Goal: Information Seeking & Learning: Learn about a topic

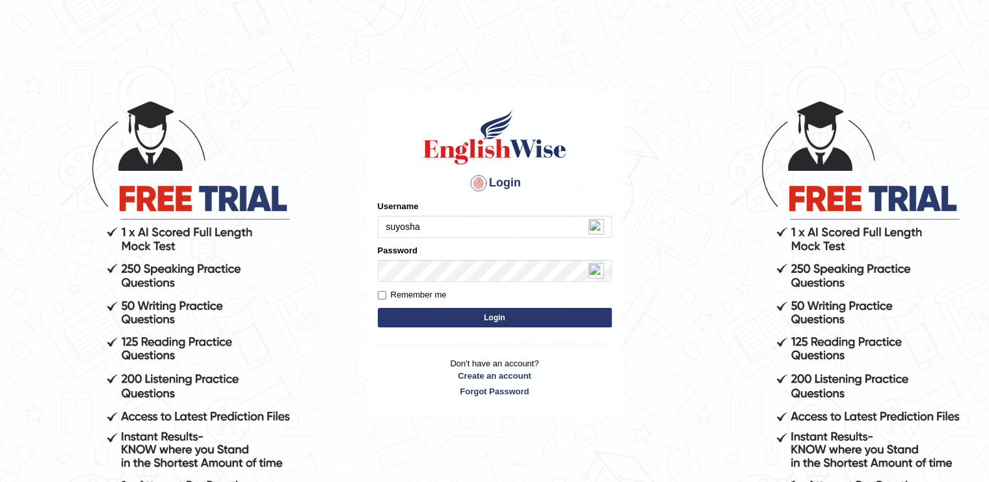
type input "suyosha"
click at [437, 321] on button "Login" at bounding box center [495, 318] width 234 height 20
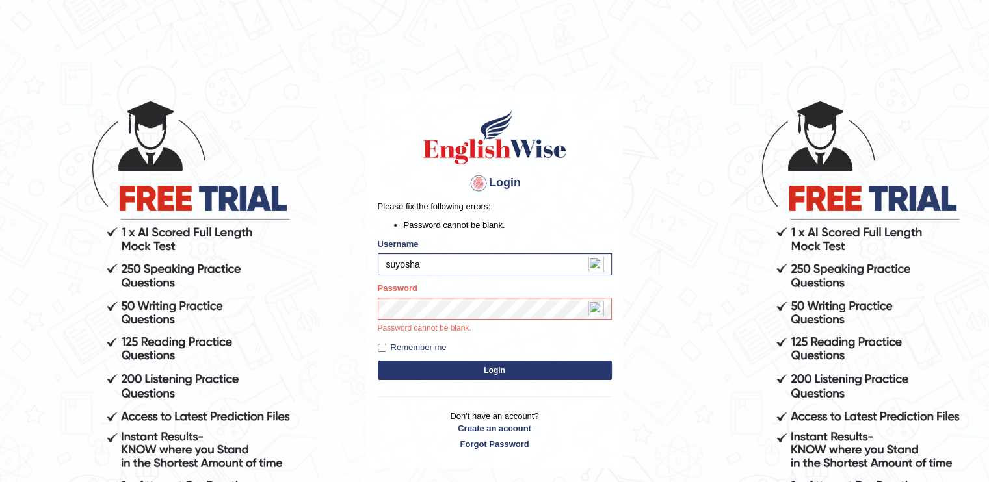
click at [466, 379] on div "Login Please fix the following errors: Password cannot be blank. Username suyos…" at bounding box center [495, 279] width 256 height 378
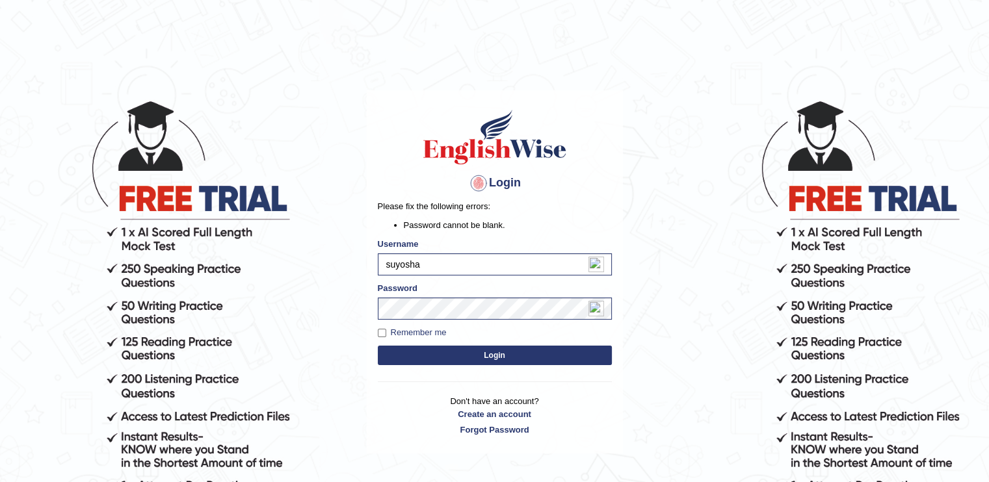
click at [449, 356] on button "Login" at bounding box center [495, 356] width 234 height 20
click at [486, 433] on link "Forgot Password" at bounding box center [495, 430] width 234 height 12
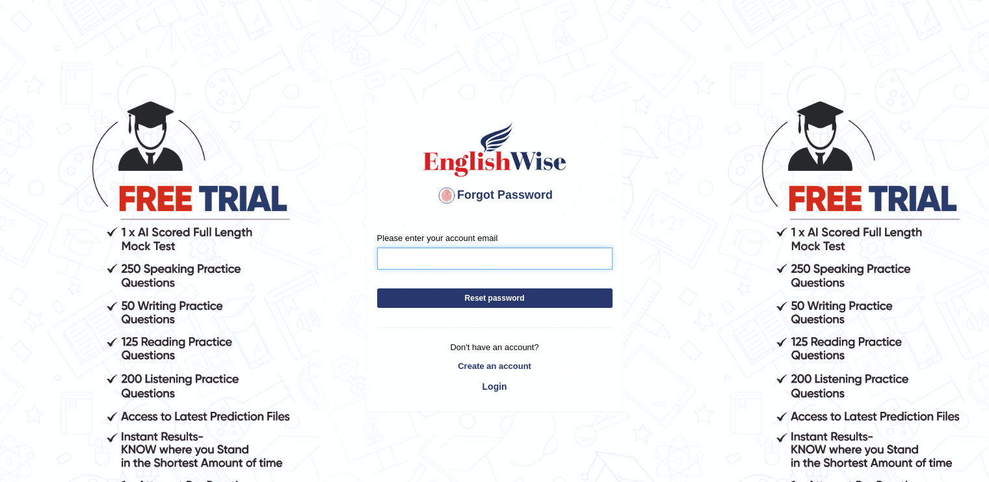
click at [482, 251] on input "Please enter your account email" at bounding box center [494, 259] width 235 height 22
type input "suyosa005@gmail.com"
click at [492, 295] on button "Reset password" at bounding box center [494, 299] width 235 height 20
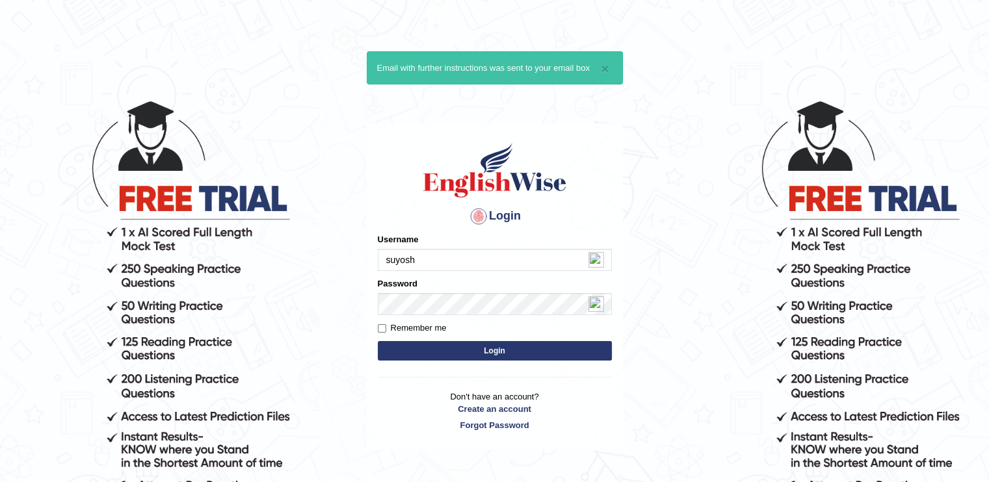
type input "suyosha"
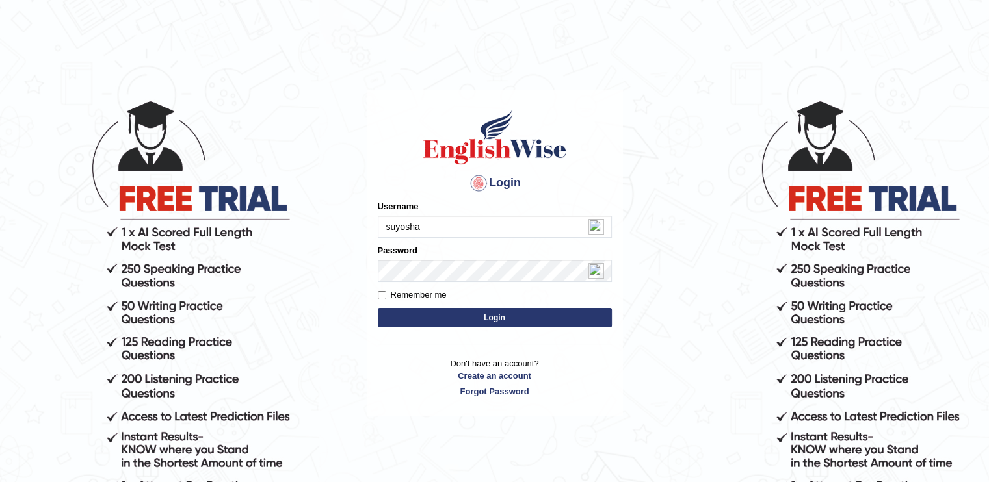
type input "suyosha"
click at [416, 317] on button "Login" at bounding box center [495, 318] width 234 height 20
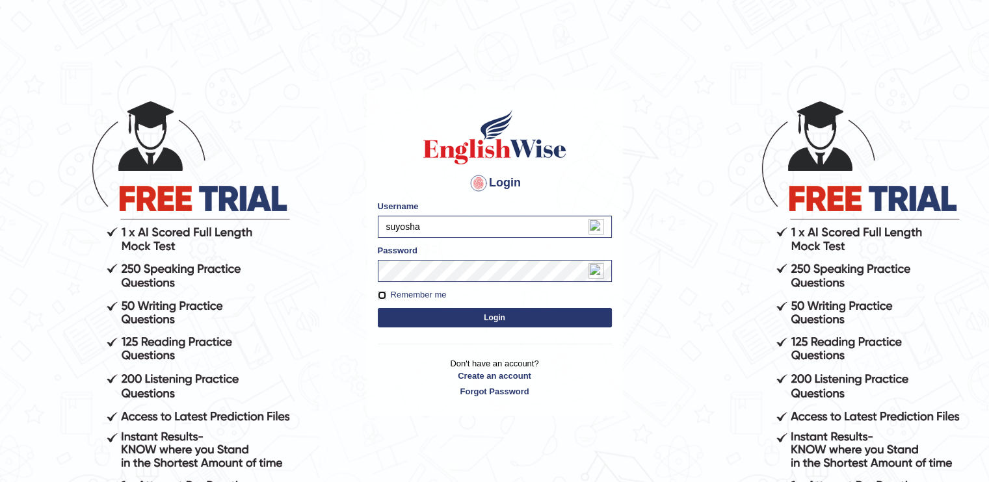
click at [383, 295] on input "Remember me" at bounding box center [382, 295] width 8 height 8
checkbox input "true"
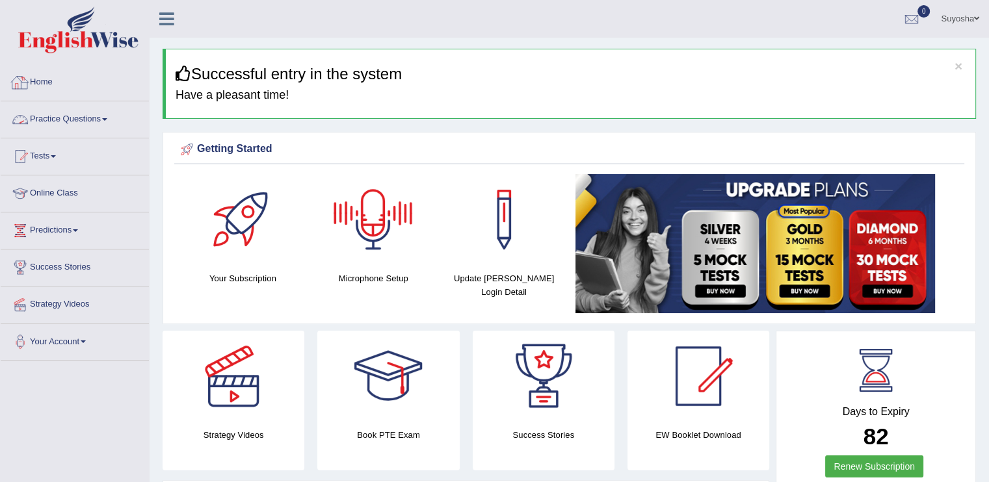
click at [57, 109] on link "Practice Questions" at bounding box center [75, 117] width 148 height 33
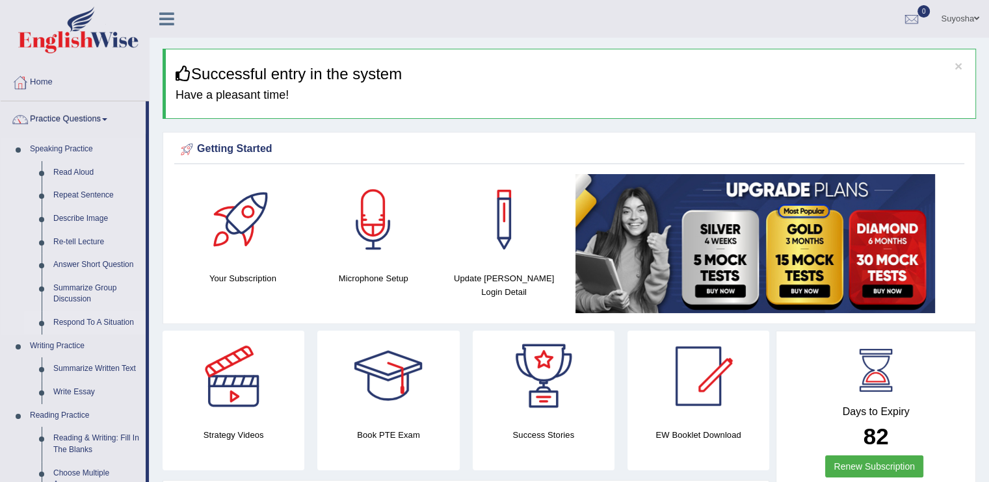
click at [73, 317] on link "Respond To A Situation" at bounding box center [96, 322] width 98 height 23
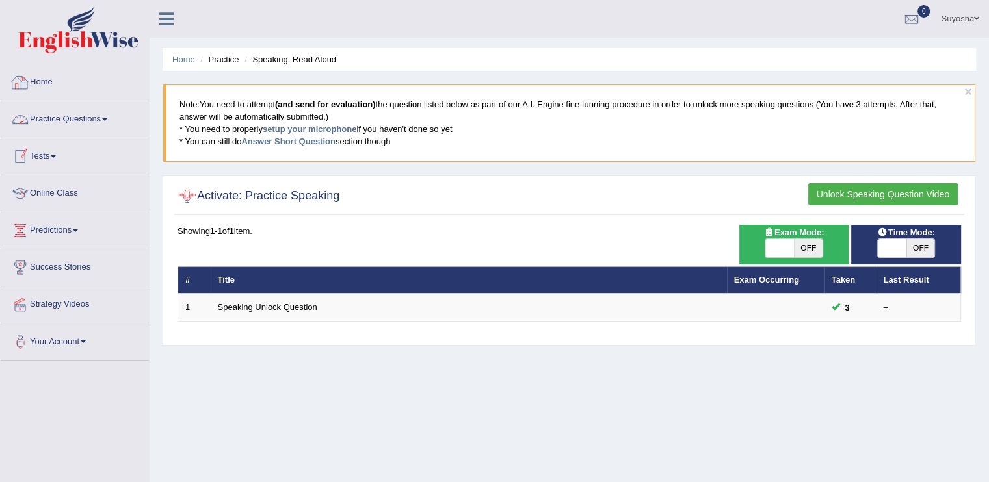
click at [35, 72] on link "Home" at bounding box center [75, 80] width 148 height 33
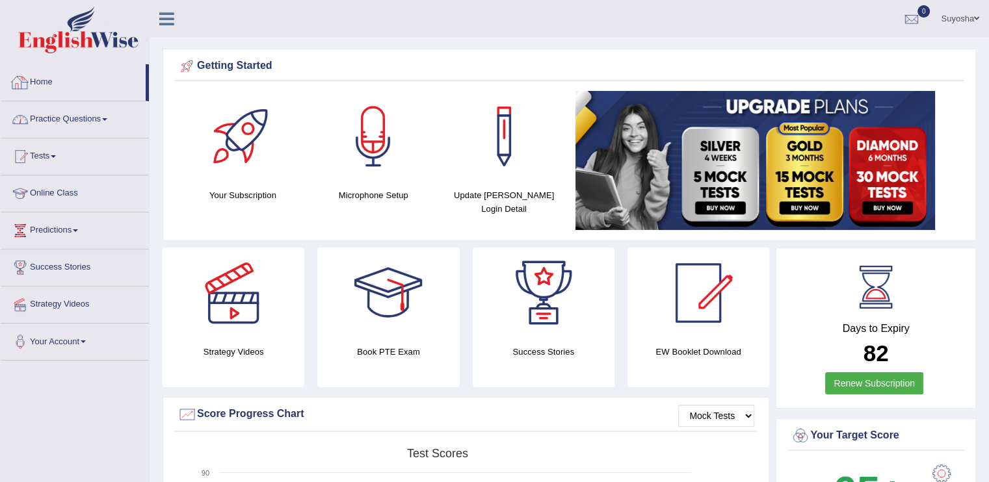
click at [92, 110] on link "Practice Questions" at bounding box center [75, 117] width 148 height 33
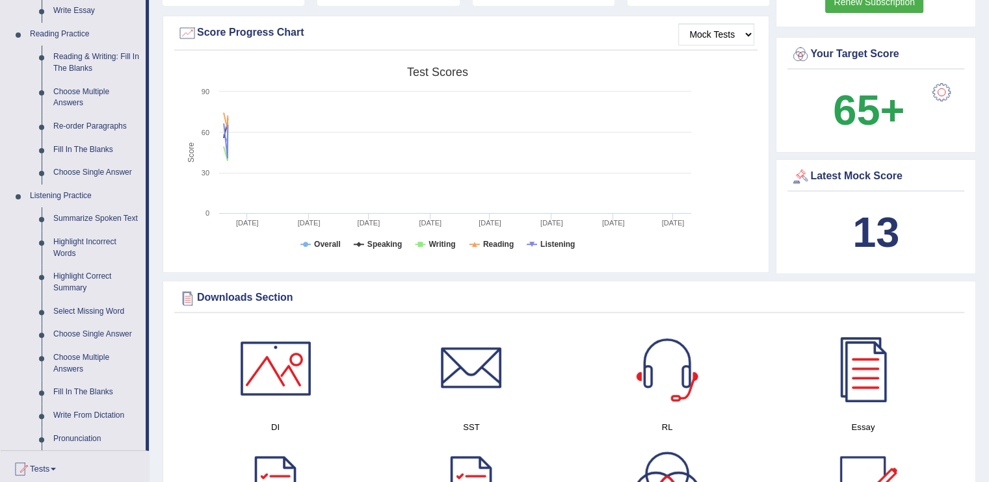
scroll to position [379, 0]
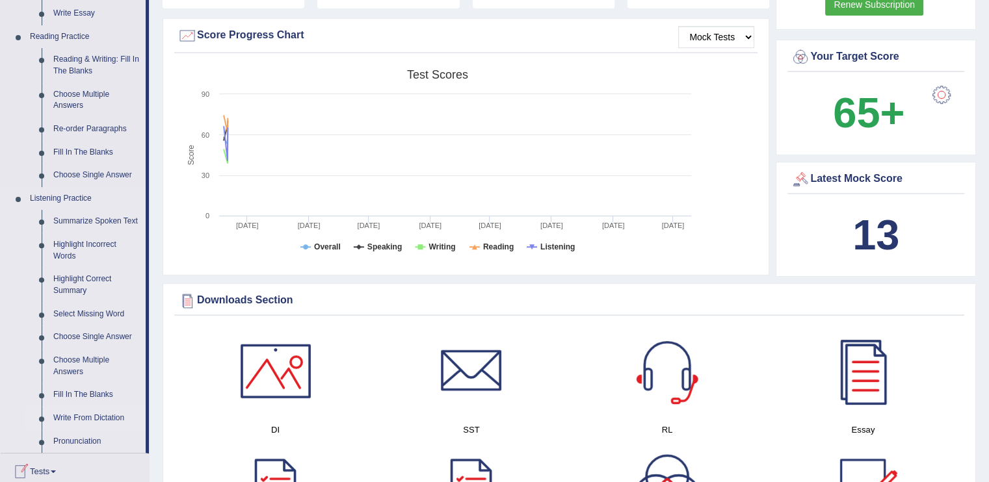
click at [80, 407] on link "Write From Dictation" at bounding box center [96, 418] width 98 height 23
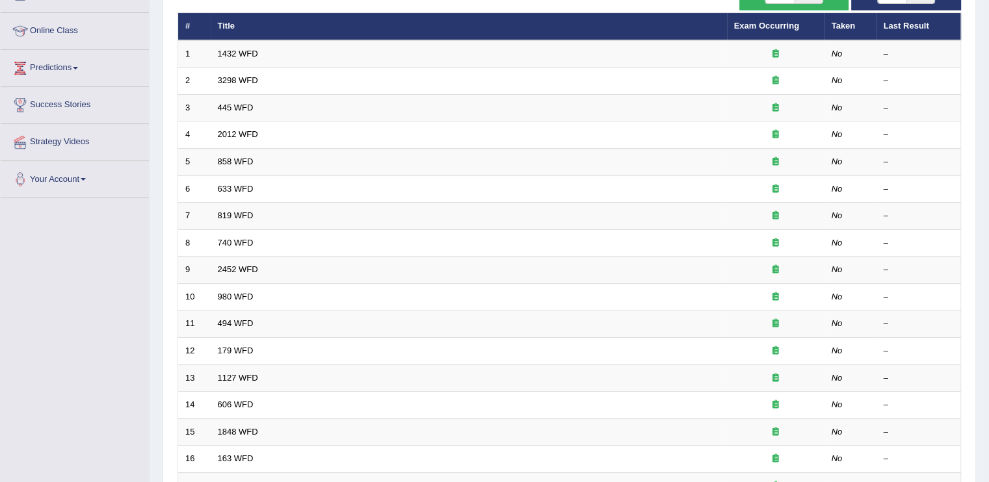
scroll to position [140, 0]
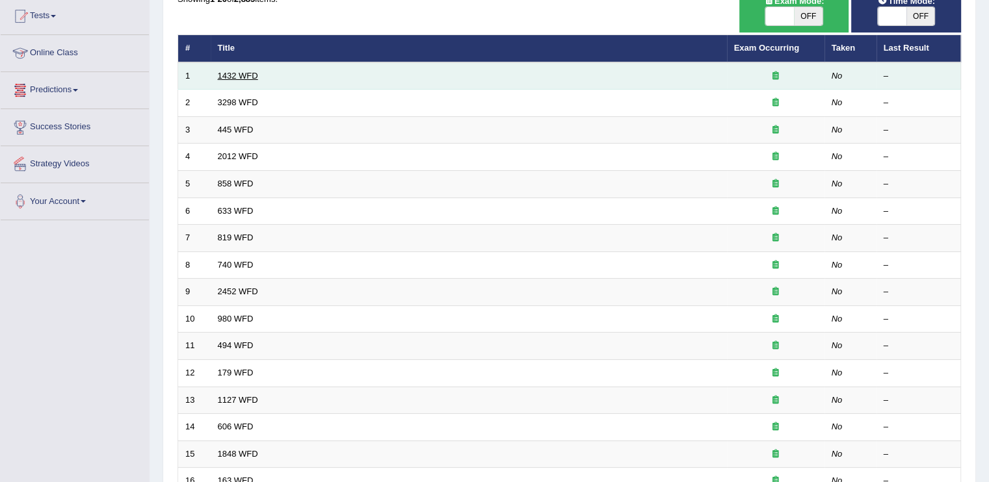
click at [233, 71] on link "1432 WFD" at bounding box center [238, 76] width 40 height 10
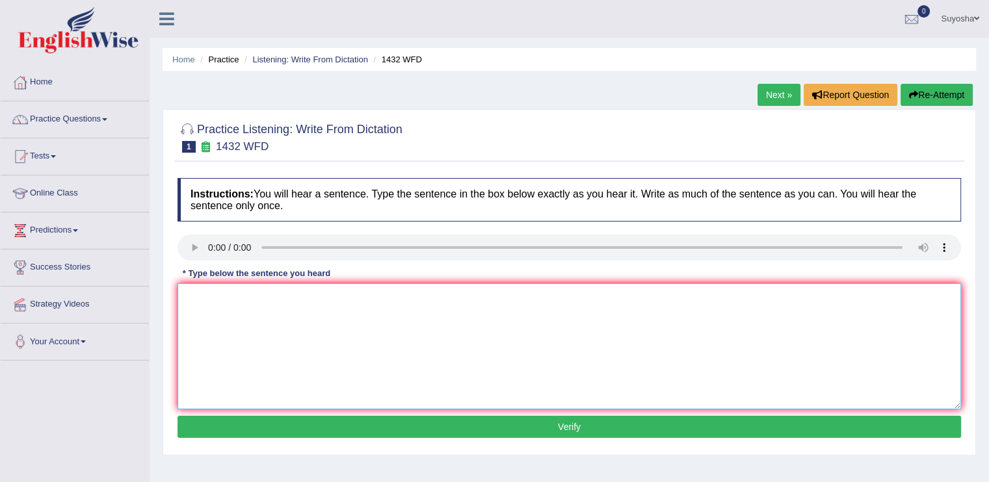
click at [335, 343] on textarea at bounding box center [570, 347] width 784 height 126
click at [267, 297] on textarea "More physical healthis beneficial for your health." at bounding box center [570, 347] width 784 height 126
click at [268, 298] on textarea "More physical healthis beneficial for your health." at bounding box center [570, 347] width 784 height 126
click at [276, 298] on textarea "More physical healt his beneficial for your health." at bounding box center [570, 347] width 784 height 126
type textarea "More physical health is beneficial for your health."
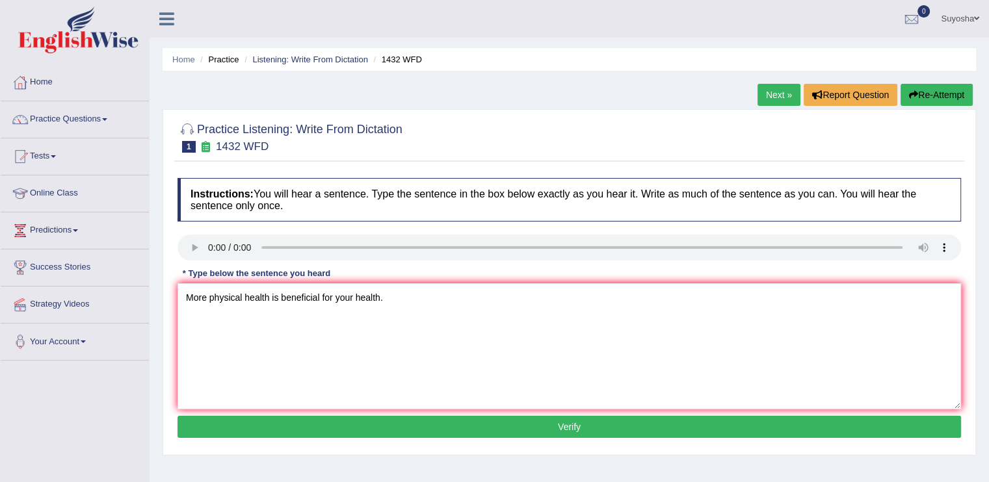
click at [315, 436] on button "Verify" at bounding box center [570, 427] width 784 height 22
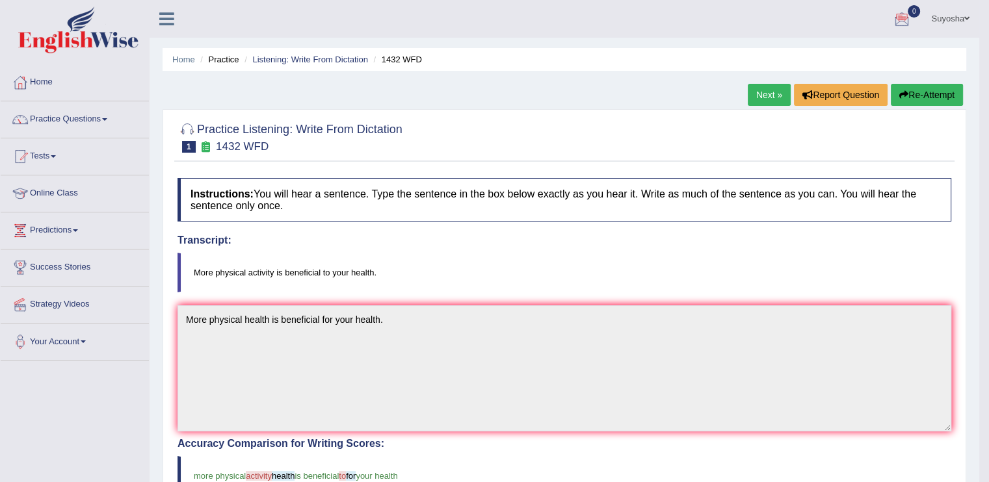
click at [768, 97] on link "Next »" at bounding box center [769, 95] width 43 height 22
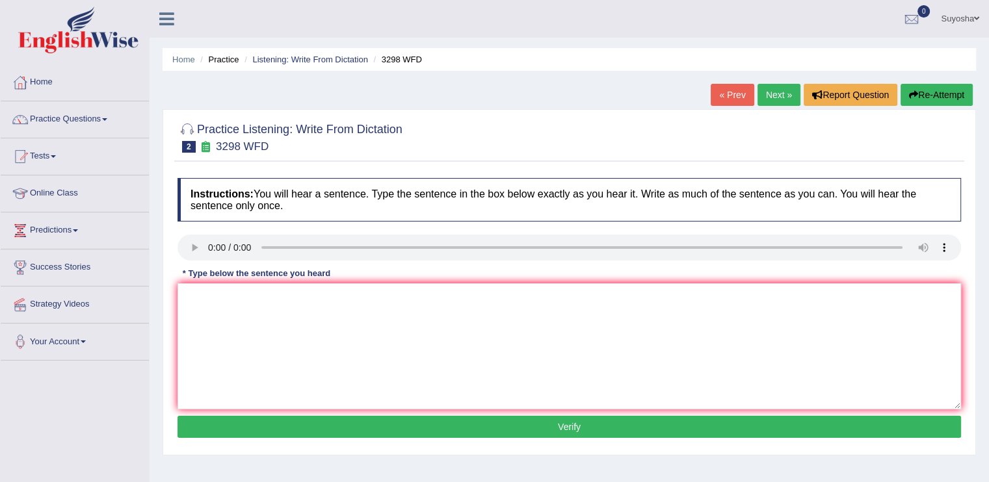
click at [304, 315] on textarea at bounding box center [570, 347] width 784 height 126
click at [189, 252] on div "Instructions: You will hear a sentence. Type the sentence in the box below exac…" at bounding box center [569, 310] width 790 height 277
click at [197, 311] on textarea at bounding box center [570, 347] width 784 height 126
click at [317, 291] on textarea "Animal behaviour is both distinvt aspect of human activities." at bounding box center [570, 347] width 784 height 126
click at [263, 297] on textarea "Animal behaviour is both distinct aspect of human activities." at bounding box center [570, 347] width 784 height 126
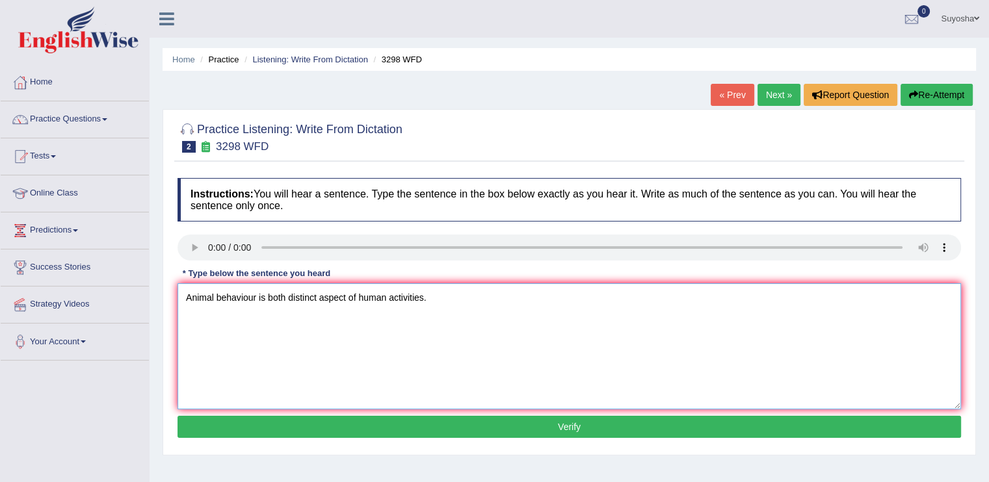
click at [462, 300] on textarea "Animal behaviour is both distinct aspect of human activities." at bounding box center [570, 347] width 784 height 126
click at [257, 301] on textarea "Animal behaviour is both distinct aspect of human activities." at bounding box center [570, 347] width 784 height 126
click at [357, 299] on textarea "Animal behaviour appears to both is both distinct aspect of human activities." at bounding box center [570, 347] width 784 height 126
click at [304, 300] on textarea "Animal behaviour appears to both distinct aspect of human activities." at bounding box center [570, 347] width 784 height 126
click at [362, 298] on textarea "Animal behaviour appears to contain both distinct aspect of human activities." at bounding box center [570, 347] width 784 height 126
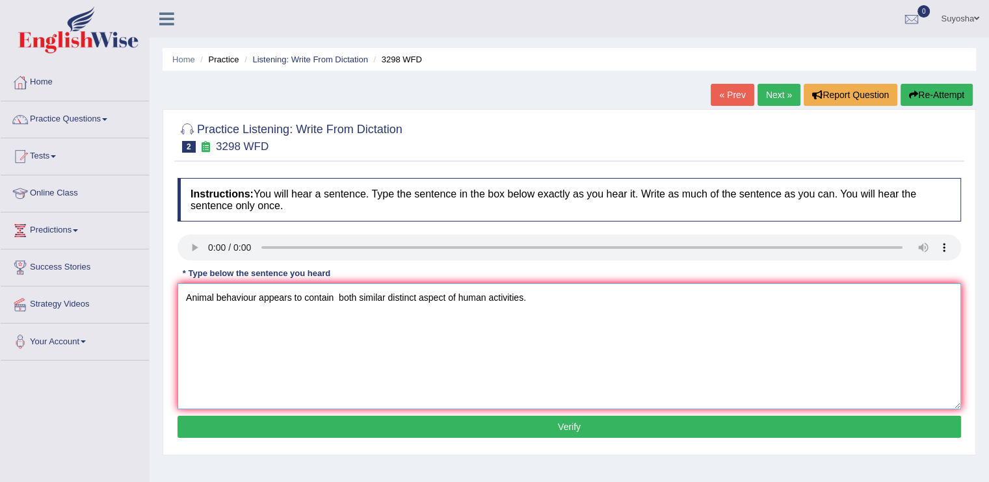
type textarea "Animal behaviour appears to contain both similar distinct aspect of human activ…"
click at [445, 414] on div "Instructions: You will hear a sentence. Type the sentence in the box below exac…" at bounding box center [569, 310] width 790 height 277
click at [451, 432] on button "Verify" at bounding box center [570, 427] width 784 height 22
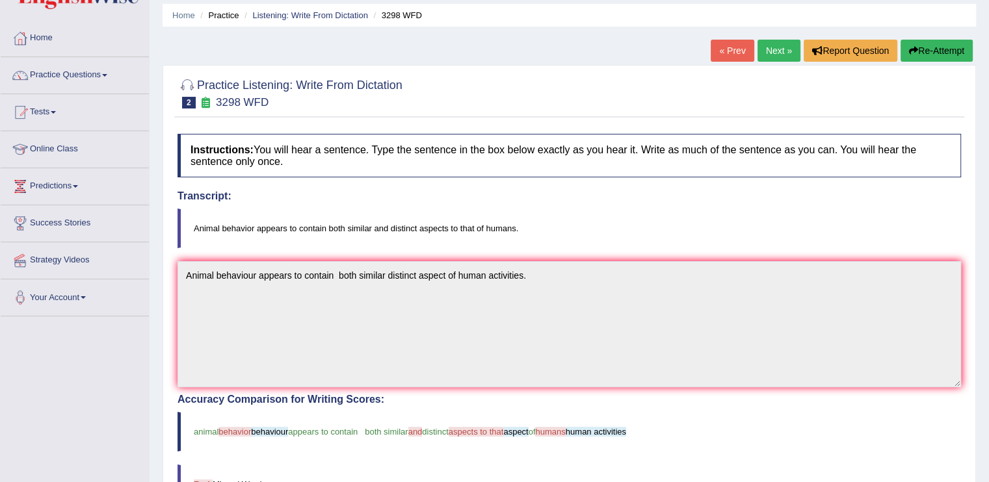
scroll to position [46, 0]
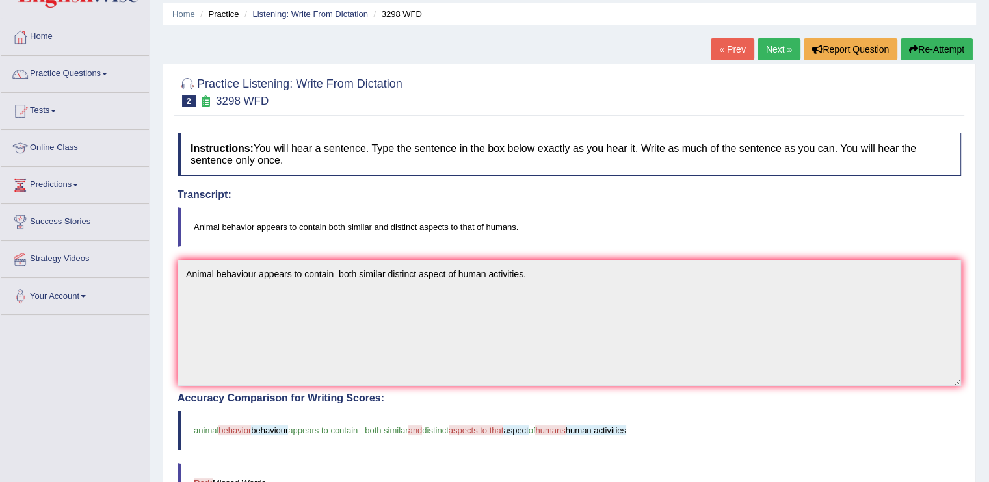
click at [768, 54] on link "Next »" at bounding box center [779, 49] width 43 height 22
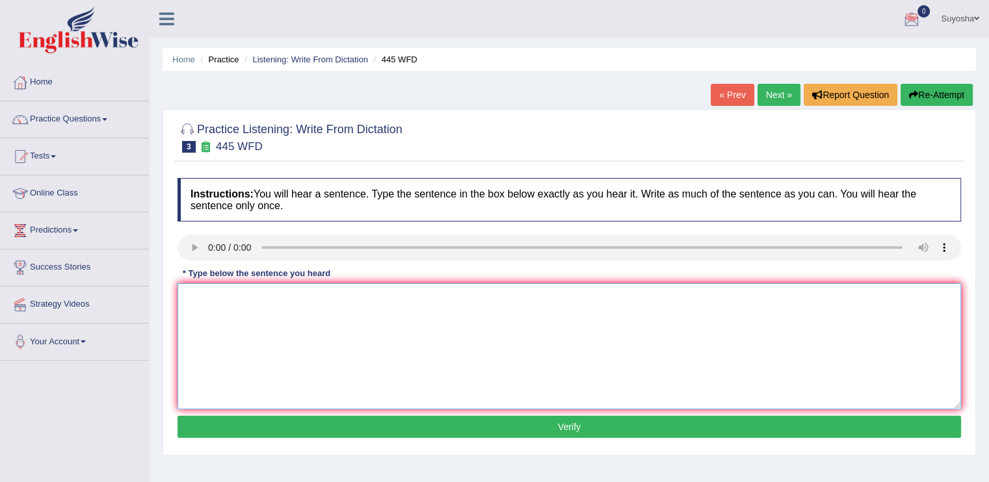
click at [317, 360] on textarea at bounding box center [570, 347] width 784 height 126
click at [276, 348] on textarea "The americal astrology has landed the stars and mars to" at bounding box center [570, 347] width 784 height 126
click at [277, 363] on textarea "The americal astrology has landed the stars and mars to" at bounding box center [570, 347] width 784 height 126
click at [213, 332] on textarea "The americal astrology has landed the stars and mars to" at bounding box center [570, 347] width 784 height 126
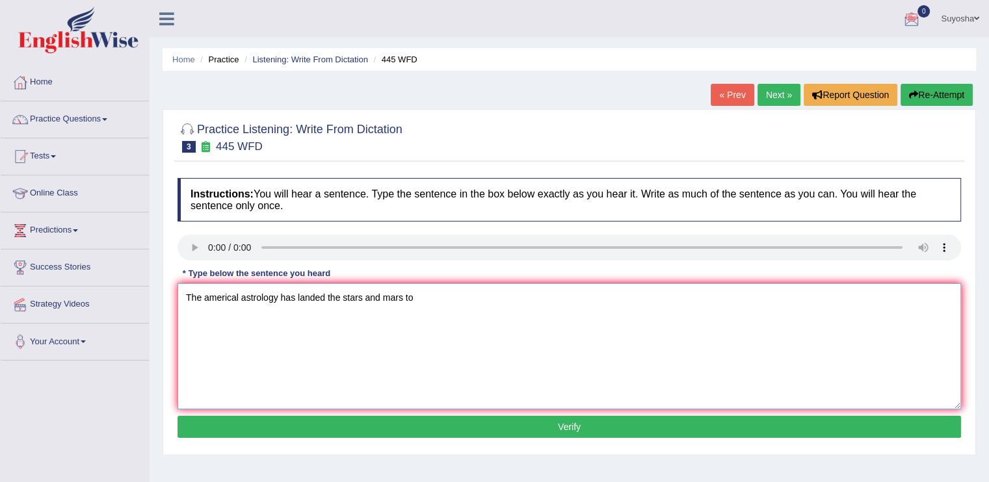
click at [213, 332] on textarea "The americal astrology has landed the stars and mars to" at bounding box center [570, 347] width 784 height 126
click at [473, 313] on textarea "The americal astrology has landed the stars and mars to" at bounding box center [570, 347] width 784 height 126
click at [523, 299] on textarea "The americal astrology has landed the stars and mars to The American astronomy …" at bounding box center [570, 347] width 784 height 126
click at [555, 300] on textarea "The americal astrology has landed the stars and mars to The American astronomor…" at bounding box center [570, 347] width 784 height 126
click at [664, 306] on textarea "The americal astrology has landed the stars and mars to The American astronomor…" at bounding box center [570, 347] width 784 height 126
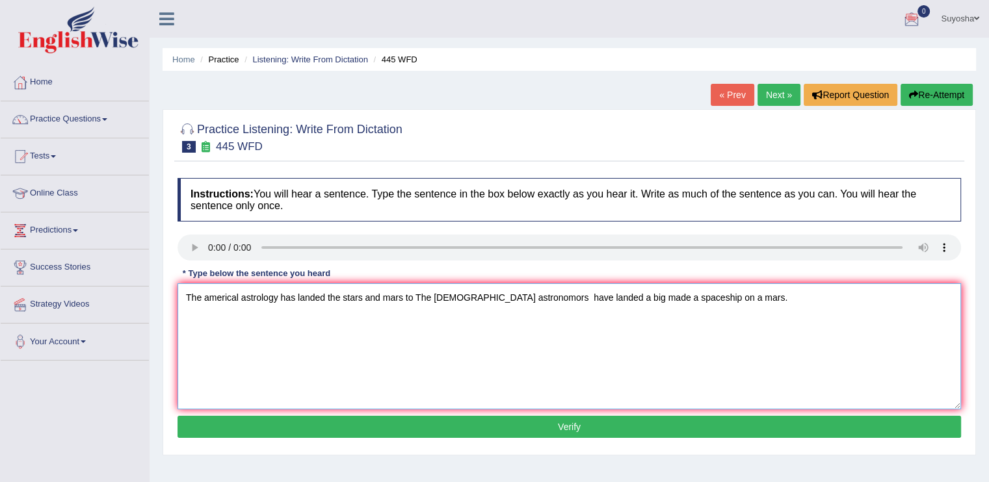
click at [419, 296] on textarea "The americal astrology has landed the stars and mars to The American astronomor…" at bounding box center [570, 347] width 784 height 126
click at [325, 302] on textarea "The American astronomors have landed a big made a spaceship on a mars." at bounding box center [570, 347] width 784 height 126
type textarea "The American astronomors has made a plan to landed a big made a spaceship on a …"
click at [442, 417] on button "Verify" at bounding box center [570, 427] width 784 height 22
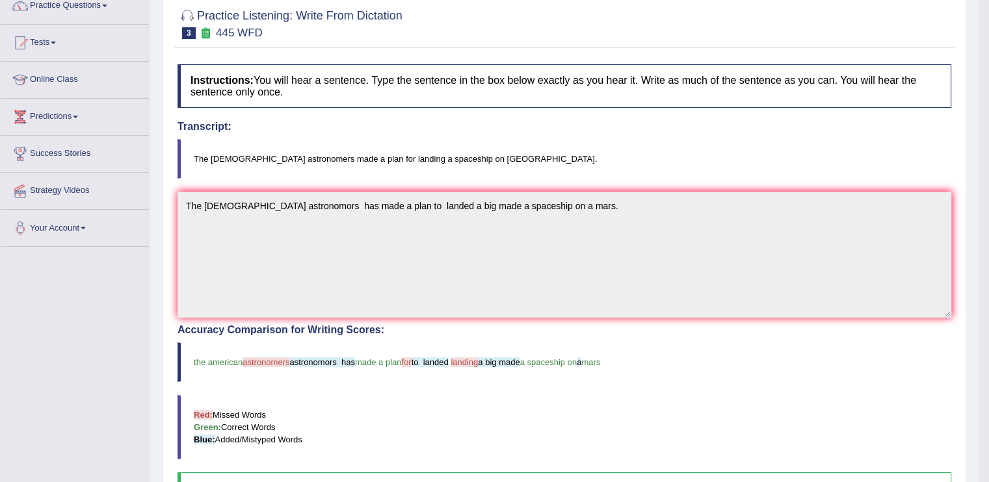
scroll to position [114, 0]
click at [401, 360] on span "for" at bounding box center [406, 362] width 10 height 10
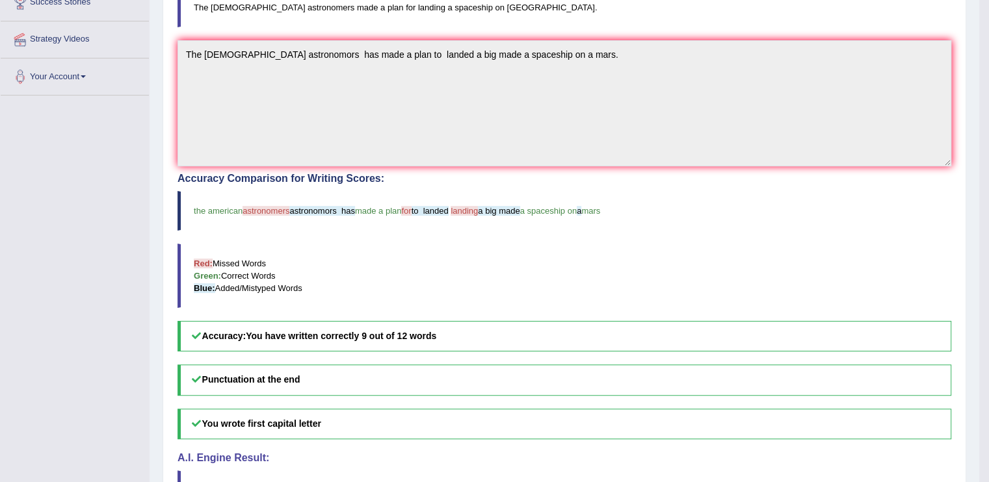
scroll to position [0, 0]
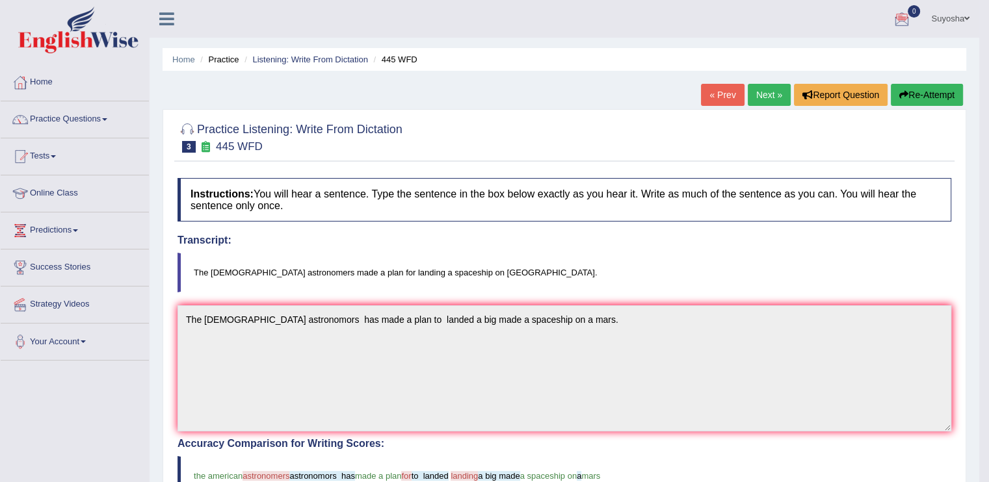
click at [769, 88] on link "Next »" at bounding box center [769, 95] width 43 height 22
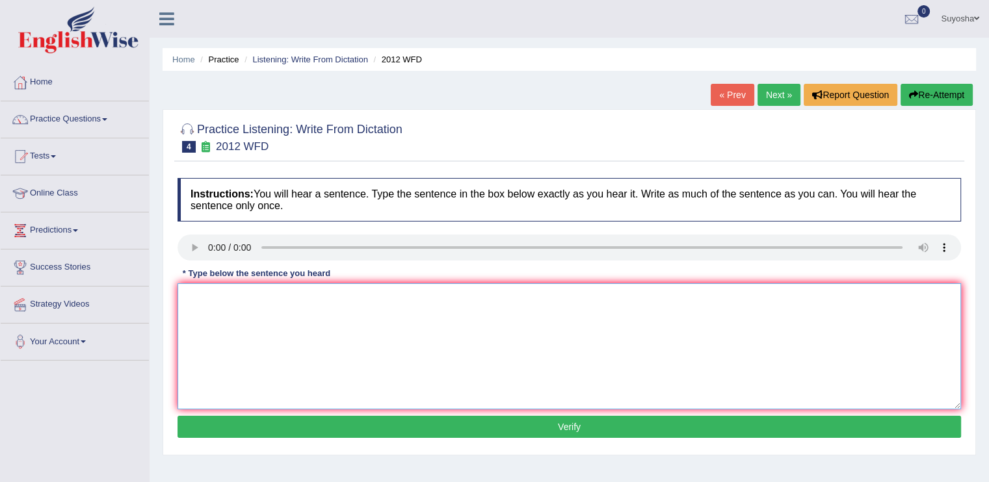
click at [234, 343] on textarea at bounding box center [570, 347] width 784 height 126
click at [288, 324] on textarea "There is a great debate of" at bounding box center [570, 347] width 784 height 126
click at [310, 301] on textarea "There is a great deal of" at bounding box center [570, 347] width 784 height 126
click at [365, 296] on textarea "There is a great deal of debate in this topic" at bounding box center [570, 347] width 784 height 126
click at [323, 297] on textarea "There is a great deal of debate in this topic." at bounding box center [570, 347] width 784 height 126
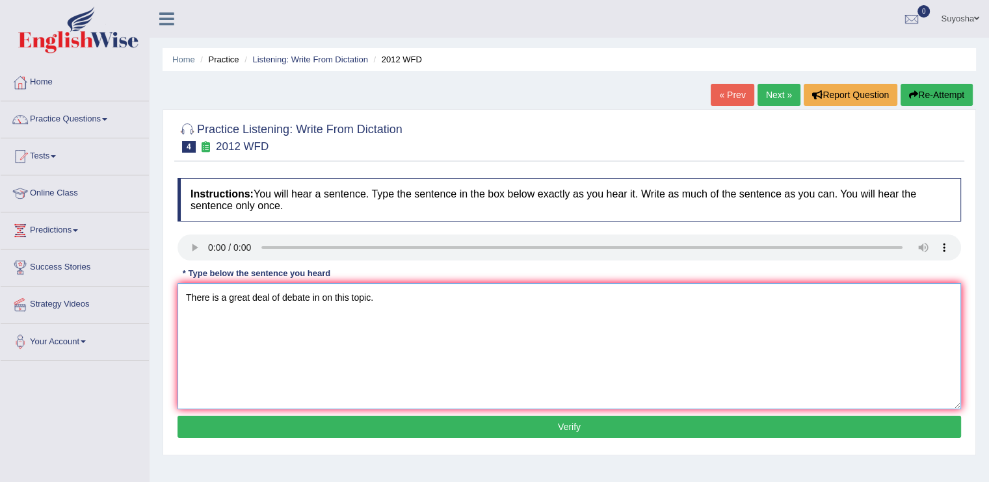
type textarea "There is a great deal of debate in on this topic."
click at [327, 430] on button "Verify" at bounding box center [570, 427] width 784 height 22
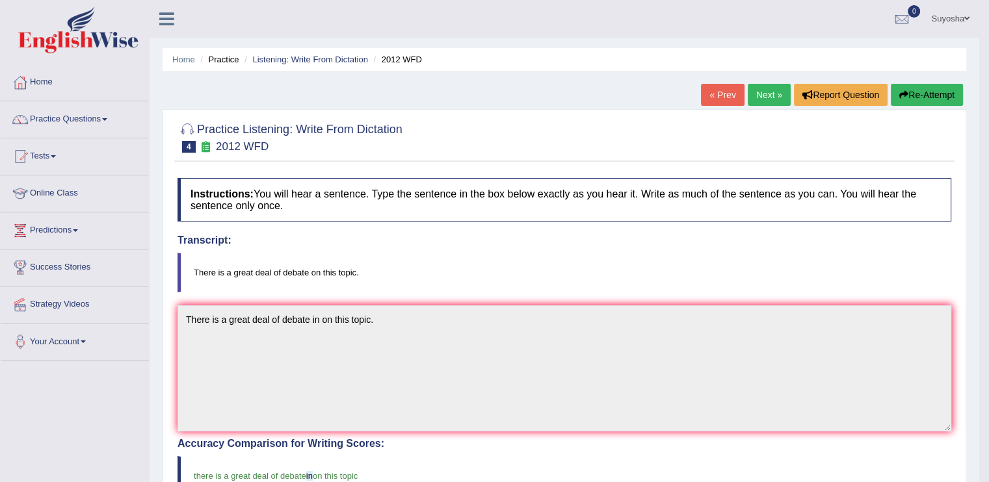
click at [774, 98] on link "Next »" at bounding box center [769, 95] width 43 height 22
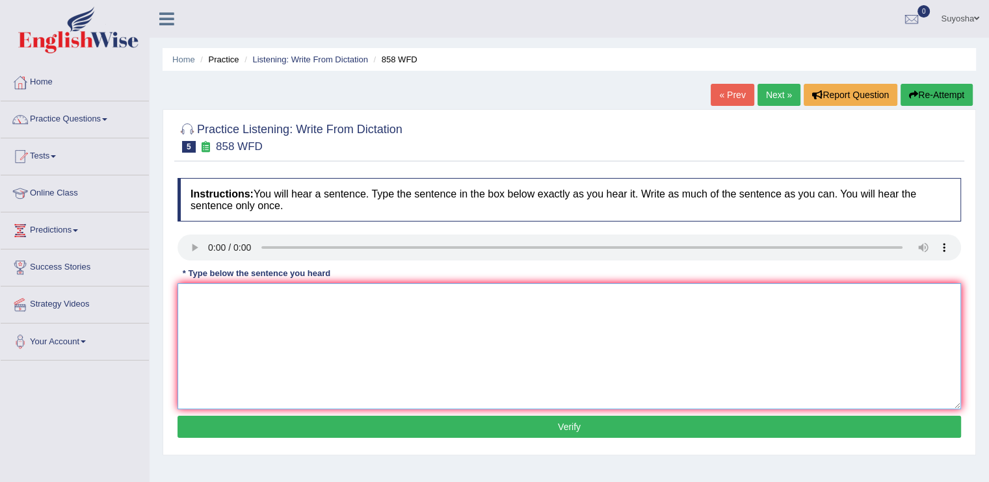
click at [226, 317] on textarea at bounding box center [570, 347] width 784 height 126
click at [322, 299] on textarea "The year of industrial histry" at bounding box center [570, 347] width 784 height 126
click at [196, 363] on textarea "The year of industrial histry interested historian" at bounding box center [570, 347] width 784 height 126
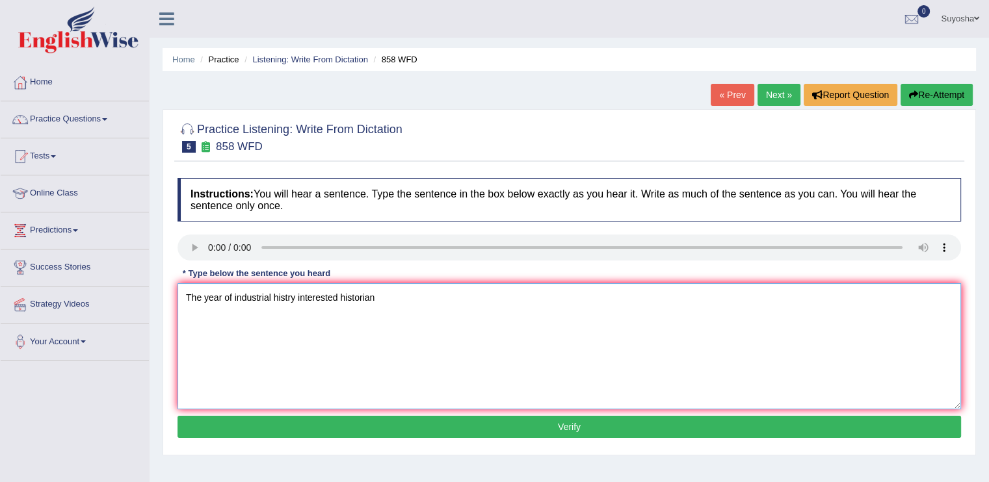
click at [421, 298] on textarea "The year of industrial histry interested historian" at bounding box center [570, 347] width 784 height 126
click at [232, 302] on textarea "The year of industrial histry interested historians" at bounding box center [570, 347] width 784 height 126
click at [267, 296] on textarea "The year when the industrial histry interested historians" at bounding box center [570, 347] width 784 height 126
click at [330, 296] on textarea "The year when the ship of aritificial is list of industrial histry interested h…" at bounding box center [570, 347] width 784 height 126
type textarea "The year when the ship of aritificial artihact is list of industrial histry int…"
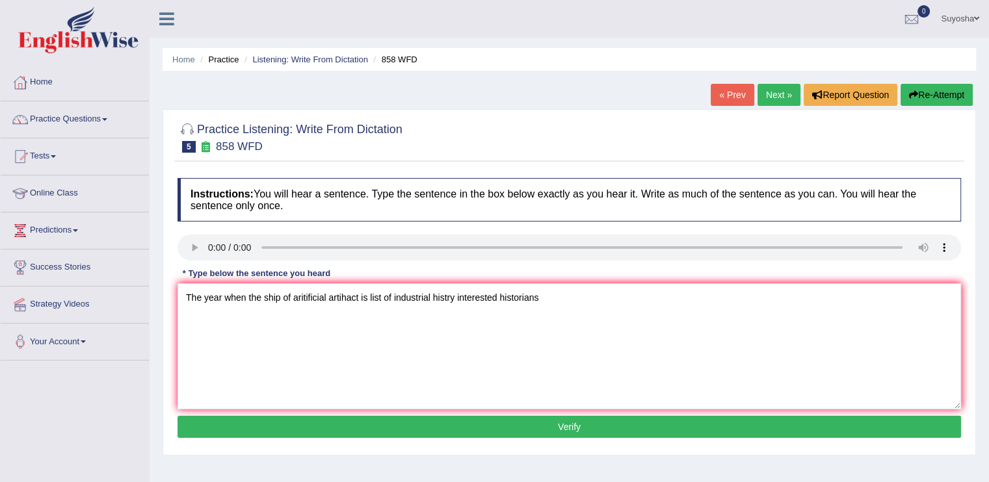
click at [521, 421] on button "Verify" at bounding box center [570, 427] width 784 height 22
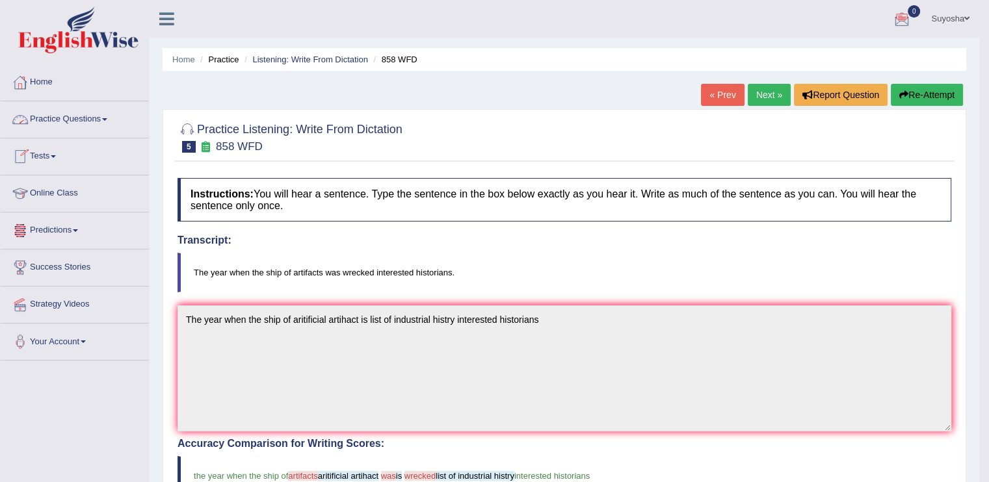
click at [51, 85] on link "Home" at bounding box center [75, 80] width 148 height 33
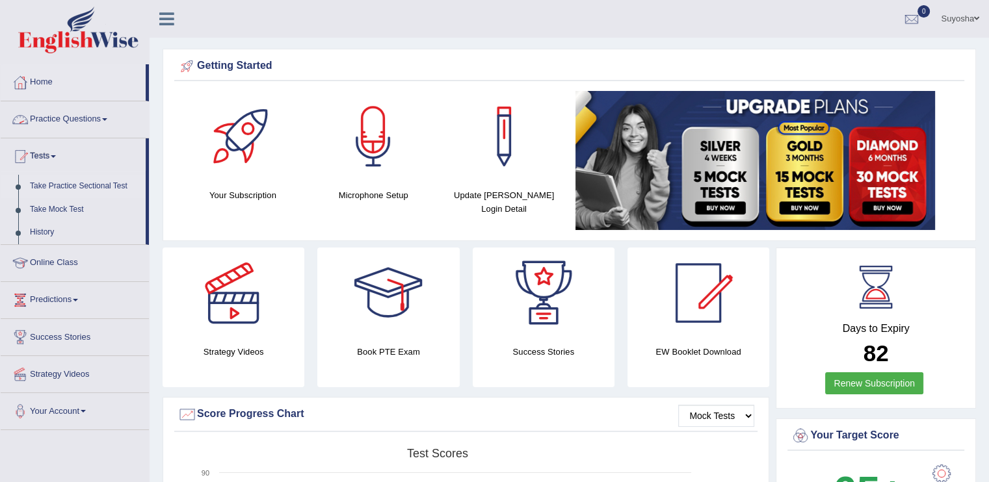
click at [72, 180] on link "Take Practice Sectional Test" at bounding box center [85, 186] width 122 height 23
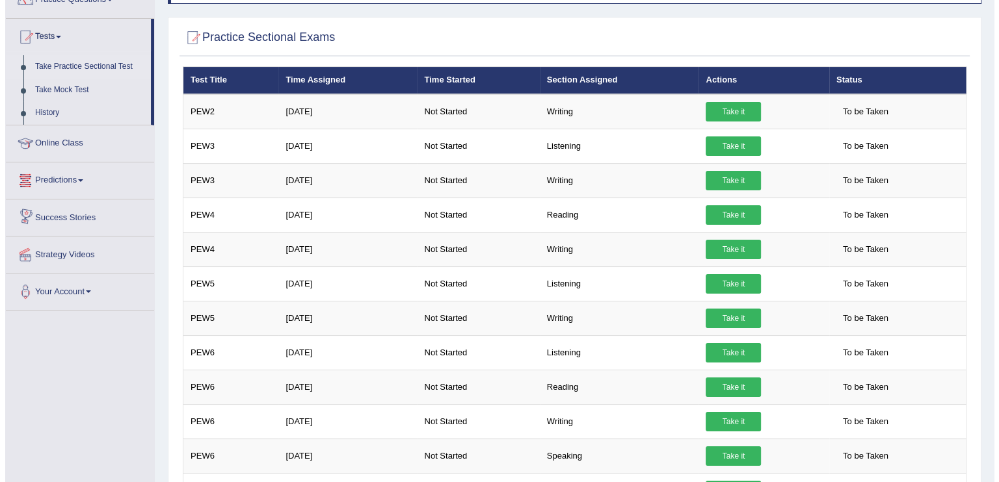
scroll to position [171, 0]
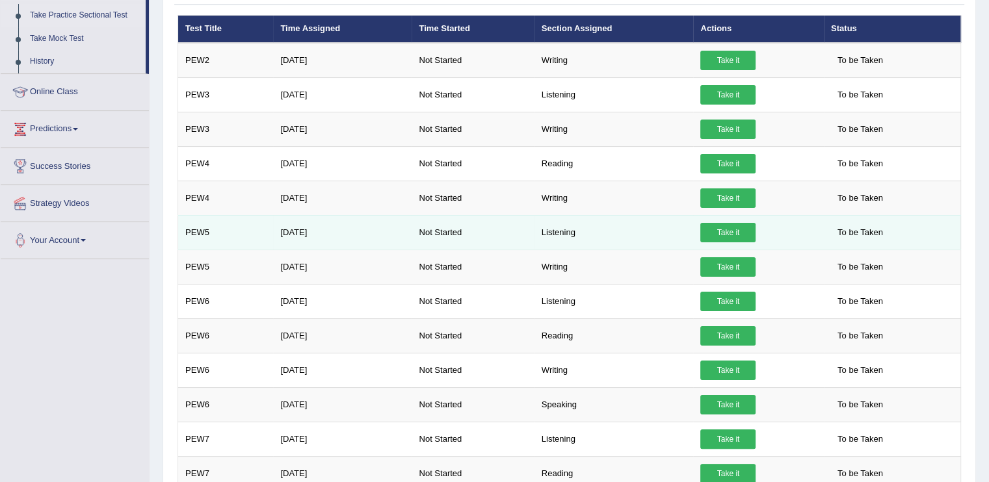
click at [715, 224] on link "Take it" at bounding box center [727, 233] width 55 height 20
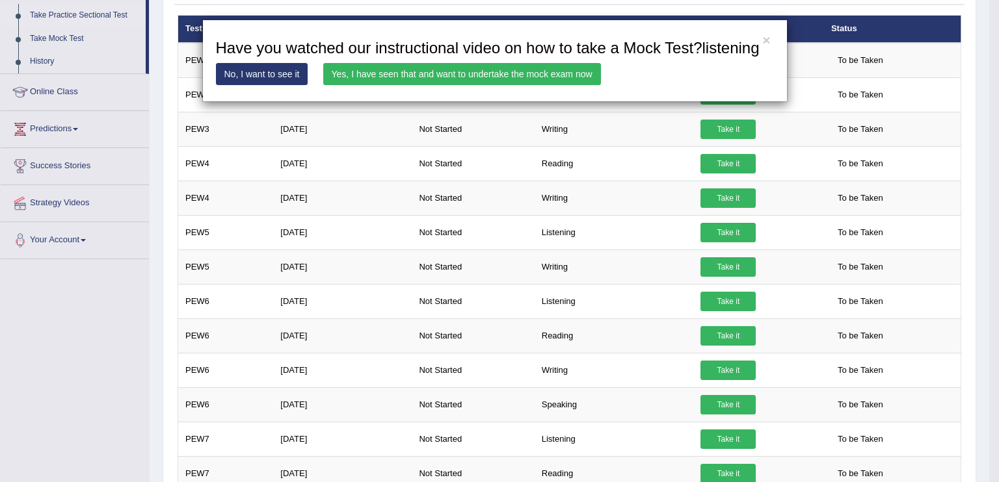
click at [470, 76] on link "Yes, I have seen that and want to undertake the mock exam now" at bounding box center [462, 74] width 278 height 22
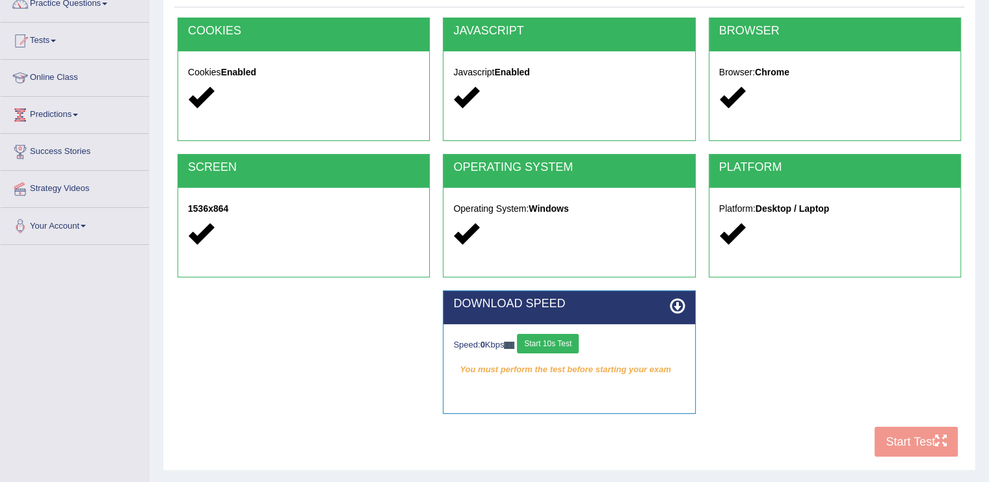
scroll to position [114, 0]
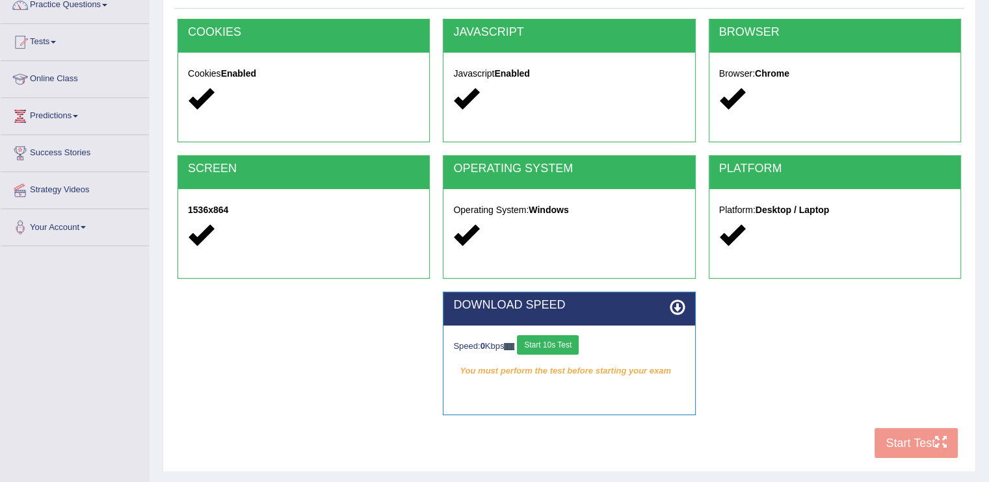
click at [889, 430] on div "COOKIES Cookies Enabled JAVASCRIPT Javascript Enabled BROWSER Browser: Chrome S…" at bounding box center [569, 242] width 790 height 447
click at [890, 440] on div "COOKIES Cookies Enabled JAVASCRIPT Javascript Enabled BROWSER Browser: Chrome S…" at bounding box center [569, 242] width 790 height 447
click at [575, 340] on button "Start 10s Test" at bounding box center [548, 346] width 62 height 20
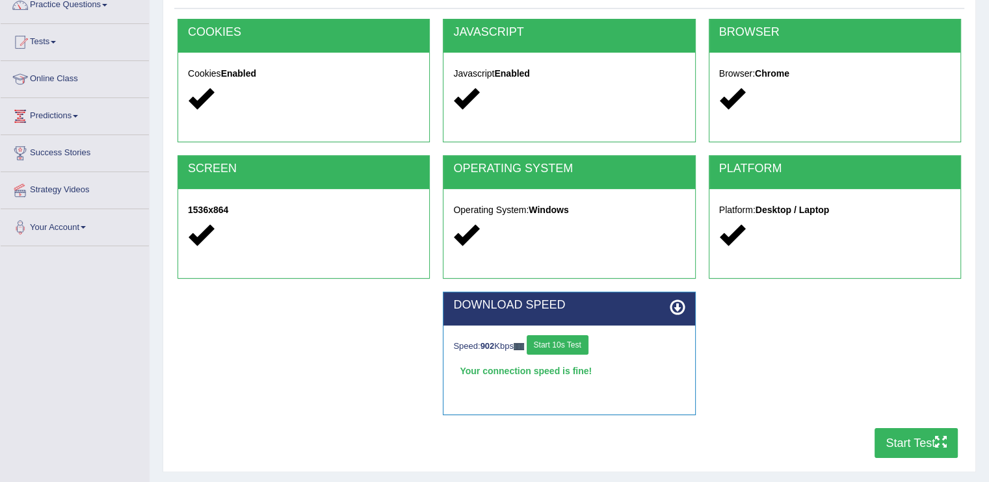
click at [918, 438] on button "Start Test" at bounding box center [916, 444] width 83 height 30
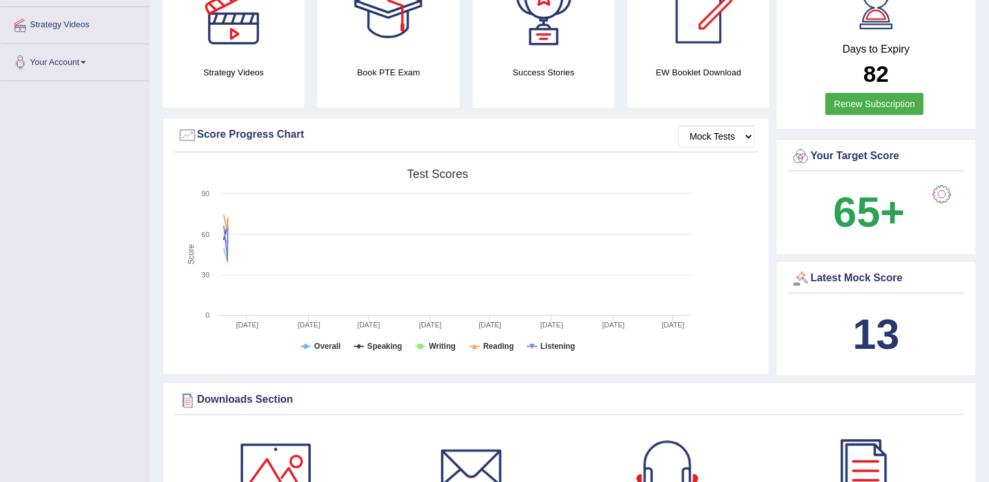
scroll to position [275, 0]
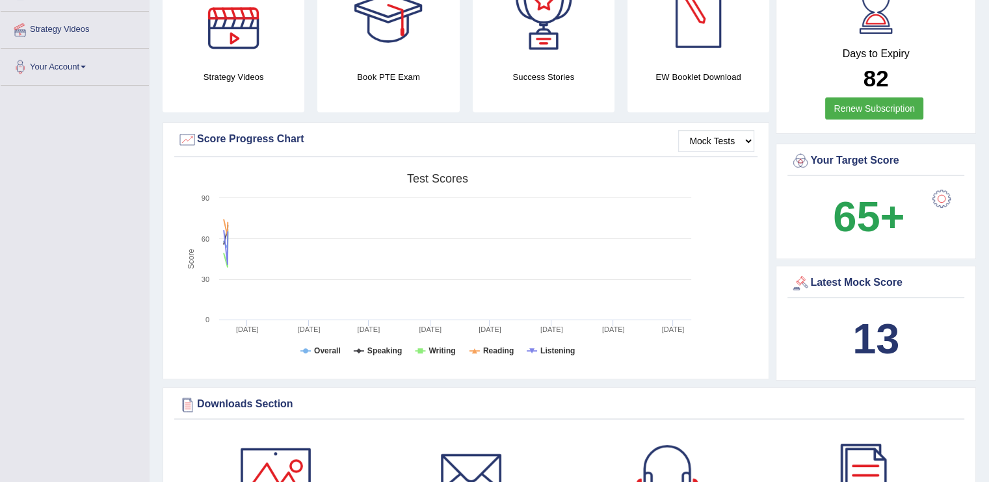
click at [905, 114] on link "Renew Subscription" at bounding box center [874, 109] width 98 height 22
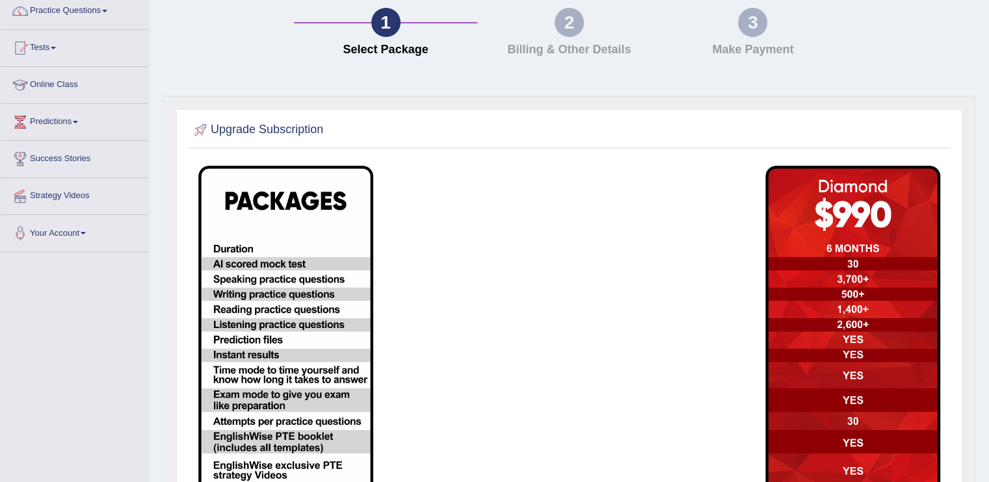
scroll to position [52, 0]
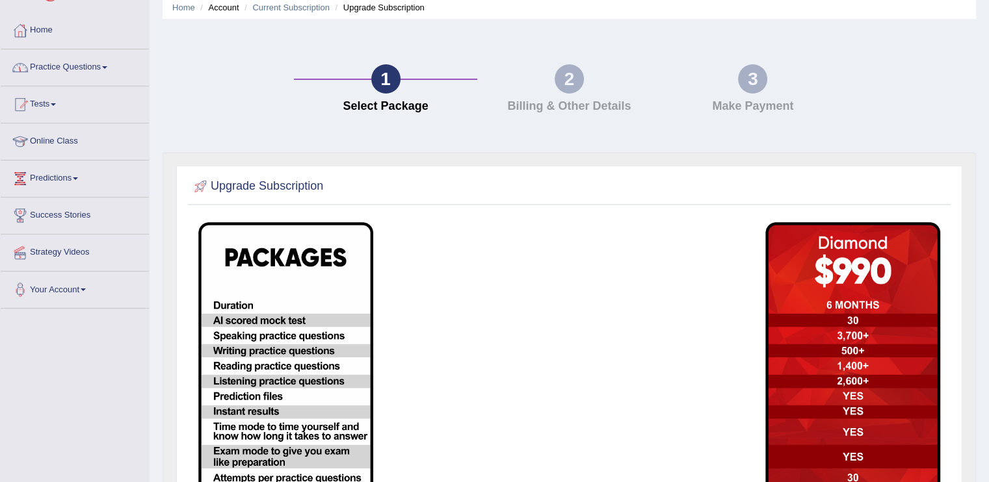
click at [54, 36] on link "Home" at bounding box center [75, 28] width 148 height 33
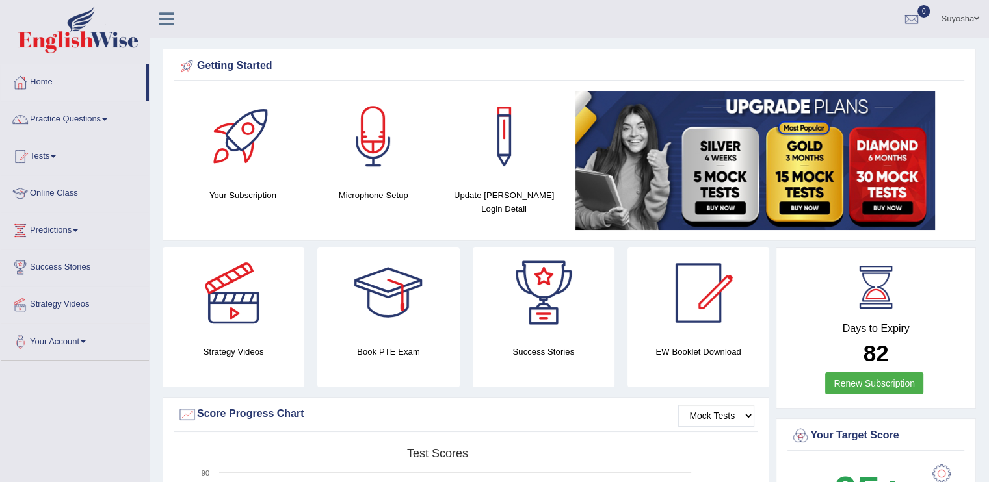
click at [947, 21] on link "Suyosha" at bounding box center [960, 17] width 58 height 34
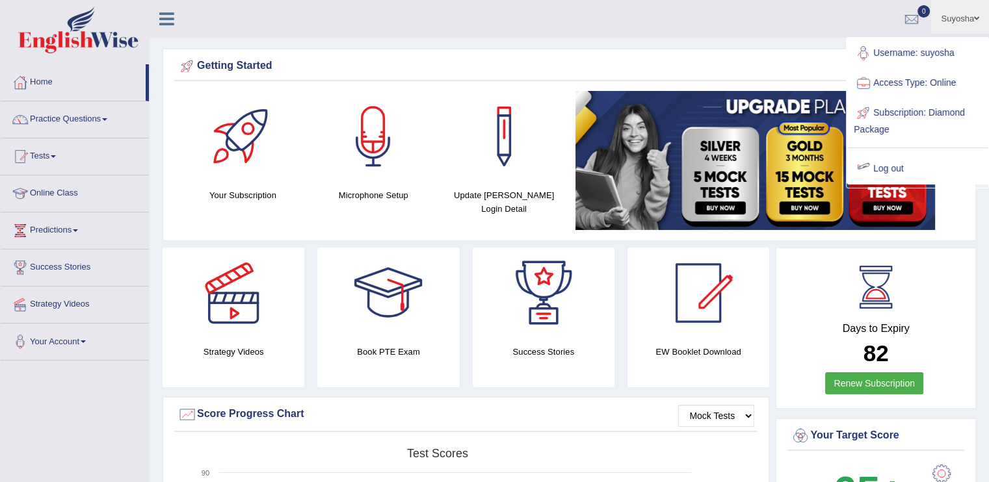
click at [899, 115] on link "Subscription: Diamond Package" at bounding box center [917, 120] width 140 height 44
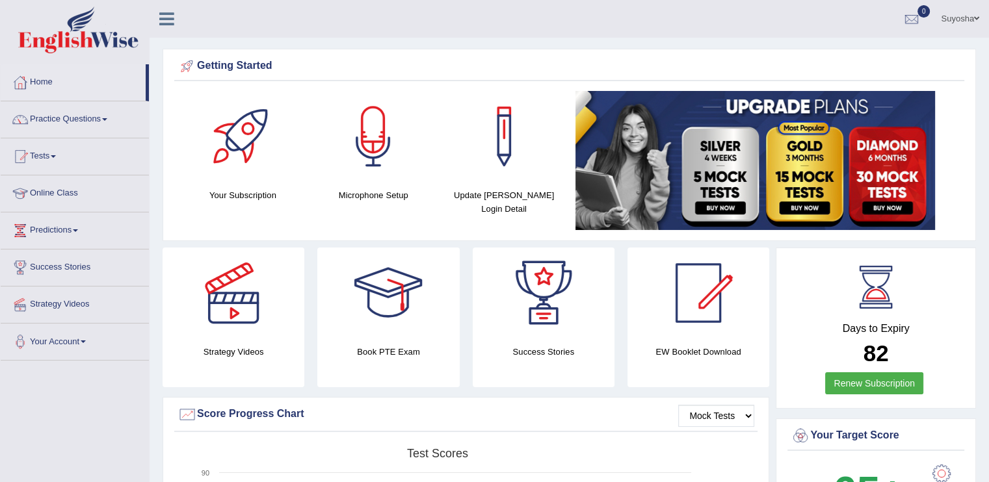
click at [872, 289] on div at bounding box center [876, 287] width 59 height 59
click at [869, 384] on link "Renew Subscription" at bounding box center [874, 384] width 98 height 22
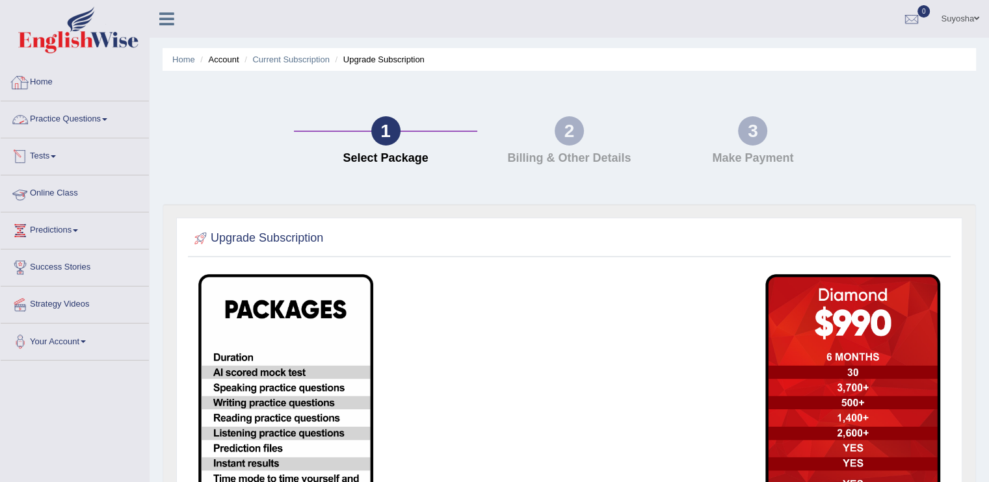
click at [73, 83] on link "Home" at bounding box center [75, 80] width 148 height 33
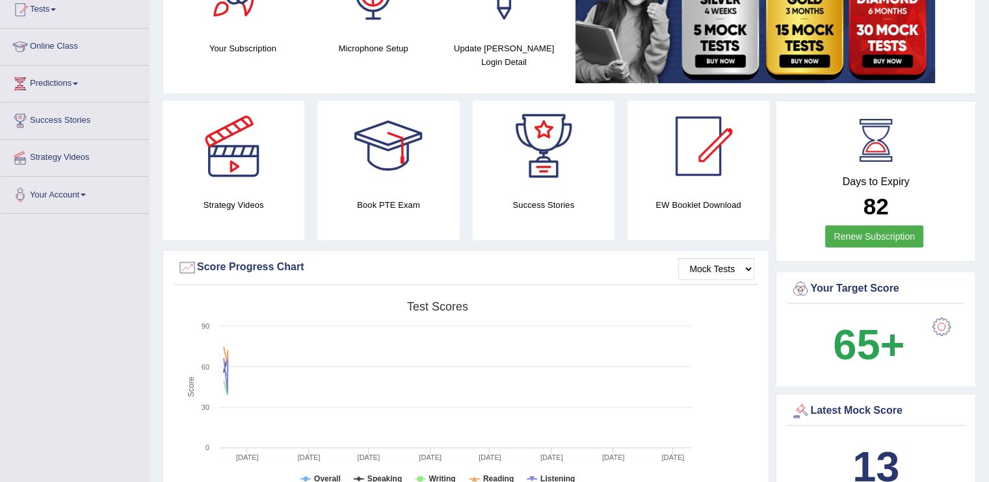
scroll to position [147, 0]
click at [861, 202] on h2 "82" at bounding box center [876, 206] width 170 height 25
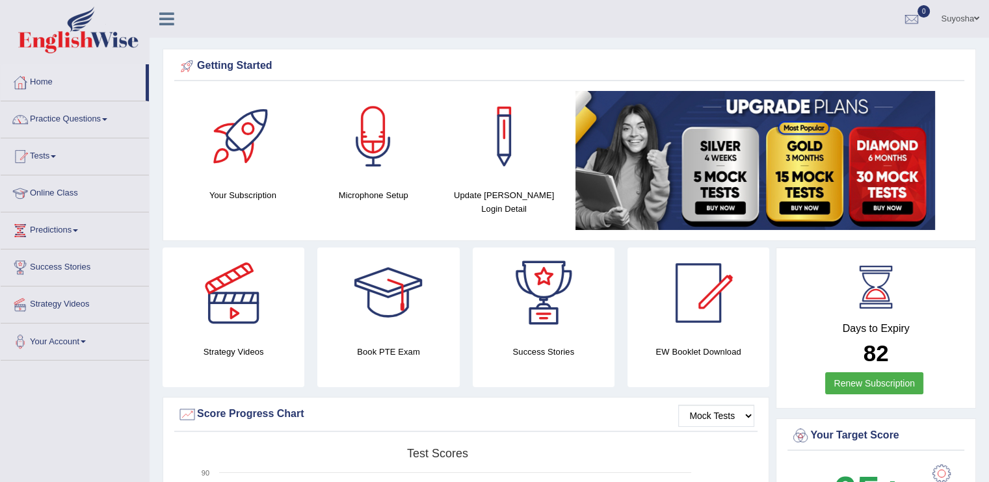
click at [970, 20] on link "Suyosha" at bounding box center [960, 17] width 58 height 34
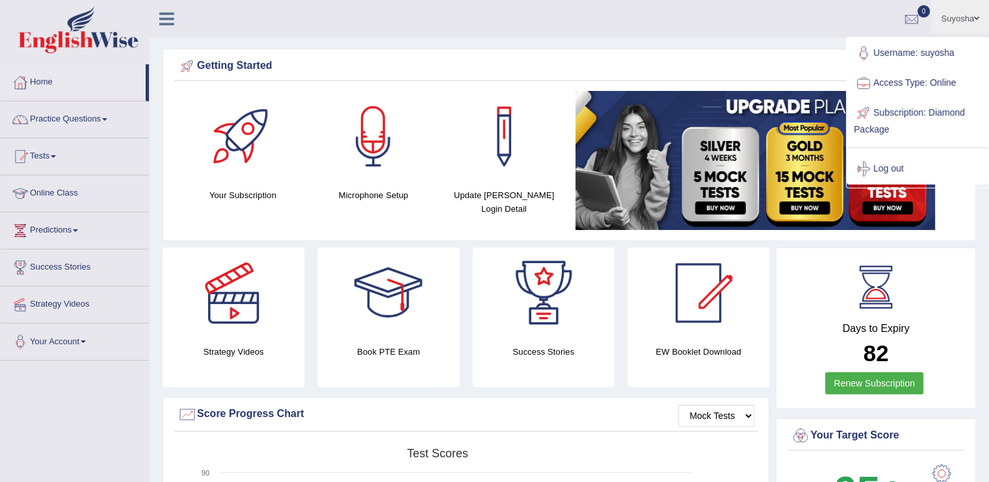
click at [904, 81] on link "Access Type: Online" at bounding box center [917, 83] width 140 height 30
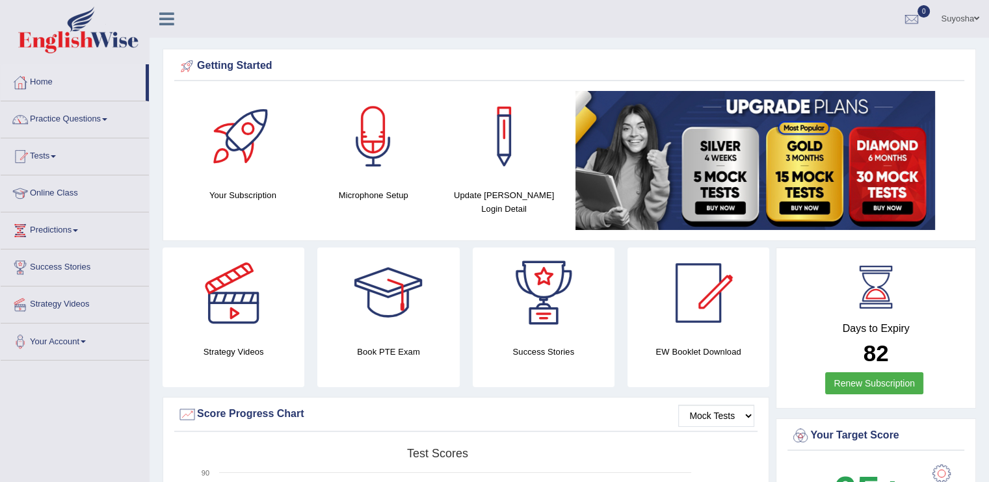
click at [958, 18] on link "Suyosha" at bounding box center [960, 17] width 58 height 34
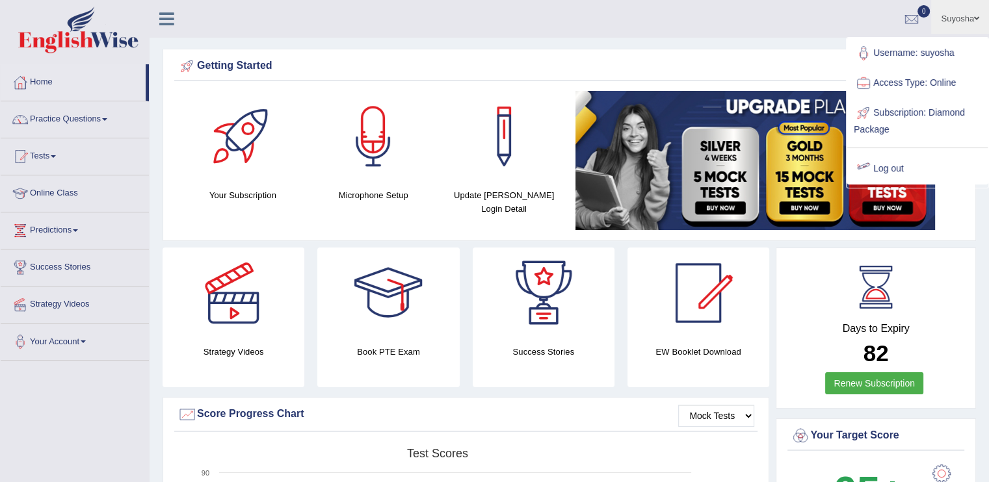
click at [878, 116] on link "Subscription: Diamond Package" at bounding box center [917, 120] width 140 height 44
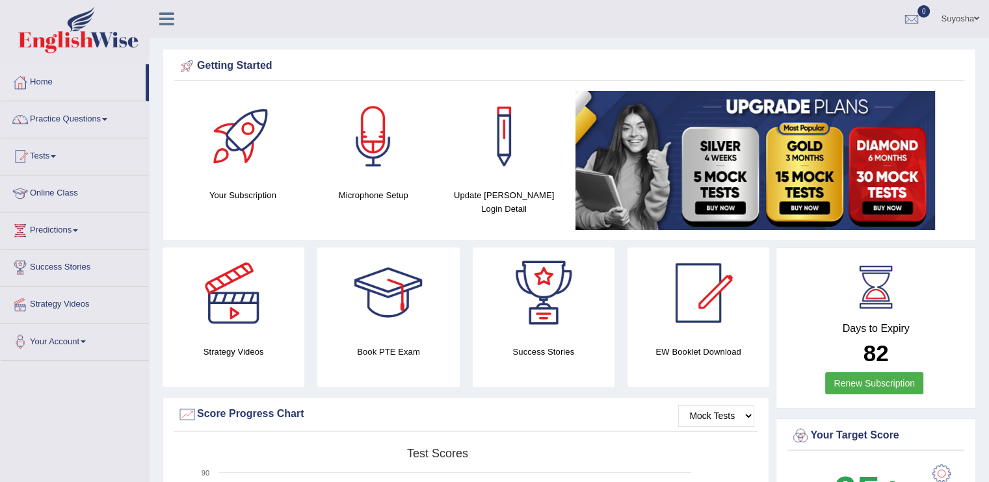
click at [177, 14] on link at bounding box center [167, 18] width 34 height 20
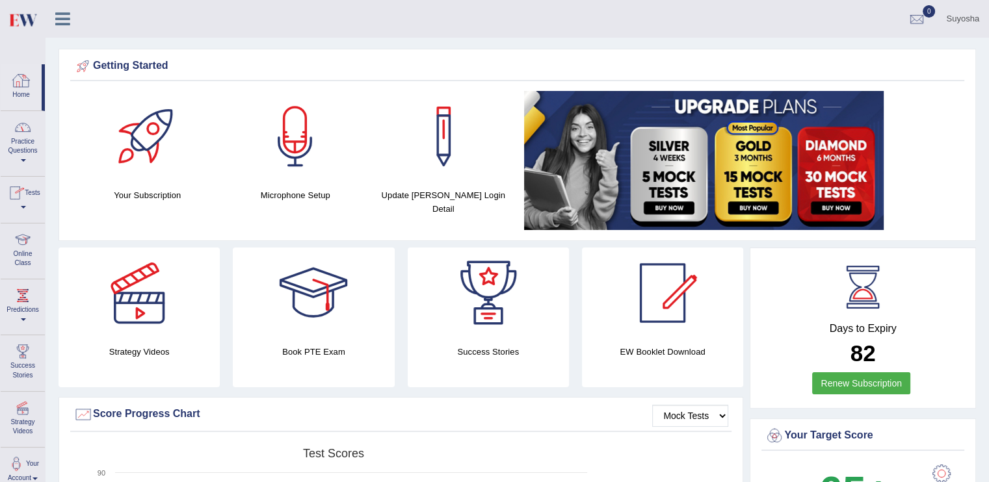
click at [28, 85] on div at bounding box center [22, 81] width 20 height 20
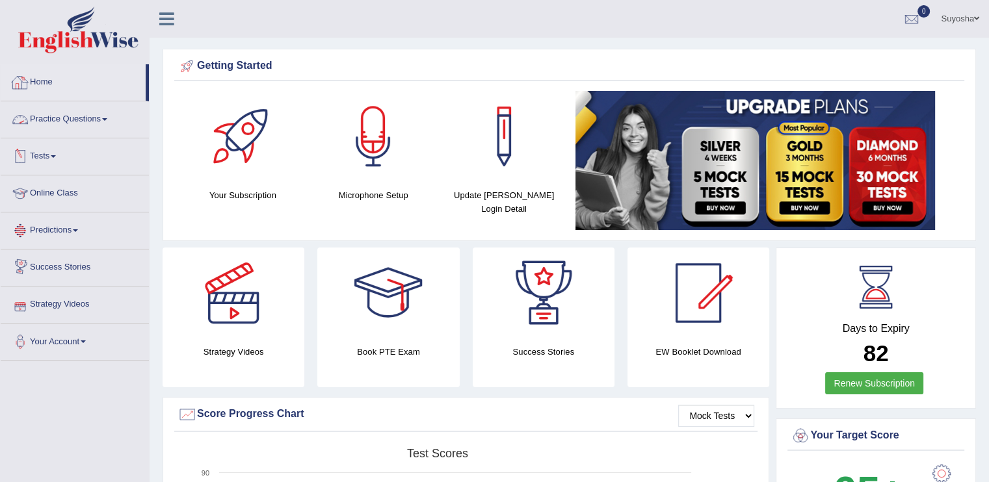
click at [82, 125] on link "Practice Questions" at bounding box center [75, 117] width 148 height 33
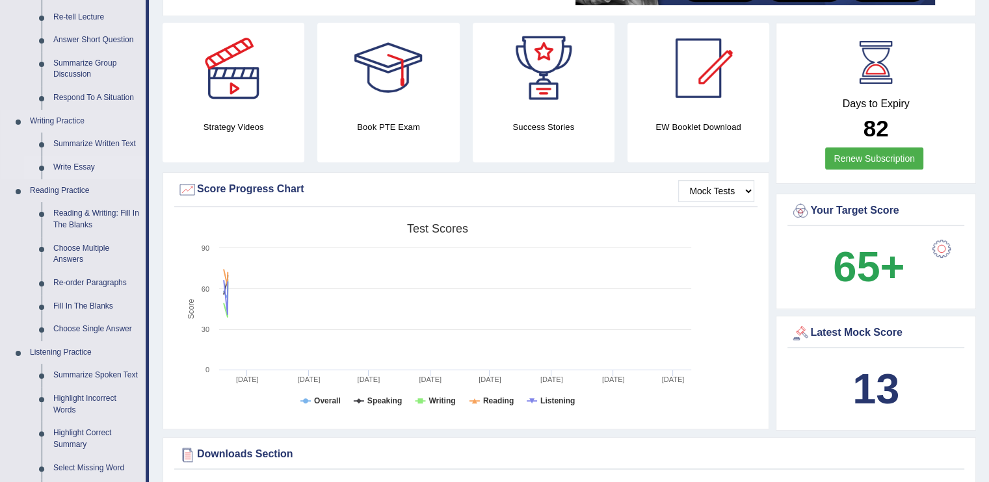
scroll to position [425, 0]
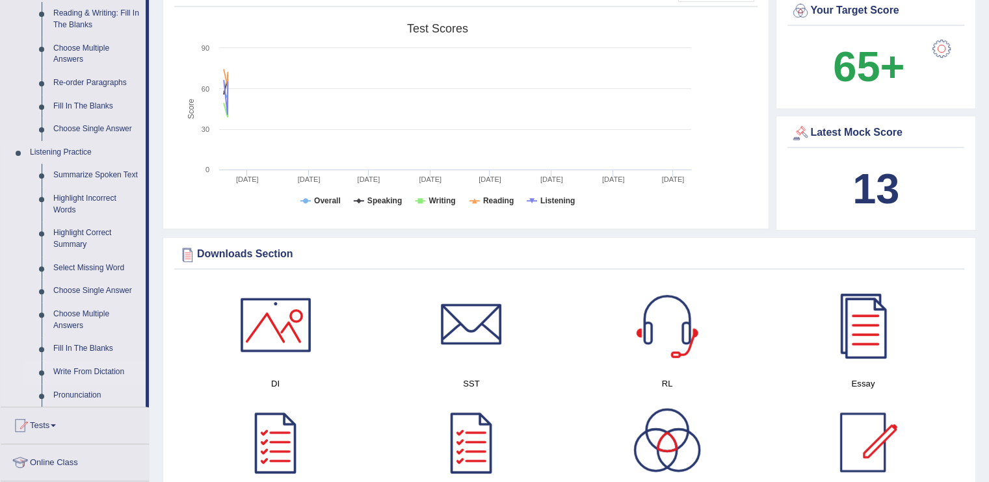
click at [92, 361] on link "Write From Dictation" at bounding box center [96, 372] width 98 height 23
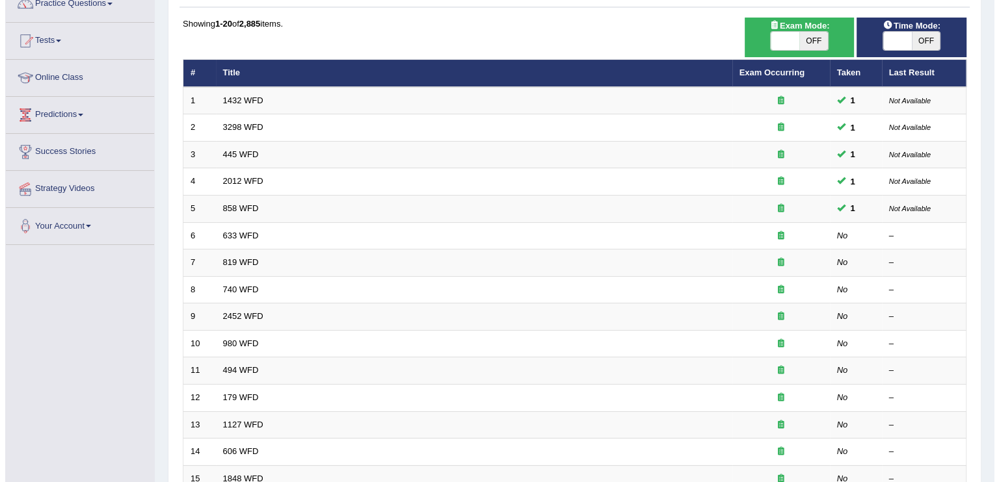
scroll to position [129, 0]
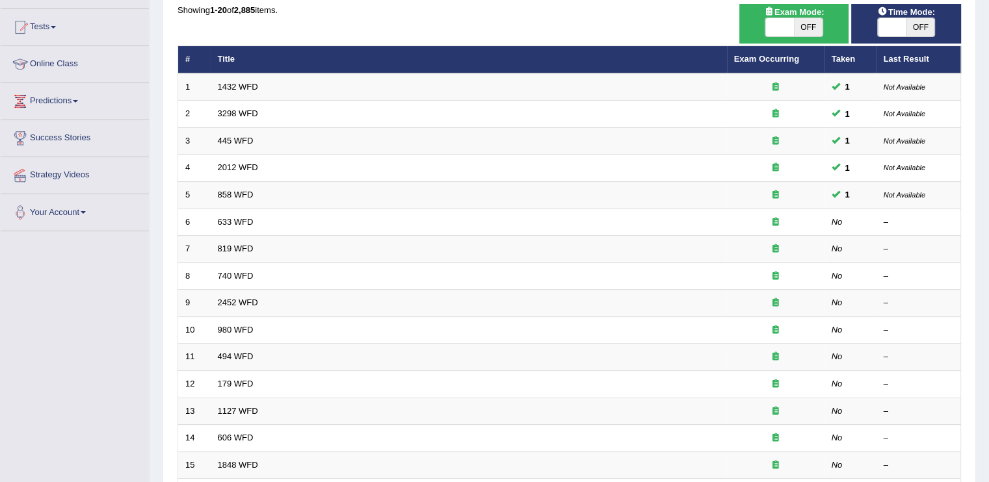
click at [813, 25] on span "OFF" at bounding box center [808, 27] width 29 height 18
checkbox input "true"
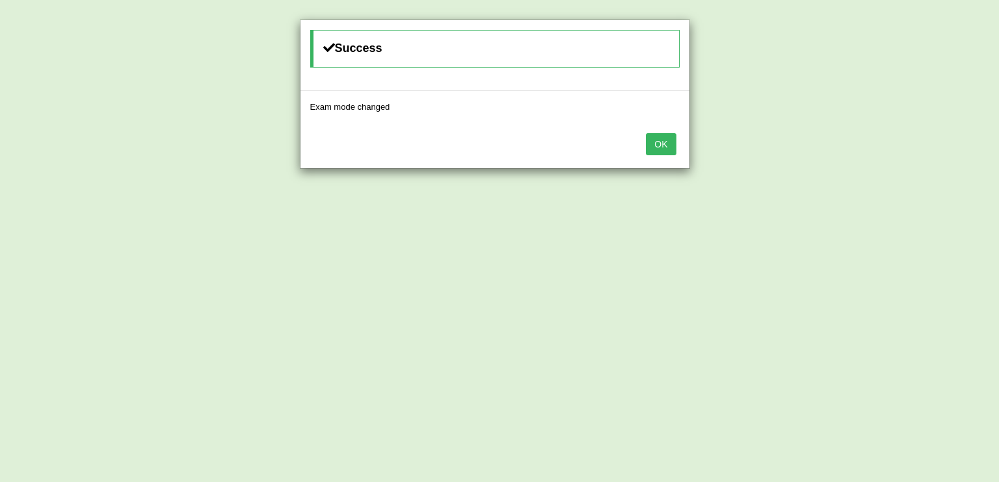
click at [669, 142] on button "OK" at bounding box center [661, 144] width 30 height 22
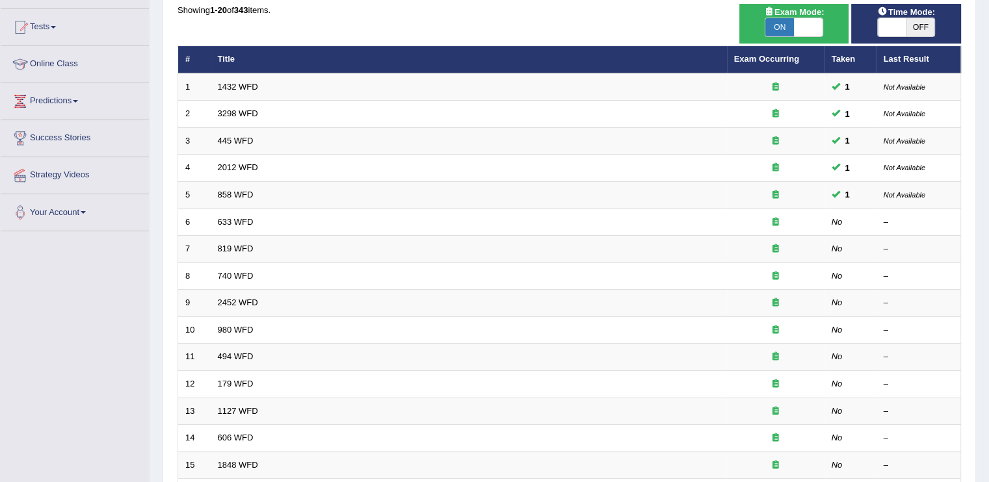
click at [396, 246] on td "819 WFD" at bounding box center [469, 249] width 516 height 27
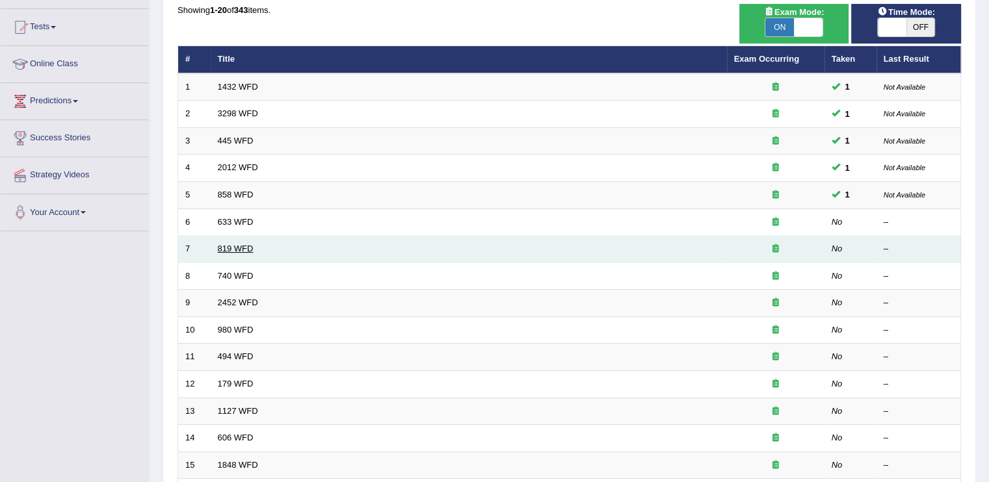
click at [225, 254] on td "819 WFD" at bounding box center [469, 249] width 516 height 27
click at [225, 254] on link "819 WFD" at bounding box center [236, 249] width 36 height 10
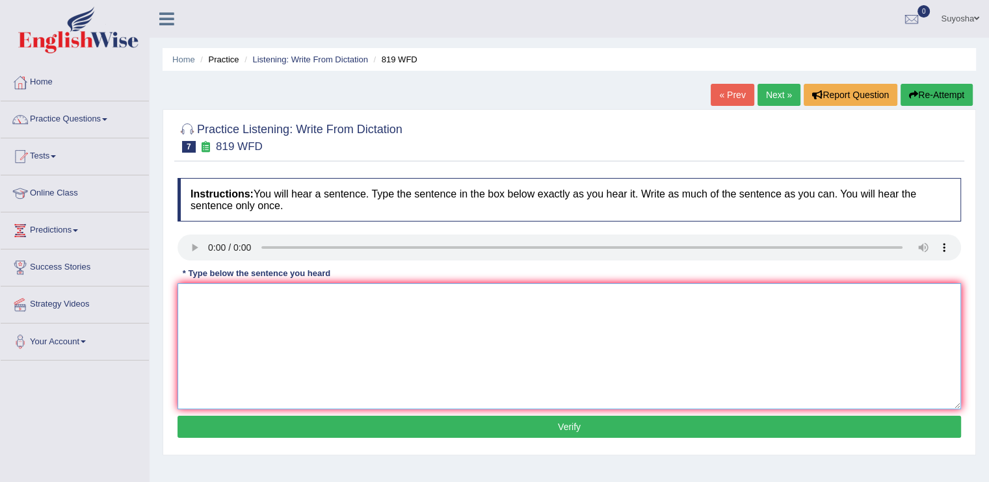
click at [211, 303] on textarea at bounding box center [570, 347] width 784 height 126
click at [202, 306] on textarea at bounding box center [570, 347] width 784 height 126
type textarea "Plants are able to grow contionue in their life."
click at [346, 427] on button "Verify" at bounding box center [570, 427] width 784 height 22
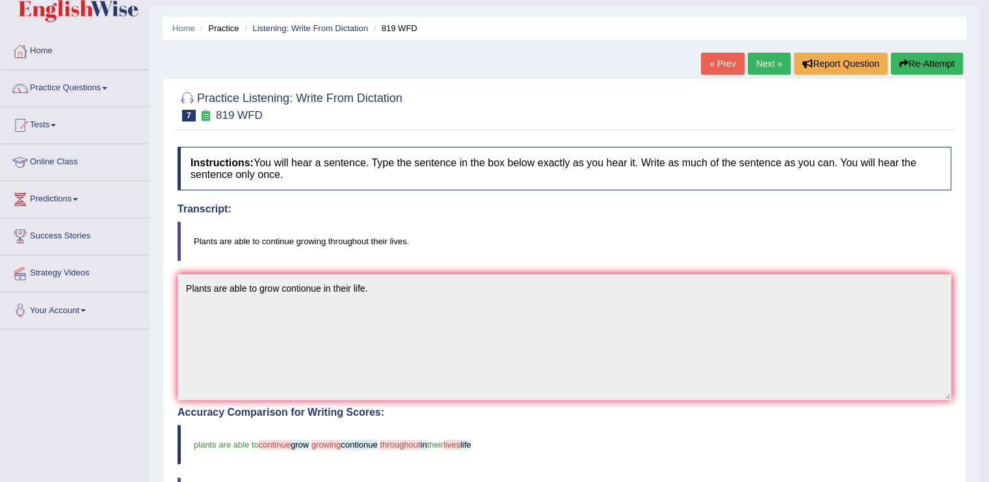
scroll to position [33, 0]
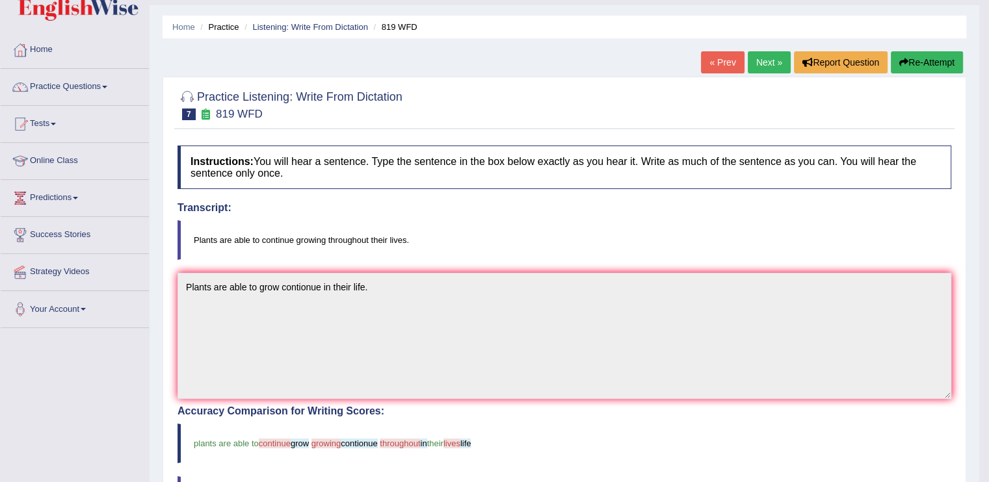
click at [771, 68] on link "Next »" at bounding box center [769, 62] width 43 height 22
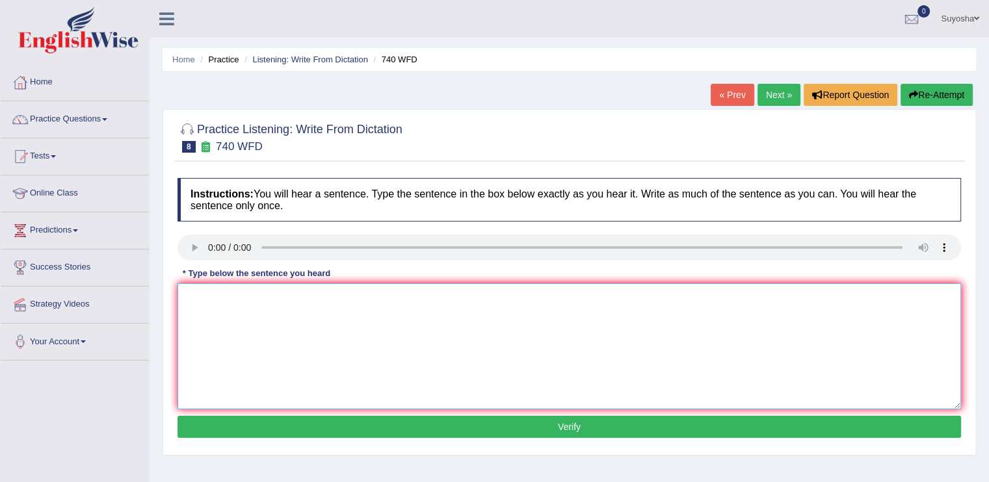
click at [369, 341] on textarea at bounding box center [570, 347] width 784 height 126
click at [201, 325] on textarea at bounding box center [570, 347] width 784 height 126
click at [190, 330] on textarea at bounding box center [570, 347] width 784 height 126
click at [207, 315] on textarea at bounding box center [570, 347] width 784 height 126
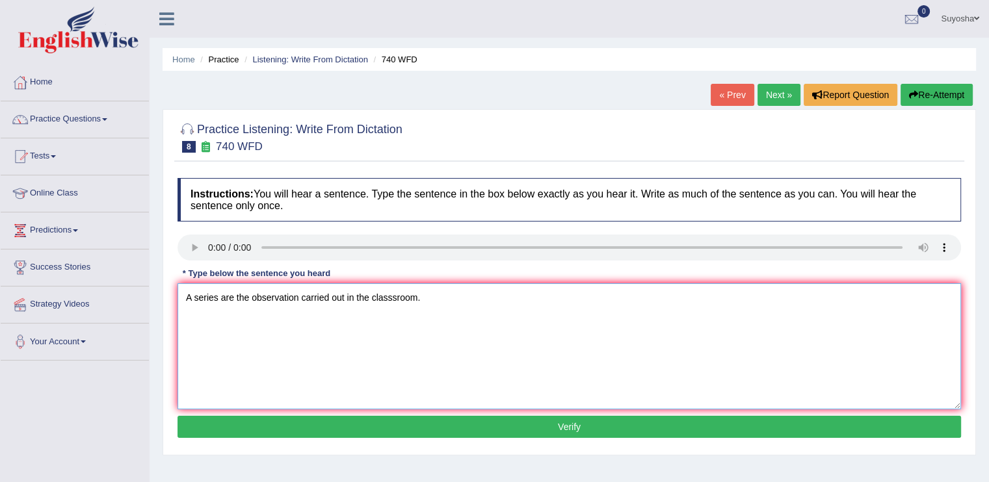
type textarea "A series are the observation carried out in the classsroom."
click at [208, 427] on button "Verify" at bounding box center [570, 427] width 784 height 22
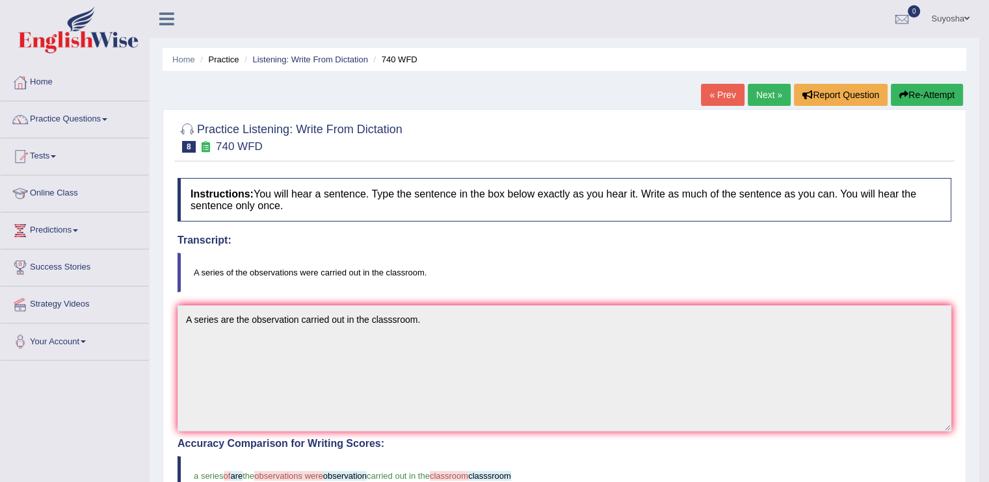
click at [765, 96] on link "Next »" at bounding box center [769, 95] width 43 height 22
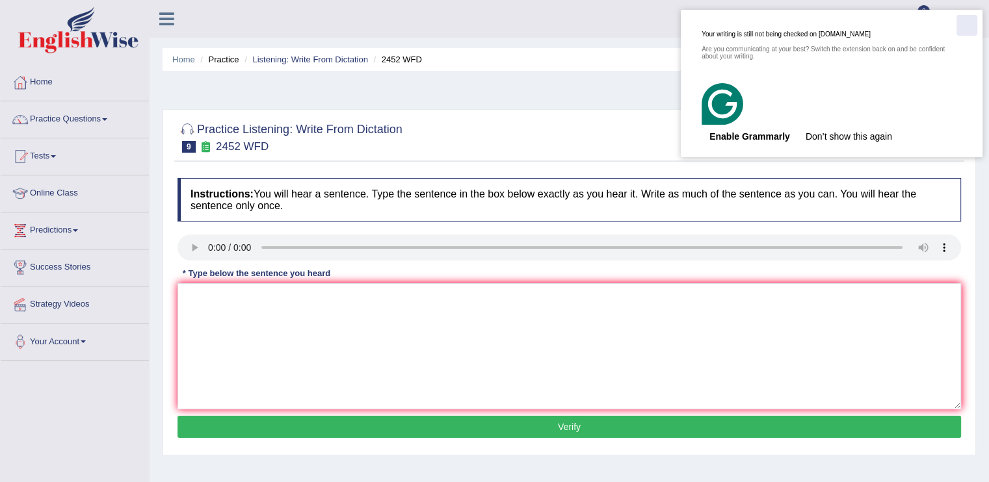
click at [968, 25] on div "Close" at bounding box center [967, 25] width 21 height 21
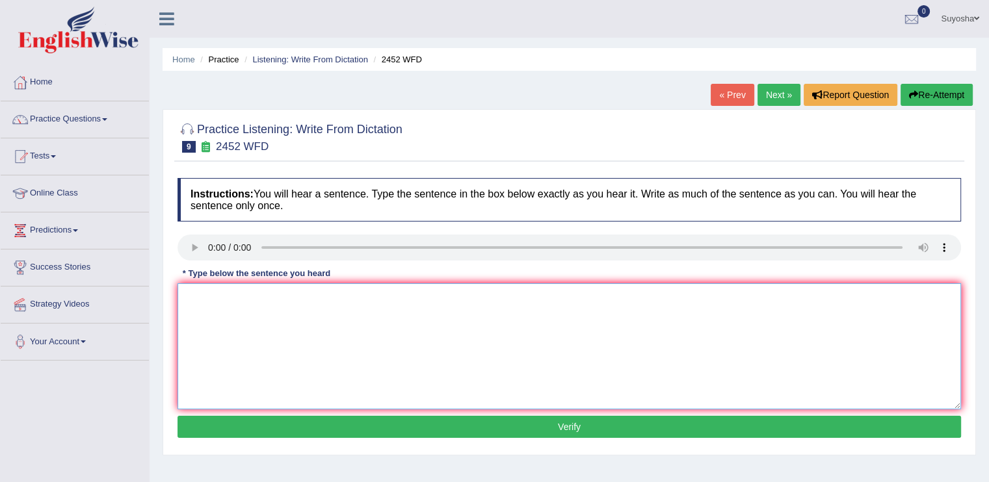
click at [236, 336] on textarea at bounding box center [570, 347] width 784 height 126
click at [236, 336] on textarea "It is debate abou the value of knowledge" at bounding box center [570, 347] width 784 height 126
click at [255, 298] on textarea "It is debate abou the value of knowledge" at bounding box center [570, 347] width 784 height 126
click at [304, 297] on textarea "It is debate about the value of knowledge" at bounding box center [570, 347] width 784 height 126
click at [309, 297] on textarea "It is debate about the value of knowledge" at bounding box center [570, 347] width 784 height 126
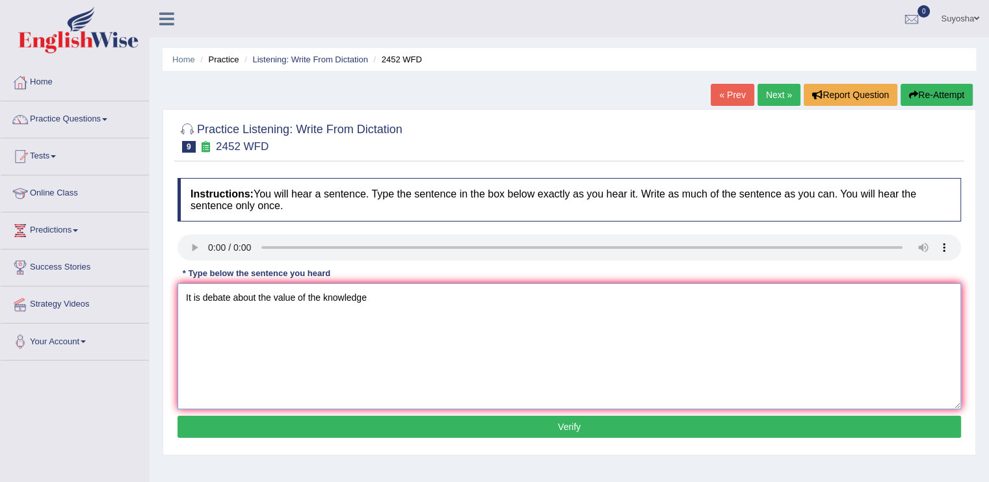
click at [372, 301] on textarea "It is debate about the value of the knowledge" at bounding box center [570, 347] width 784 height 126
type textarea "It is debate about the value of the knowledge."
click at [386, 423] on button "Verify" at bounding box center [570, 427] width 784 height 22
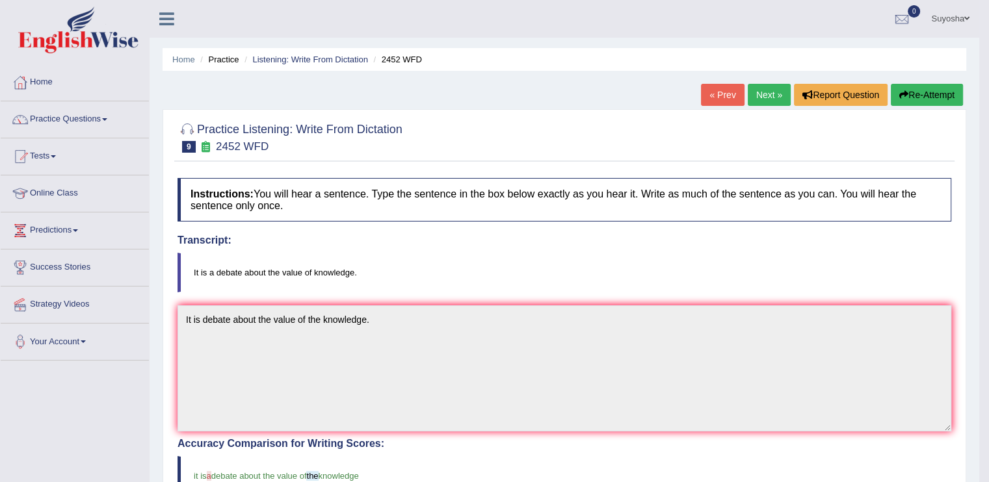
click at [752, 90] on link "Next »" at bounding box center [769, 95] width 43 height 22
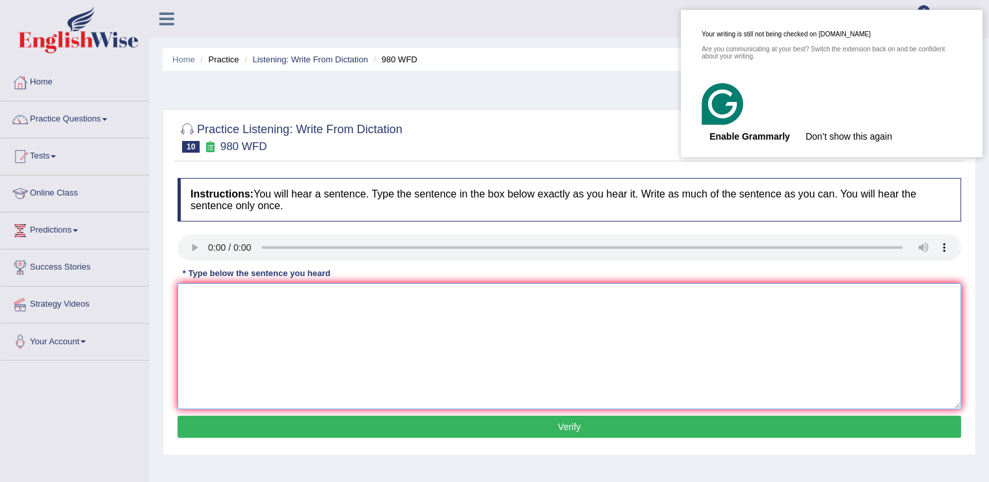
click at [233, 332] on textarea at bounding box center [570, 347] width 784 height 126
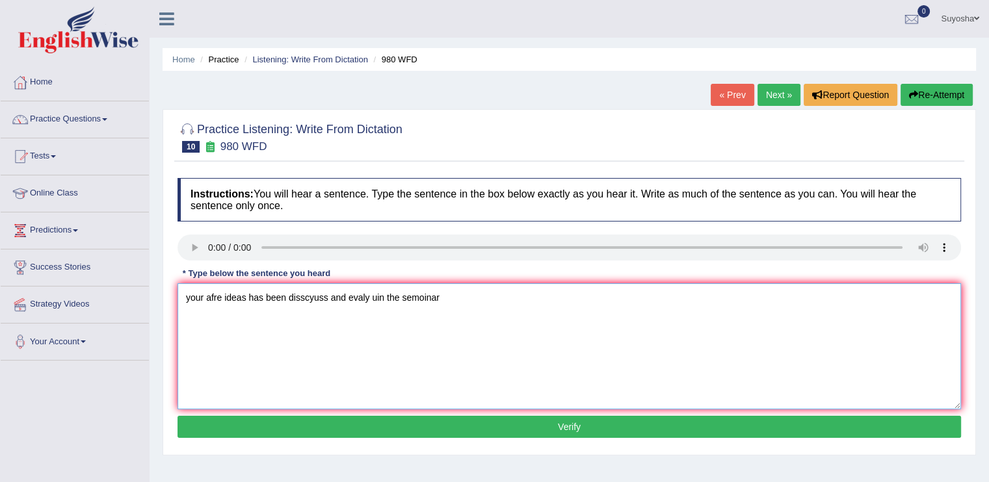
click at [249, 321] on textarea "your afre ideas has been disscyuss and evaly uin the semoinar" at bounding box center [570, 347] width 784 height 126
click at [468, 294] on textarea "your afre ideas has been disscyuss and evaly uin the semoinar" at bounding box center [570, 347] width 784 height 126
click at [445, 291] on textarea "your afre ideas has been disscyuss and evaly uin the semoinar Your ideas has be…" at bounding box center [570, 347] width 784 height 126
type textarea "Your ideas has been debate and discuss in the seminar."
click at [397, 427] on button "Verify" at bounding box center [570, 427] width 784 height 22
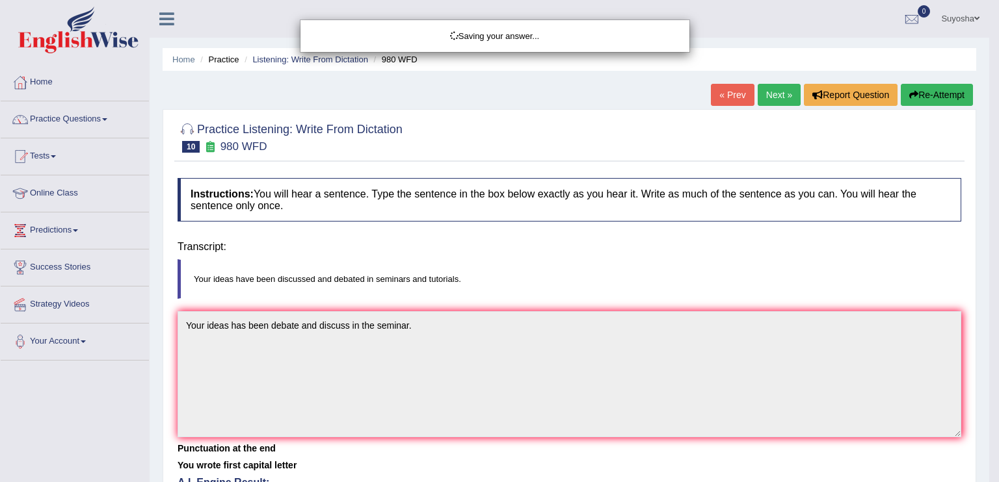
click at [397, 427] on body "Toggle navigation Home Practice Questions Speaking Practice Read Aloud Repeat S…" at bounding box center [499, 241] width 999 height 482
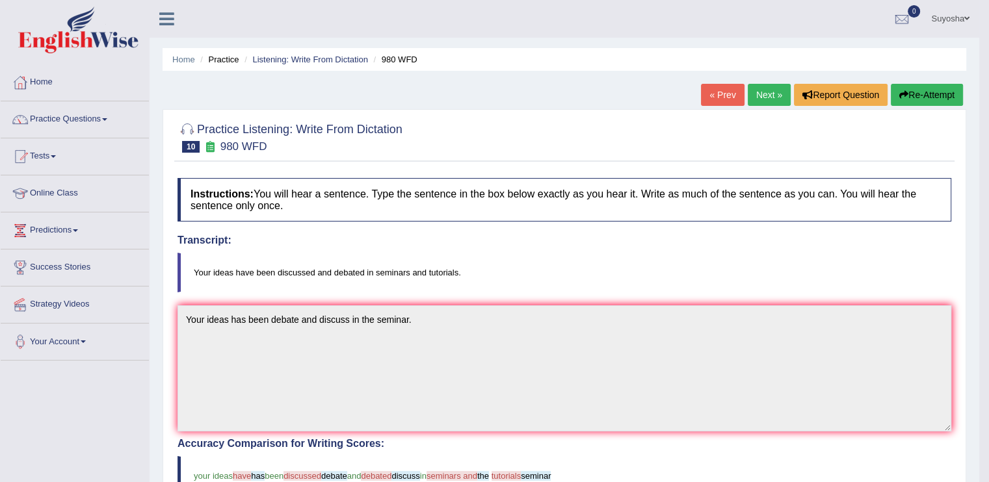
click at [931, 106] on div "« Prev Next » Report Question Re-Attempt" at bounding box center [833, 96] width 265 height 25
click at [931, 98] on button "Re-Attempt" at bounding box center [927, 95] width 72 height 22
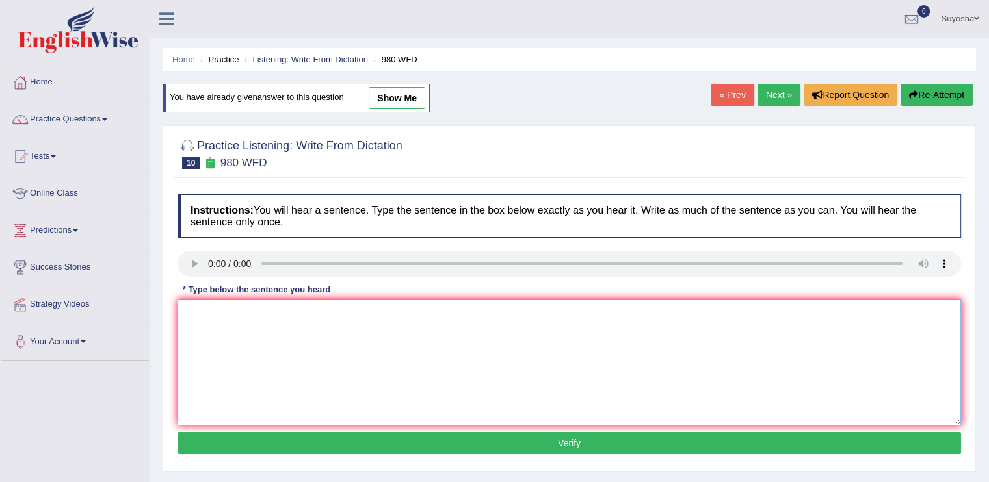
click at [354, 366] on textarea at bounding box center [570, 363] width 784 height 126
click at [195, 326] on textarea at bounding box center [570, 363] width 784 height 126
type textarea "Your ideas have been debated and discussed in the seminars."
click at [205, 445] on button "Verify" at bounding box center [570, 443] width 784 height 22
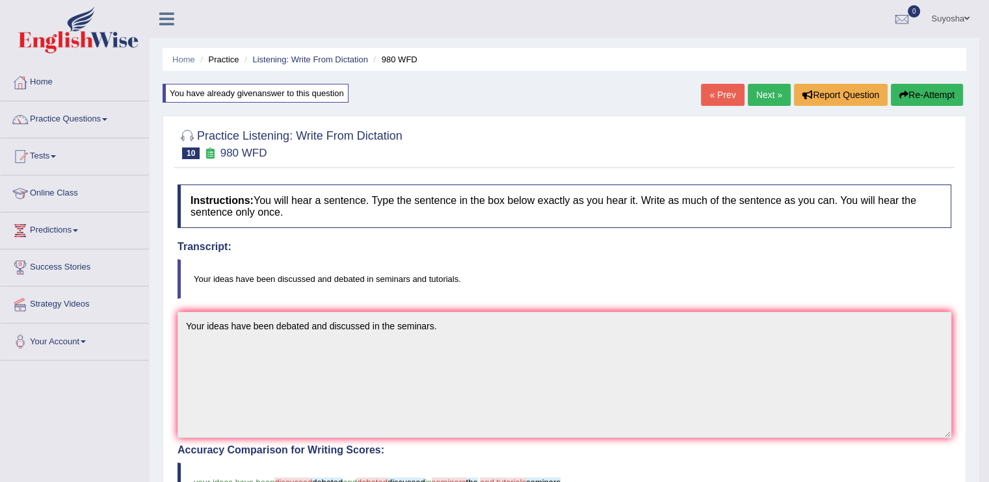
click at [757, 101] on link "Next »" at bounding box center [769, 95] width 43 height 22
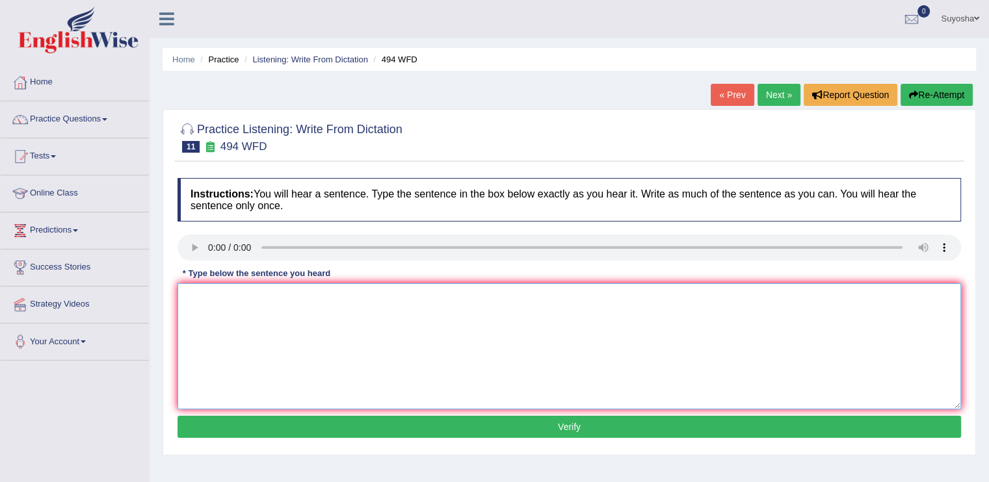
click at [222, 315] on textarea at bounding box center [570, 347] width 784 height 126
type textarea "T"
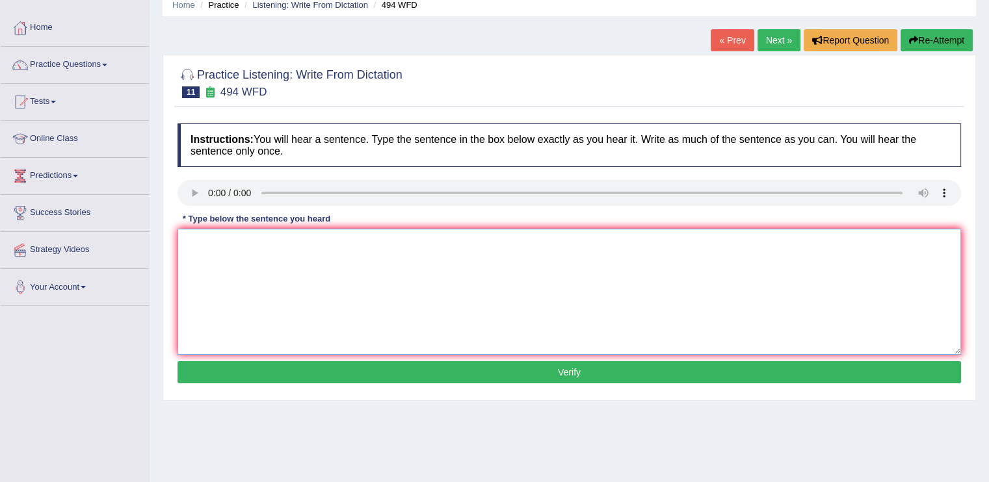
scroll to position [53, 0]
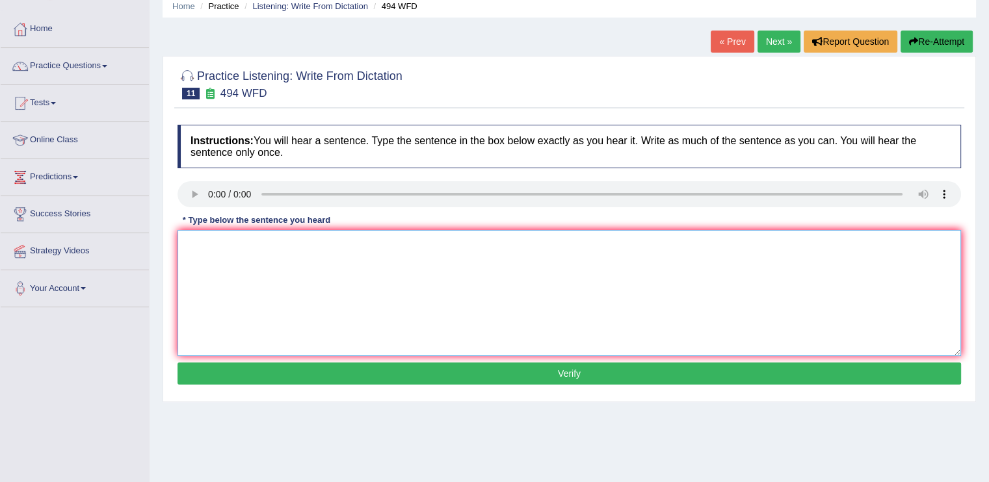
click at [226, 314] on textarea at bounding box center [570, 293] width 784 height 126
click at [297, 239] on textarea "The vocabulary and" at bounding box center [570, 293] width 784 height 126
type textarea "The vocabulary that is pecular and specialized called"
click at [293, 376] on button "Verify" at bounding box center [570, 374] width 784 height 22
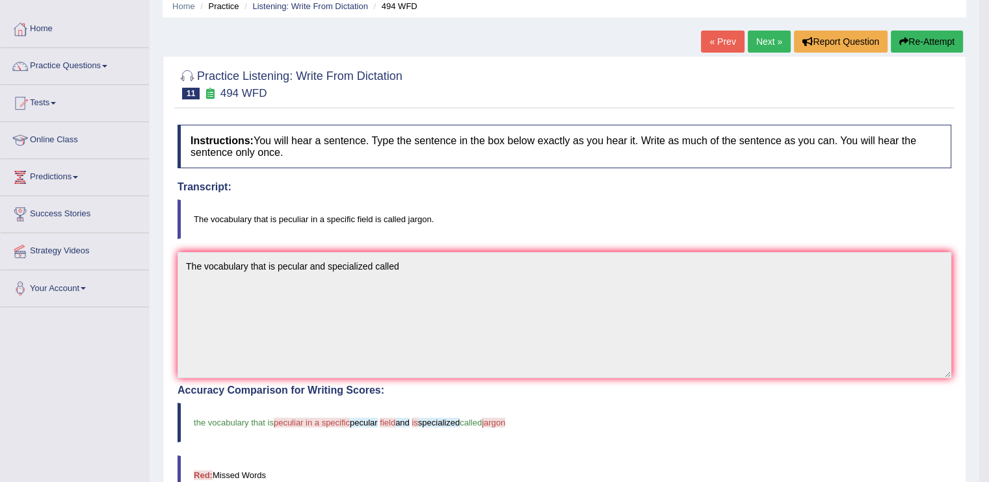
click at [291, 218] on blockquote "The vocabulary that is peculiar in a specific field is called jargon." at bounding box center [565, 220] width 774 height 40
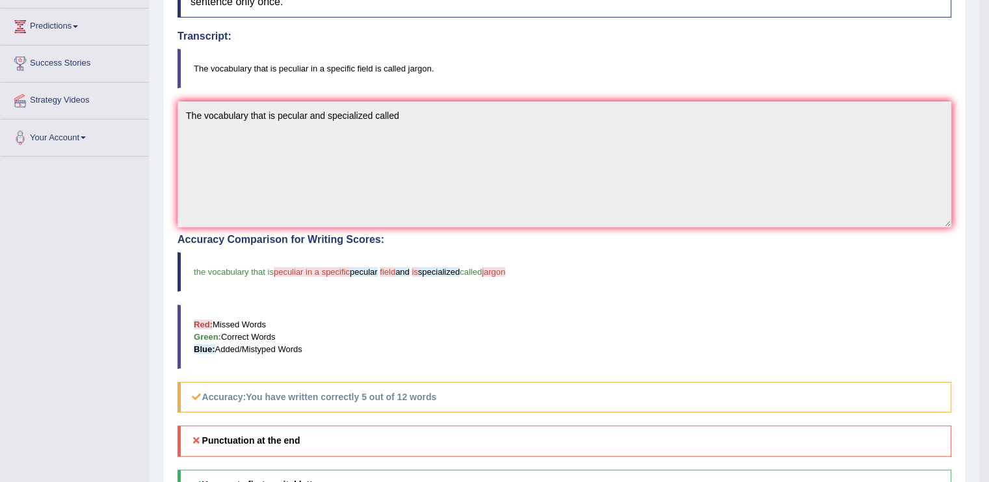
click at [283, 268] on span "peculiar in a specific" at bounding box center [312, 272] width 76 height 10
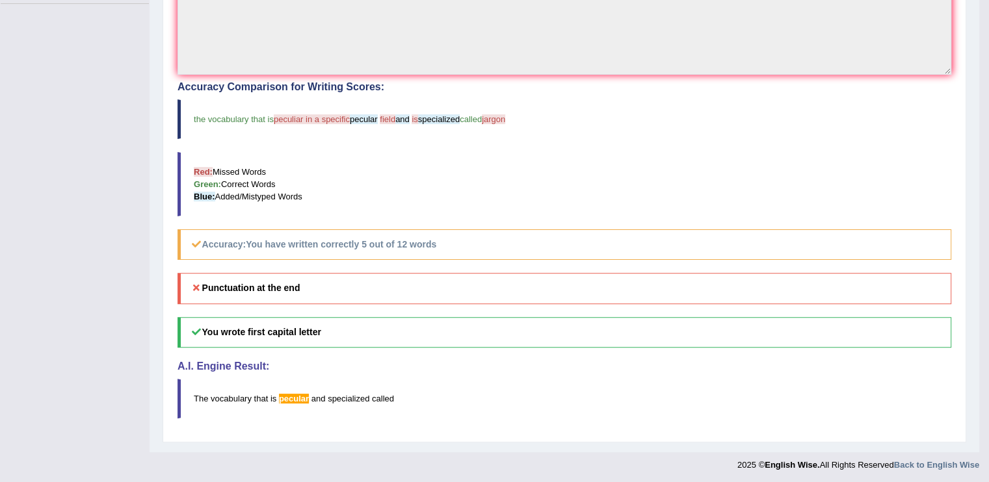
click at [284, 401] on span "pecular" at bounding box center [294, 399] width 30 height 10
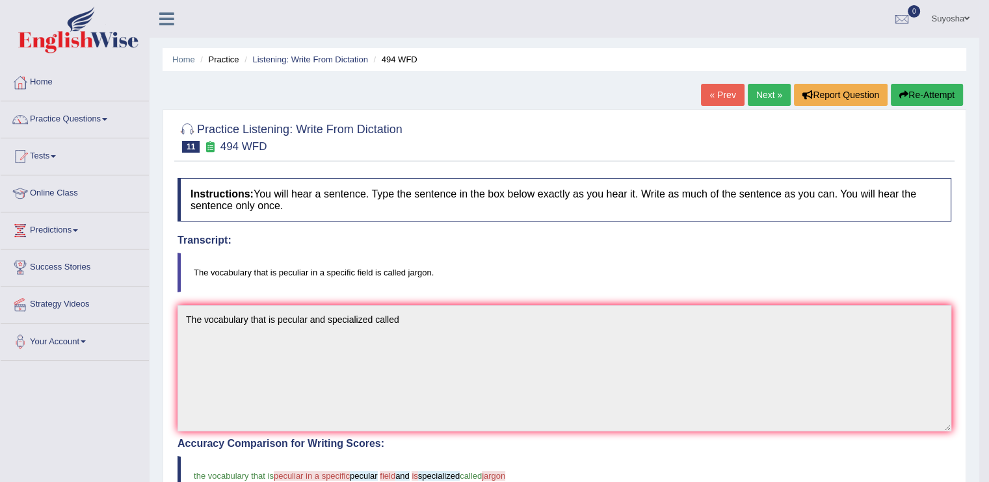
click at [759, 90] on link "Next »" at bounding box center [769, 95] width 43 height 22
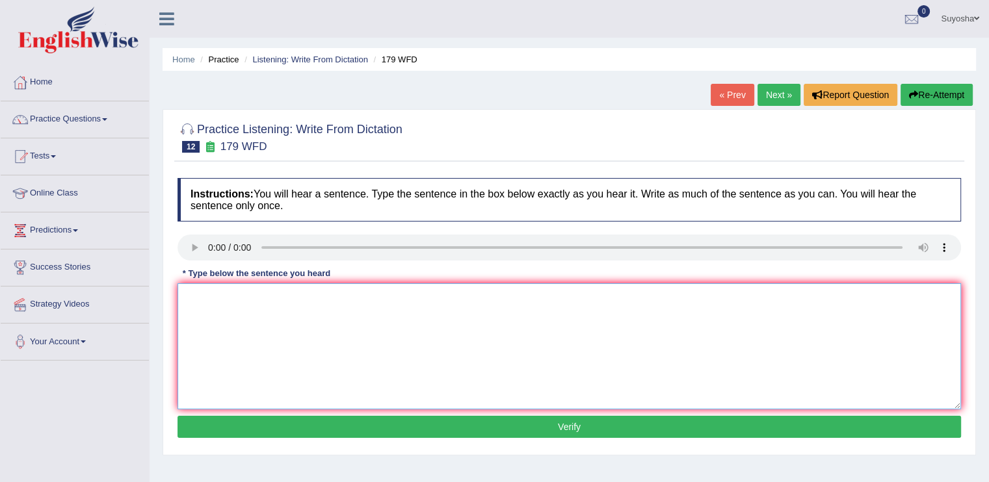
click at [211, 406] on textarea at bounding box center [570, 347] width 784 height 126
type textarea "l"
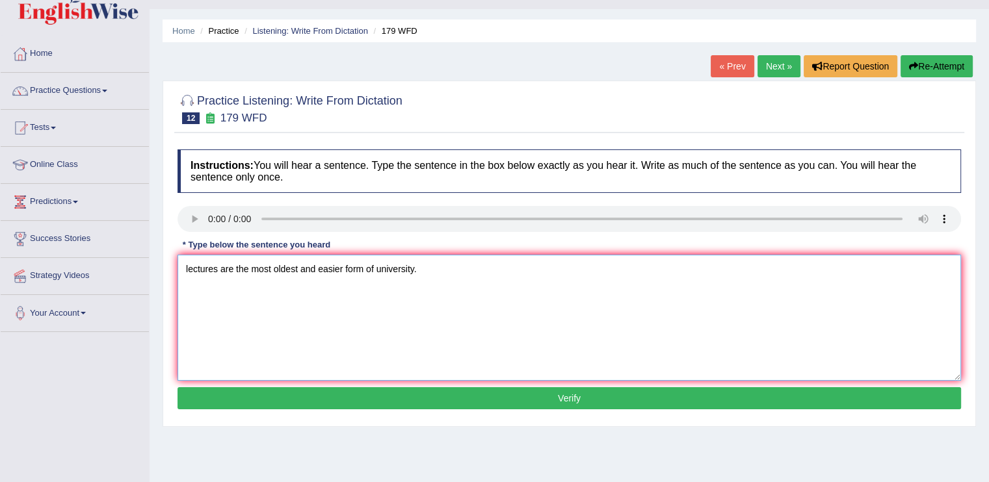
type textarea "lectures are the most oldest and easier form of university."
click at [246, 390] on button "Verify" at bounding box center [570, 399] width 784 height 22
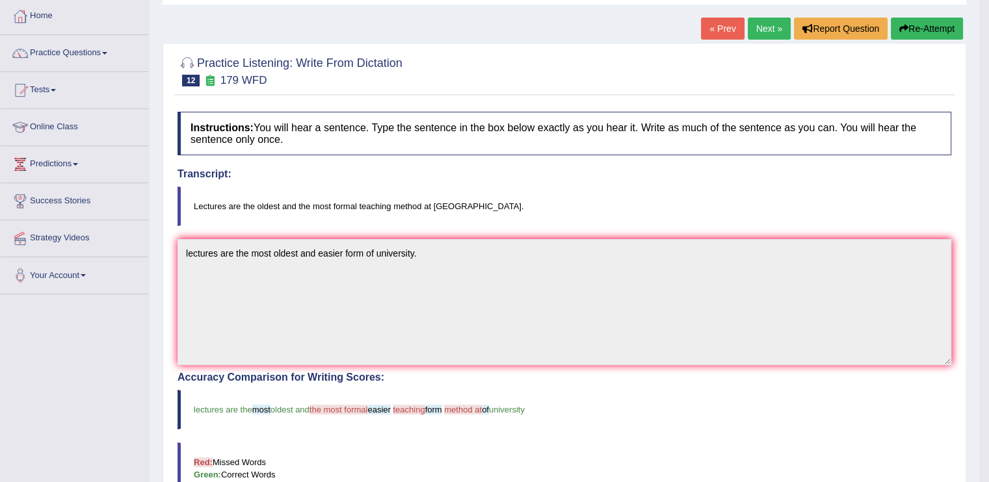
scroll to position [0, 0]
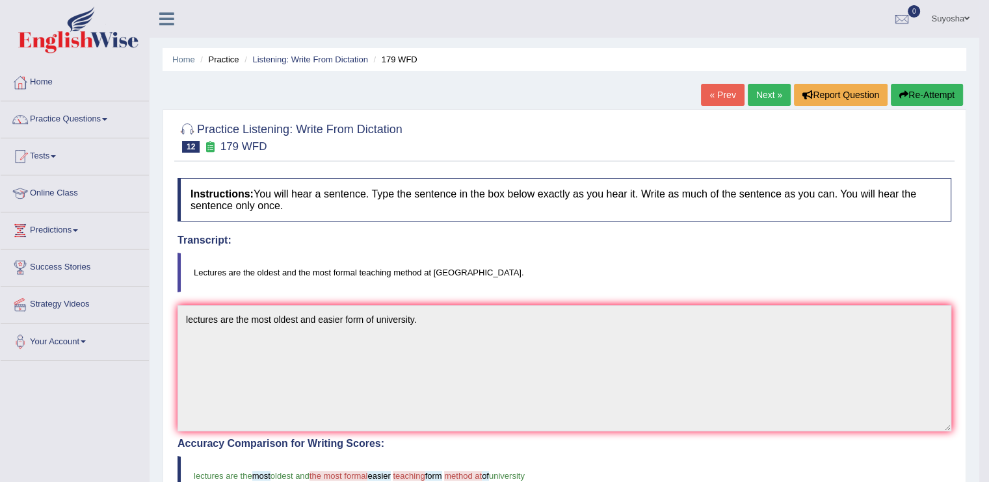
click at [767, 90] on link "Next »" at bounding box center [769, 95] width 43 height 22
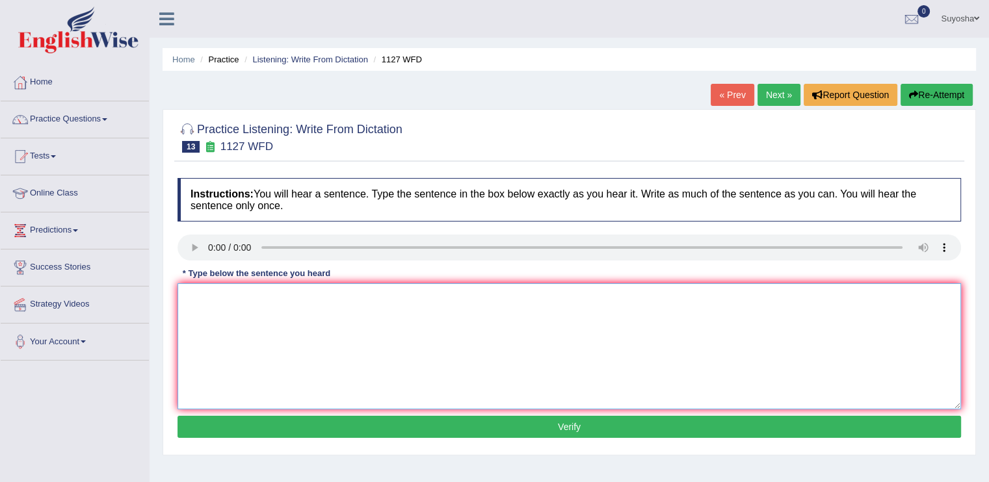
click at [229, 321] on textarea at bounding box center [570, 347] width 784 height 126
click at [265, 343] on textarea "A university degree is the" at bounding box center [570, 347] width 784 height 126
click at [343, 292] on textarea "A university degree is the" at bounding box center [570, 347] width 784 height 126
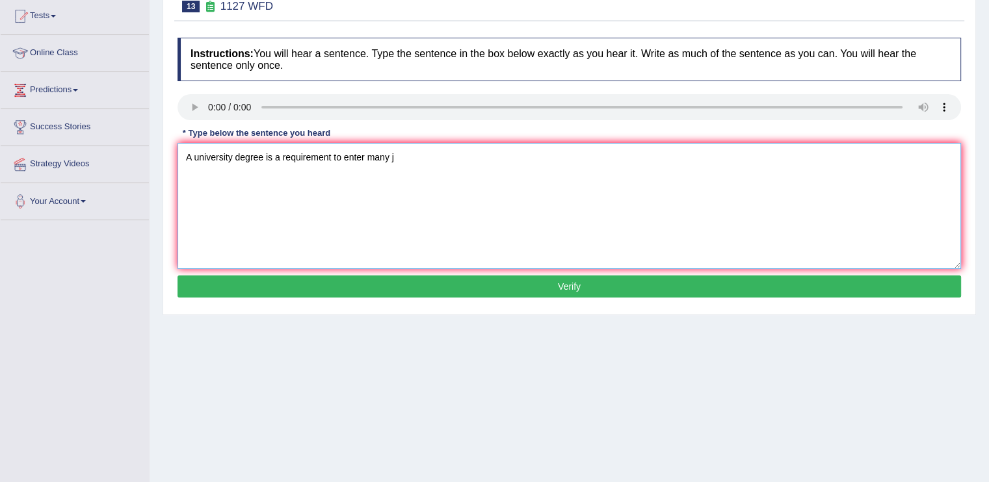
scroll to position [140, 0]
click at [412, 168] on textarea "A university degree is a requirement to enter many j" at bounding box center [570, 206] width 784 height 126
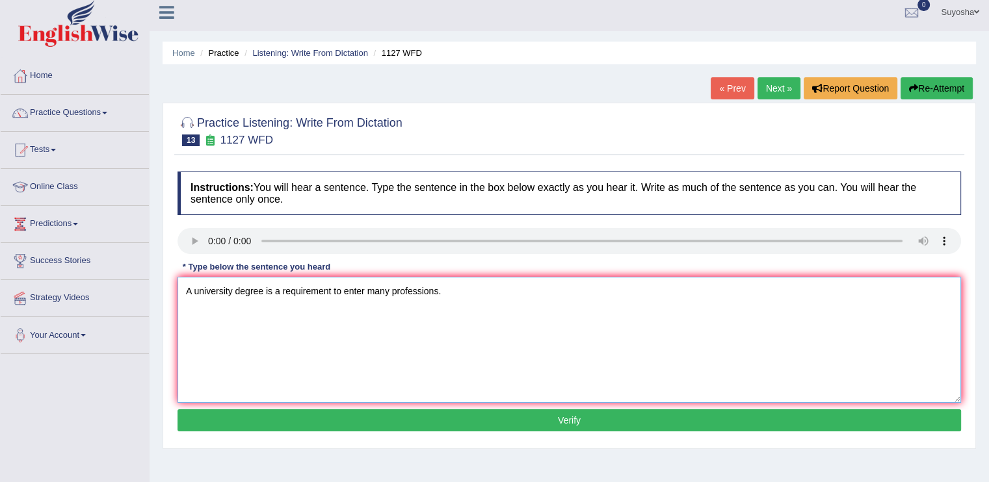
scroll to position [0, 0]
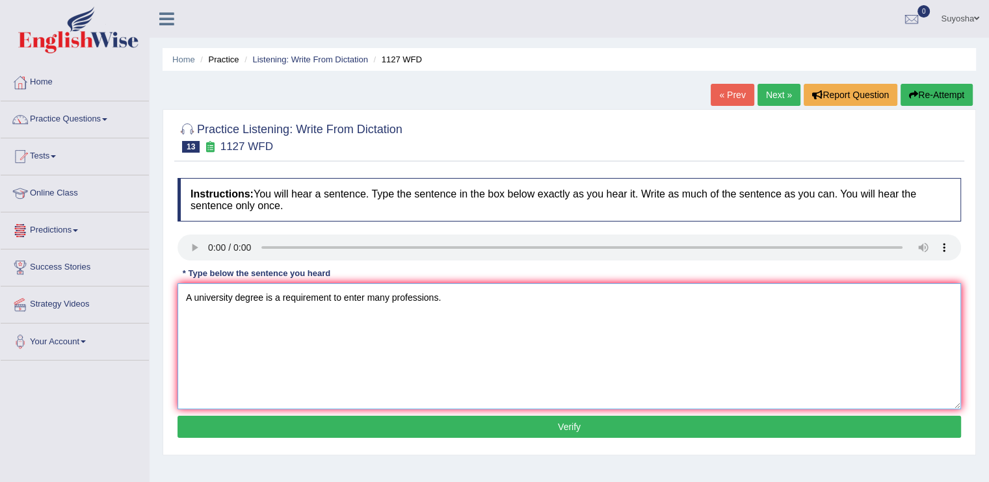
type textarea "A university degree is a requirement to enter many professions."
click at [255, 434] on button "Verify" at bounding box center [570, 427] width 784 height 22
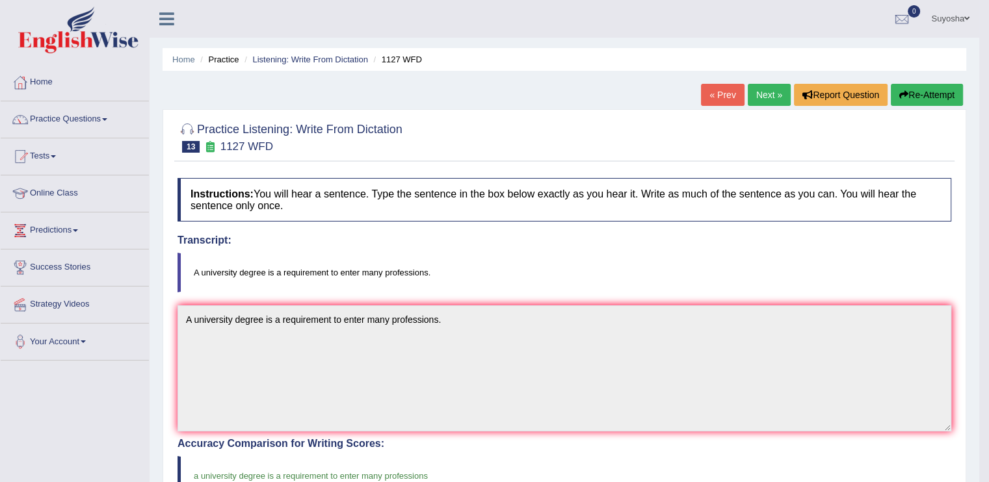
click at [748, 96] on link "Next »" at bounding box center [769, 95] width 43 height 22
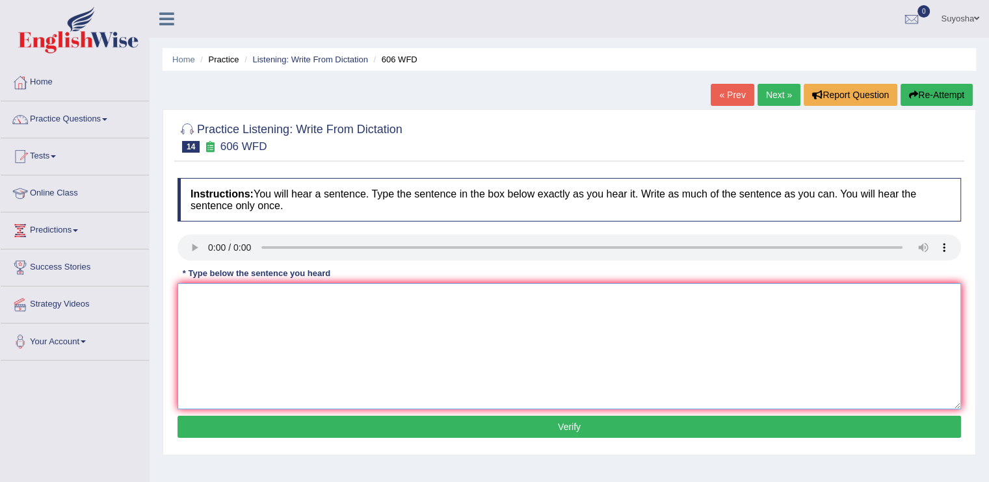
click at [241, 303] on textarea at bounding box center [570, 347] width 784 height 126
click at [311, 354] on textarea "Students will" at bounding box center [570, 347] width 784 height 126
type textarea "Students will study language and litreture in the greece."
click at [294, 437] on button "Verify" at bounding box center [570, 427] width 784 height 22
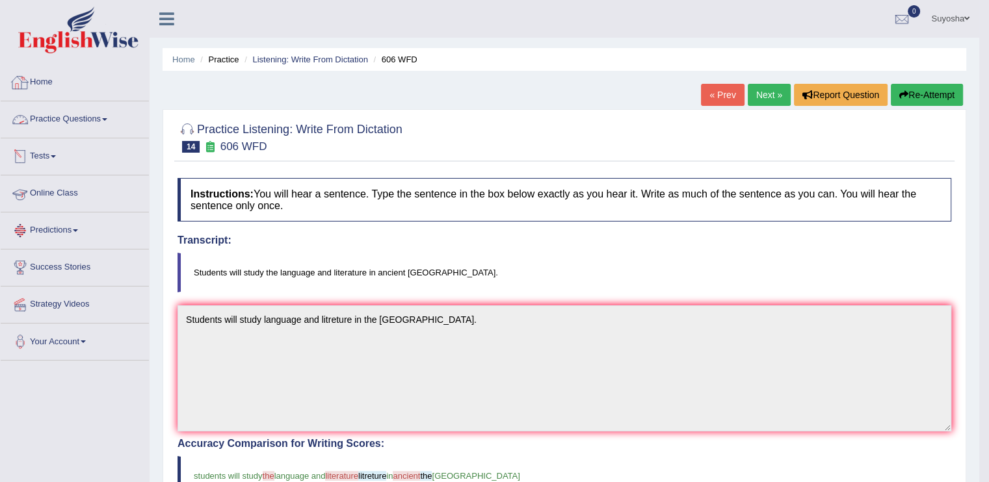
click at [52, 121] on link "Practice Questions" at bounding box center [75, 117] width 148 height 33
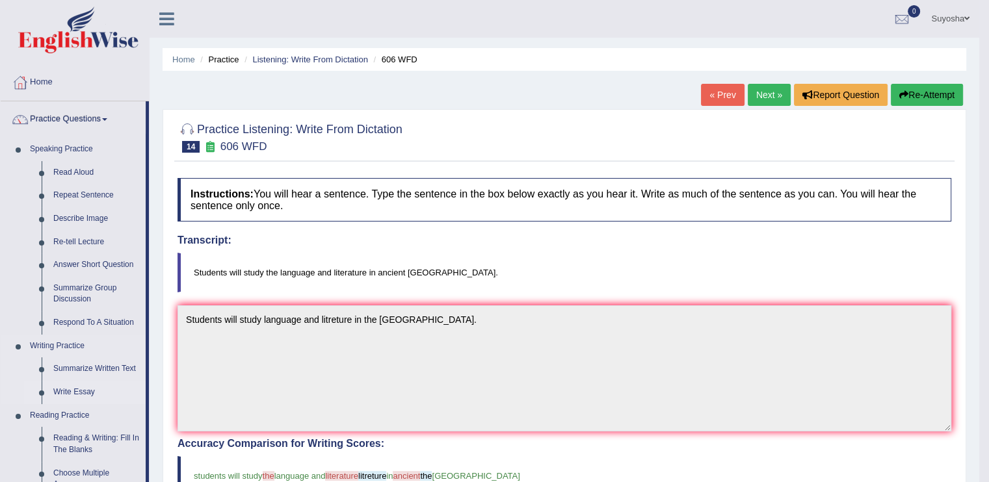
click at [60, 392] on link "Write Essay" at bounding box center [96, 392] width 98 height 23
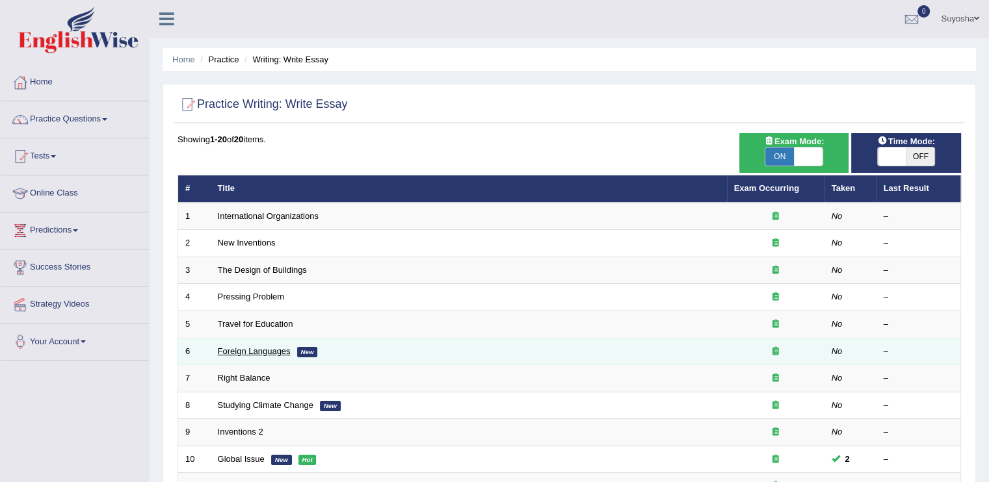
scroll to position [334, 0]
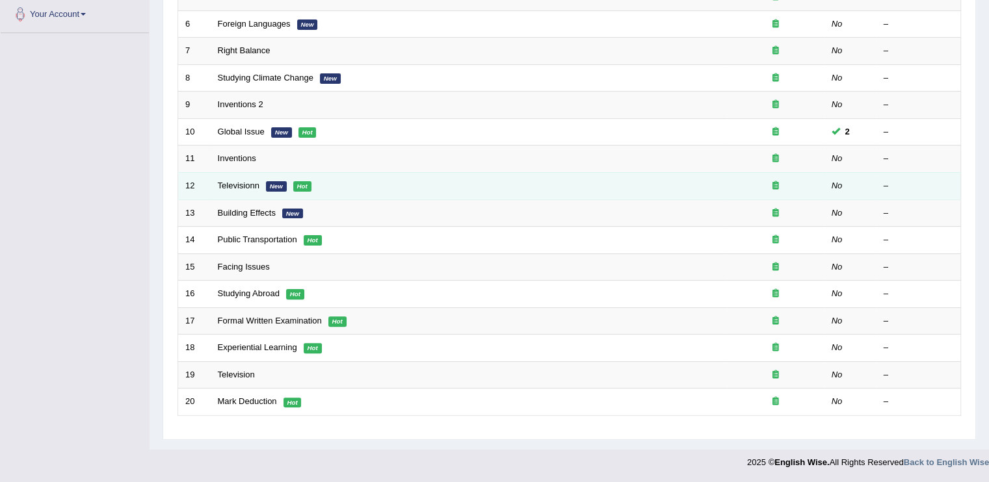
click at [287, 181] on td "Televisionn New Hot" at bounding box center [469, 185] width 516 height 27
click at [237, 187] on link "Televisionn" at bounding box center [239, 186] width 42 height 10
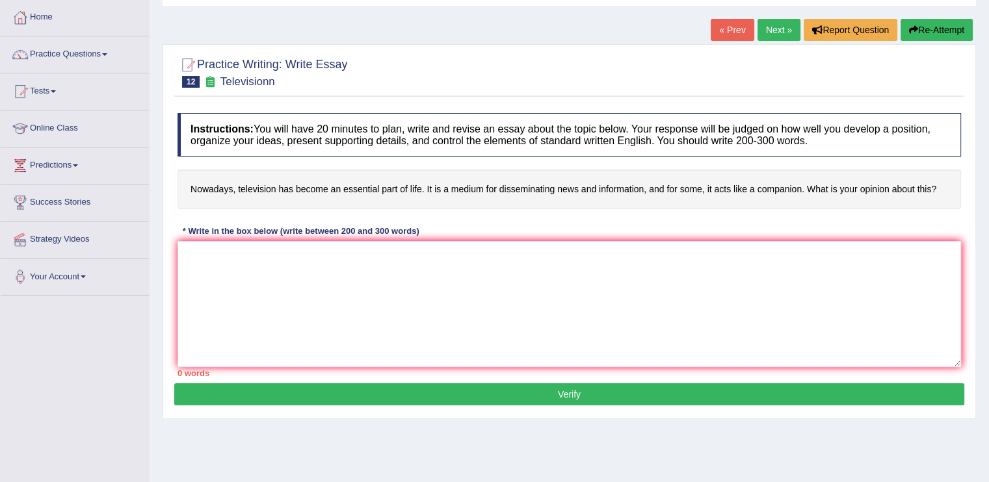
scroll to position [70, 0]
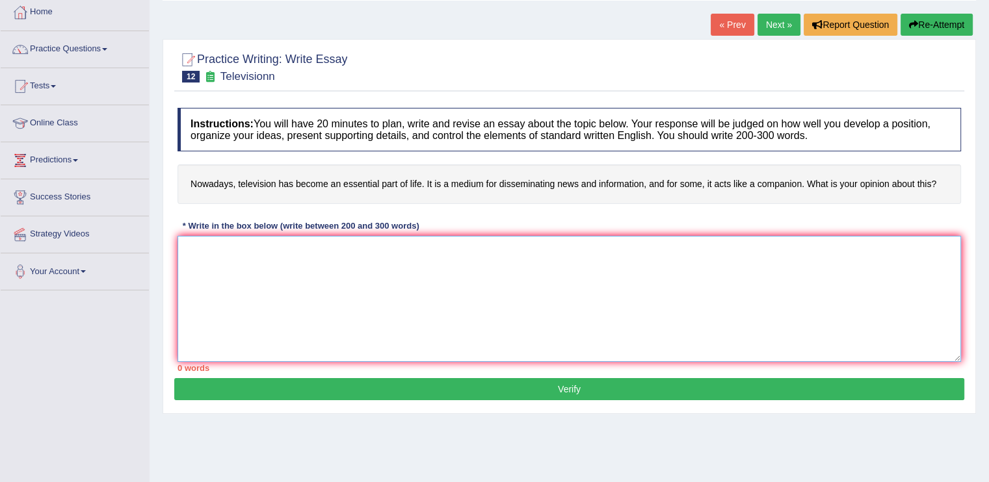
click at [235, 310] on textarea at bounding box center [570, 299] width 784 height 126
type textarea "N"
click at [304, 263] on textarea "It has long been a subject ofdiscussion" at bounding box center [570, 299] width 784 height 126
click at [377, 262] on textarea "It has long been a subject of discussion" at bounding box center [570, 299] width 784 height 126
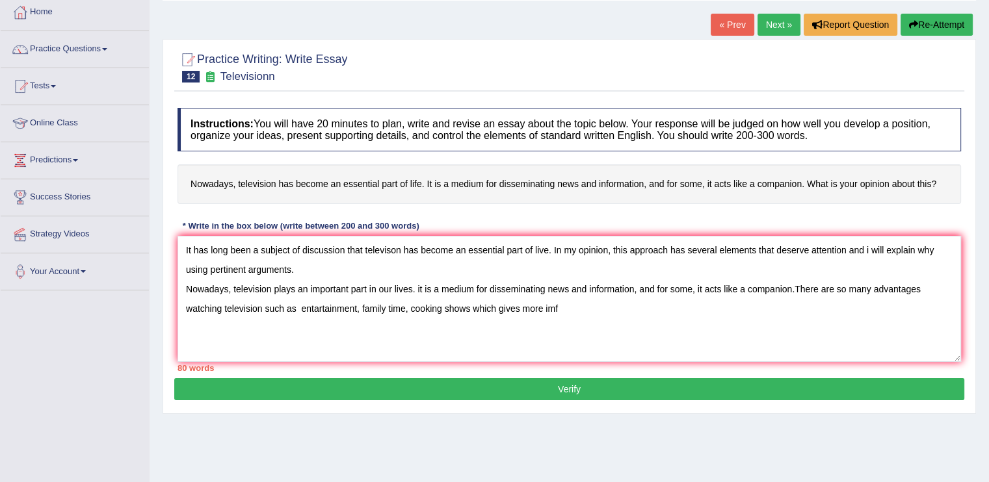
click at [546, 444] on div "Home Practice Writing: Write Essay Televisionn « Prev Next » Report Question Re…" at bounding box center [569, 255] width 839 height 650
click at [581, 336] on textarea "It has long been a subject of discussion that televison has become an essential…" at bounding box center [570, 299] width 784 height 126
click at [304, 327] on textarea "It has long been a subject of discussion that televison has become an essential…" at bounding box center [570, 299] width 784 height 126
click at [503, 334] on textarea "It has long been a subject of discussion that televison has become an essential…" at bounding box center [570, 299] width 784 height 126
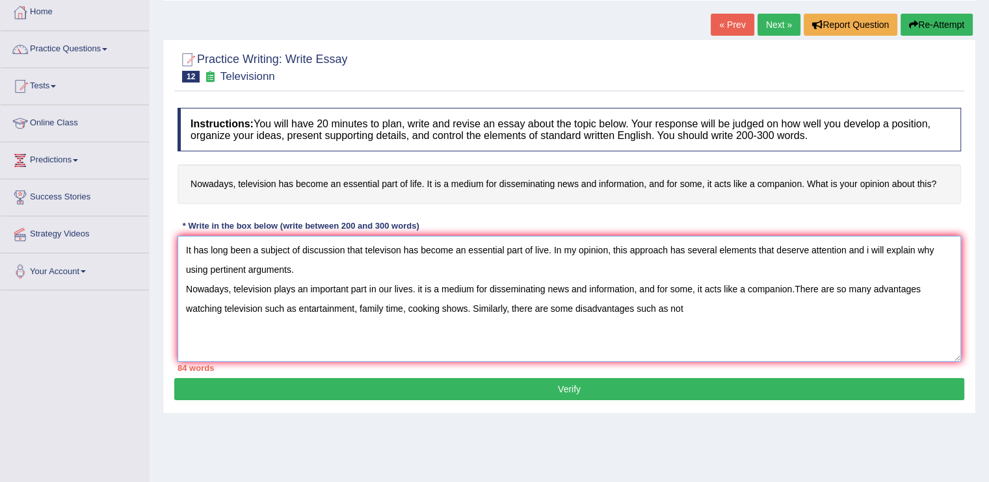
click at [754, 334] on textarea "It has long been a subject of discussion that televison has become an essential…" at bounding box center [570, 299] width 784 height 126
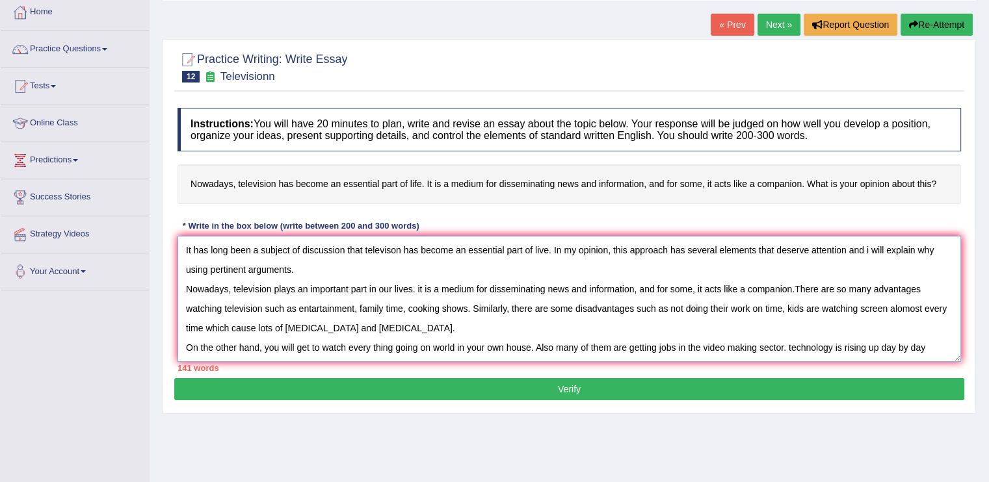
click at [805, 362] on textarea "It has long been a subject of discussion that televison has become an essential…" at bounding box center [570, 299] width 784 height 126
click at [949, 362] on textarea "It has long been a subject of discussion that televison has become an essential…" at bounding box center [570, 299] width 784 height 126
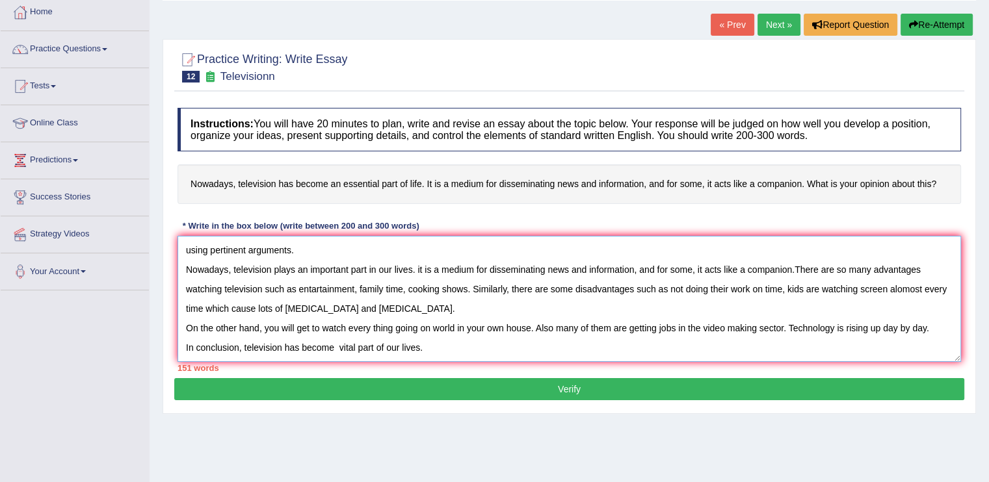
click at [340, 362] on textarea "It has long been a subject of discussion that televison has become an essential…" at bounding box center [570, 299] width 784 height 126
click at [439, 358] on textarea "It has long been a subject of discussion that televison has become an essential…" at bounding box center [570, 299] width 784 height 126
click at [440, 362] on textarea "It has long been a subject of discussion that televison has become an essential…" at bounding box center [570, 299] width 784 height 126
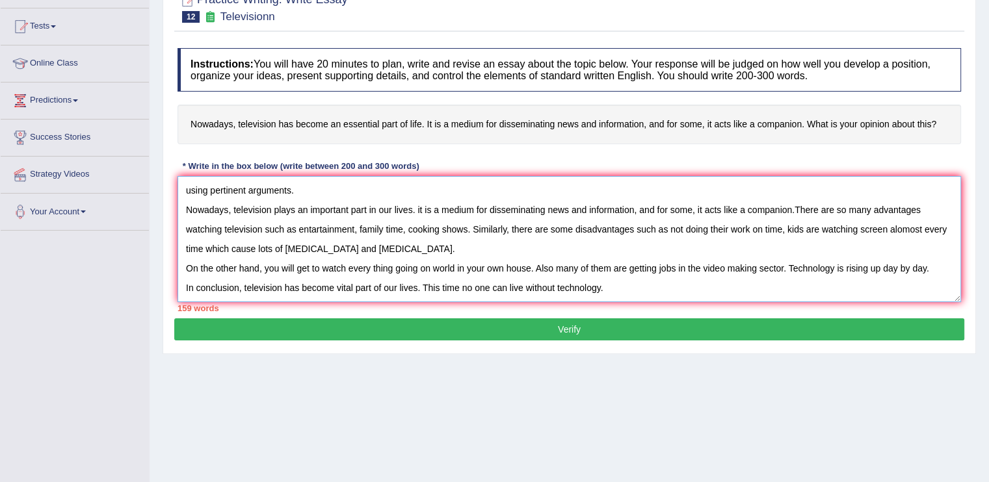
type textarea "It has long been a subject of discussion that televison has become an essential…"
click at [569, 333] on button "Verify" at bounding box center [569, 330] width 790 height 22
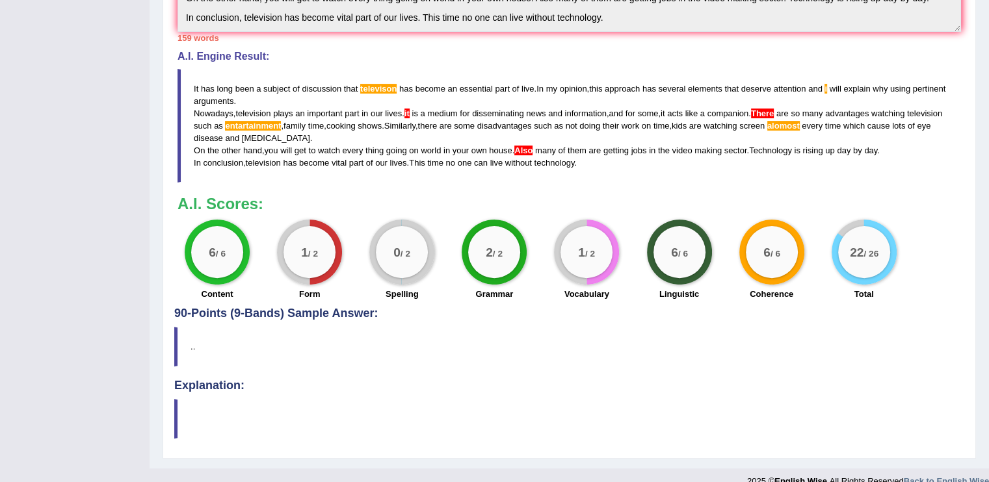
scroll to position [382, 0]
click at [225, 130] on span "entartainment" at bounding box center [253, 125] width 56 height 10
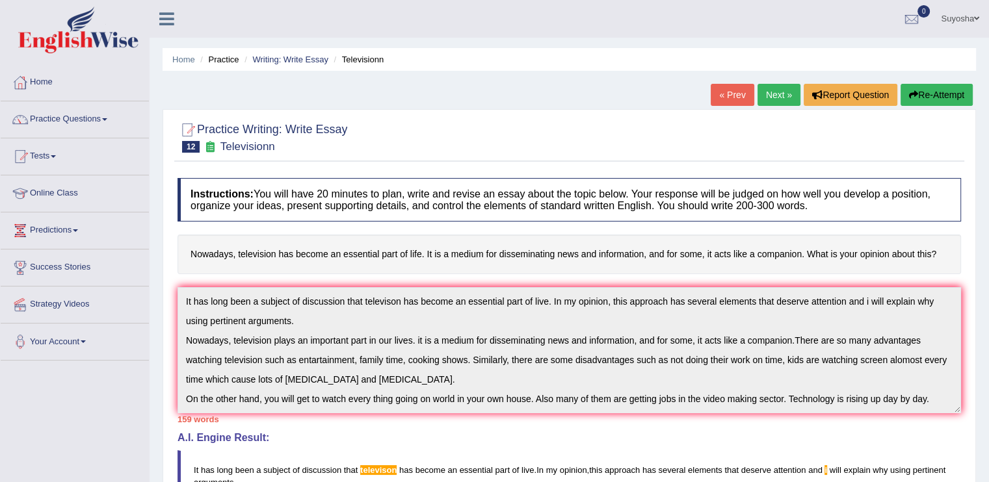
scroll to position [39, 0]
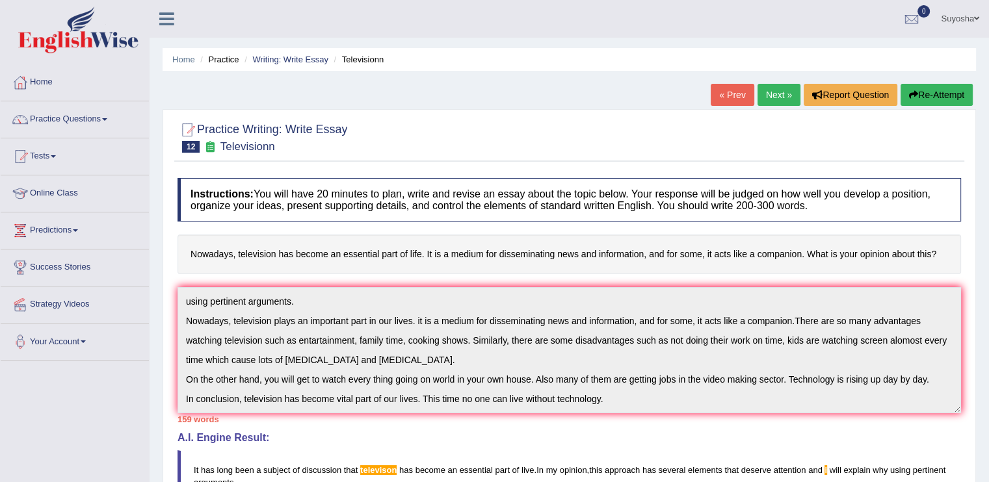
click at [666, 447] on div "Instructions: You will have 20 minutes to plan, write and revise an essay about…" at bounding box center [569, 431] width 790 height 518
click at [730, 429] on div "Instructions: You will have 20 minutes to plan, write and revise an essay about…" at bounding box center [569, 431] width 790 height 518
click at [599, 427] on div "Instructions: You will have 20 minutes to plan, write and revise an essay about…" at bounding box center [569, 431] width 790 height 518
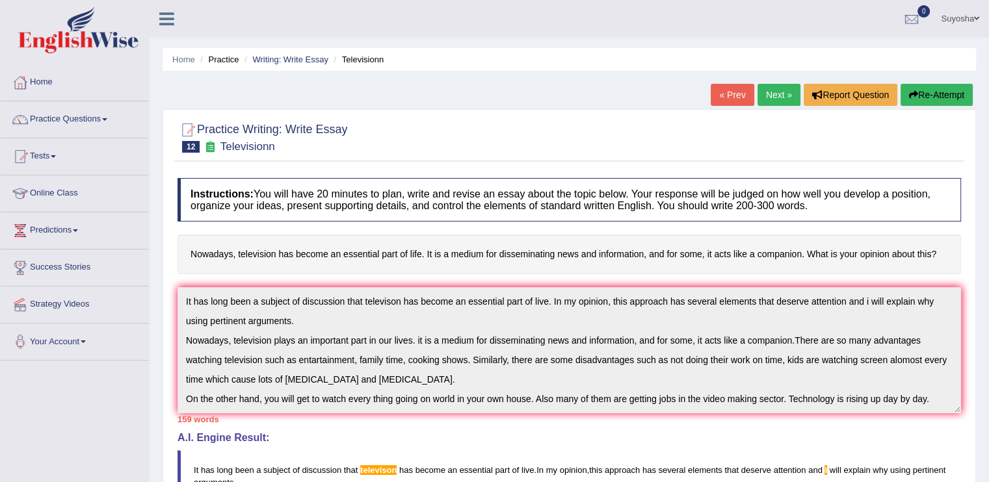
click at [122, 285] on div "Toggle navigation Home Practice Questions Speaking Practice Read Aloud Repeat S…" at bounding box center [494, 438] width 989 height 877
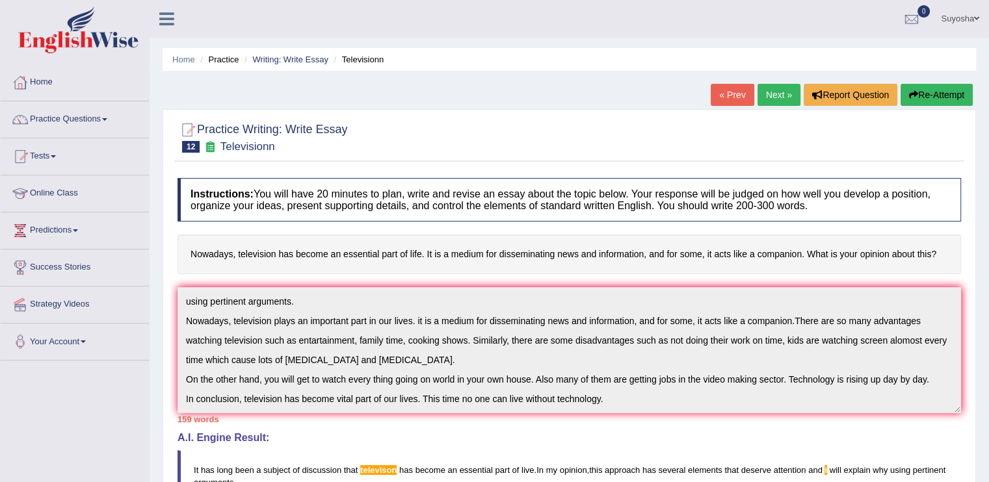
scroll to position [22, 0]
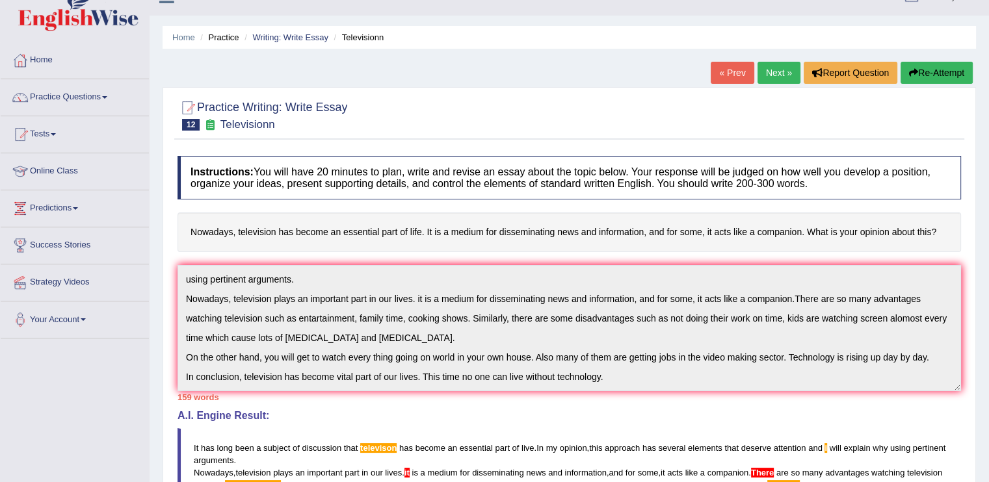
click at [691, 423] on div "Instructions: You will have 20 minutes to plan, write and revise an essay about…" at bounding box center [569, 409] width 790 height 518
click at [939, 75] on button "Re-Attempt" at bounding box center [937, 73] width 72 height 22
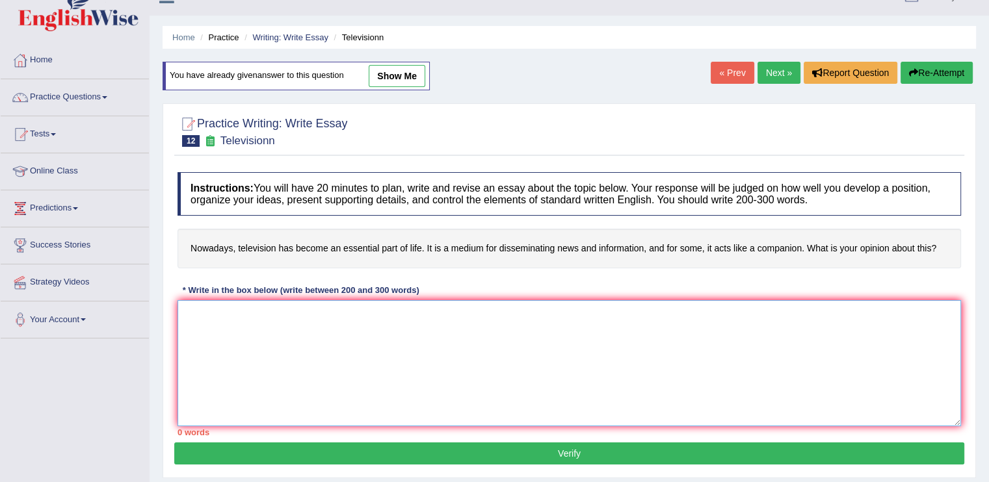
click at [468, 334] on textarea at bounding box center [570, 363] width 784 height 126
click at [403, 363] on textarea at bounding box center [570, 363] width 784 height 126
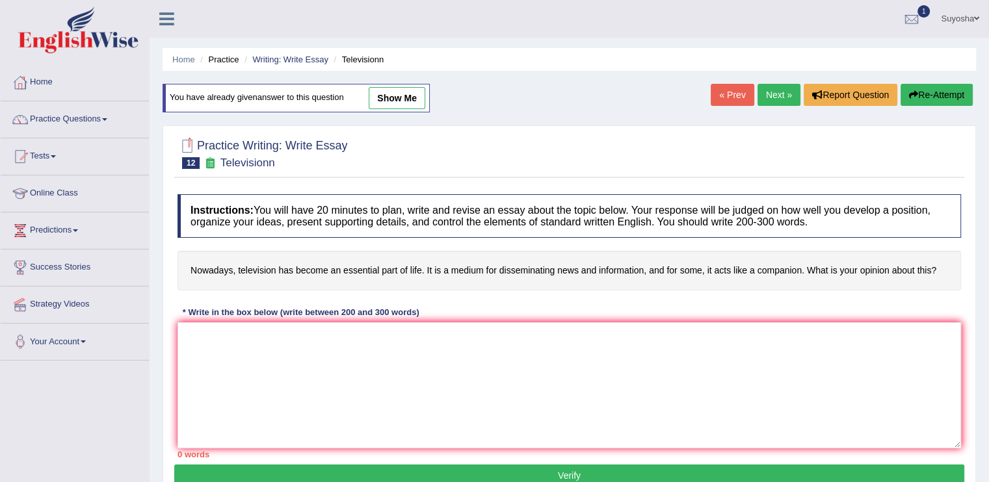
click at [393, 92] on link "show me" at bounding box center [397, 98] width 57 height 22
type textarea "It has long been a subject of discussion that televison has become an essential…"
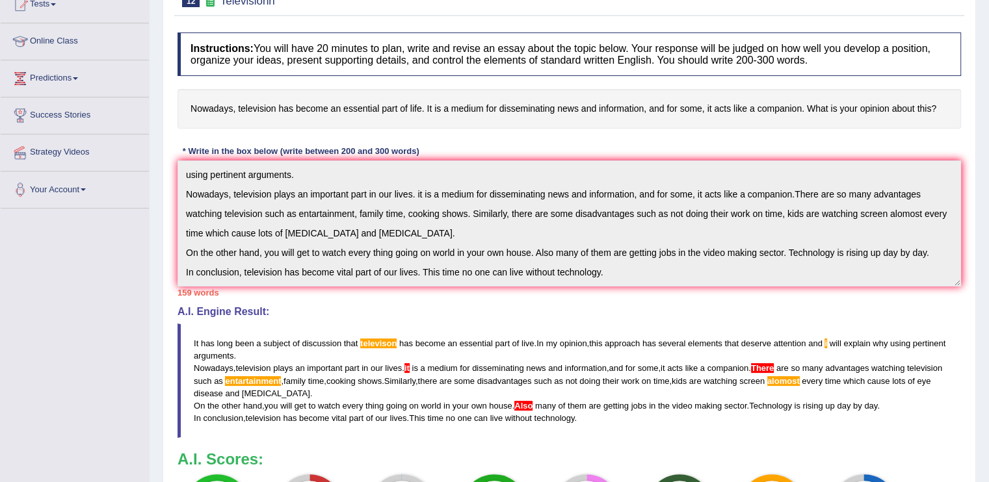
scroll to position [184, 0]
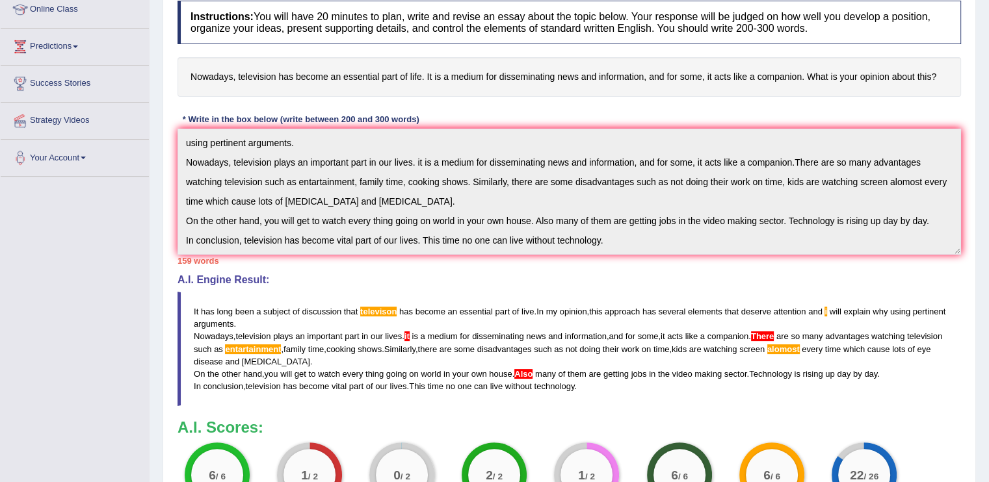
click at [683, 379] on div "Instructions: You will have 20 minutes to plan, write and revise an essay about…" at bounding box center [569, 262] width 790 height 536
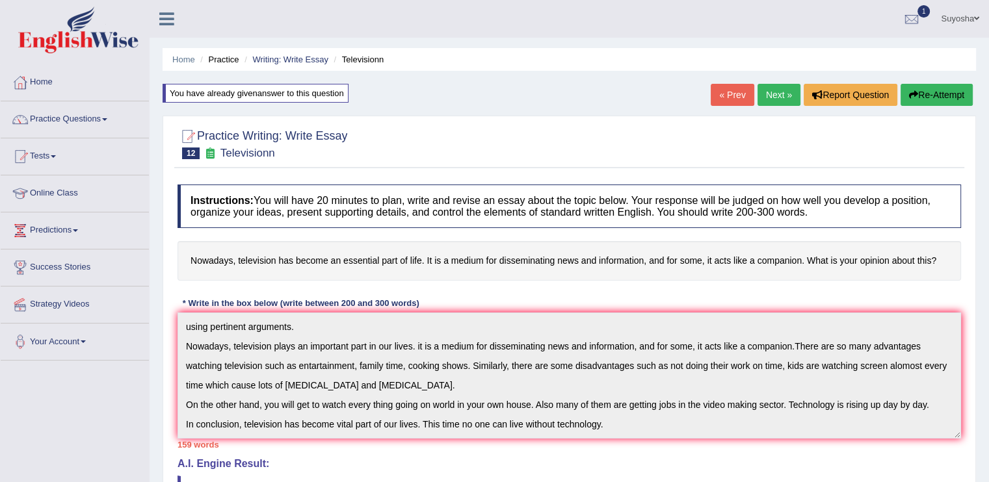
click at [921, 93] on button "Re-Attempt" at bounding box center [937, 95] width 72 height 22
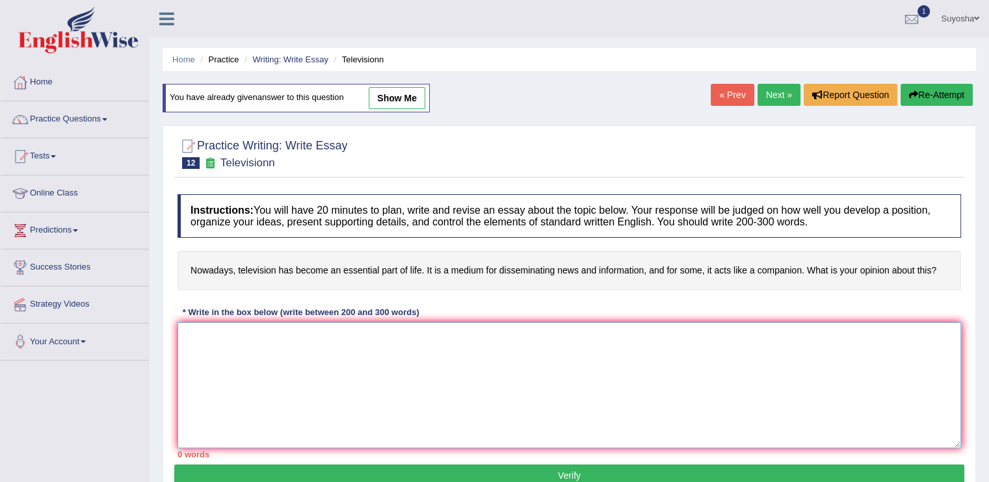
click at [567, 373] on textarea at bounding box center [570, 386] width 784 height 126
click at [382, 109] on link "show me" at bounding box center [397, 98] width 57 height 22
type textarea "It has long been a subject of discussion that televison has become an essential…"
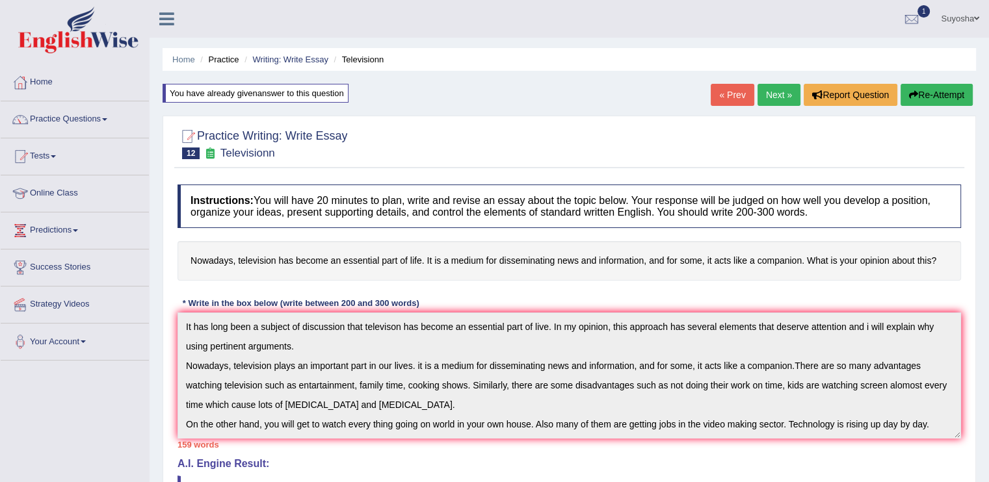
scroll to position [39, 0]
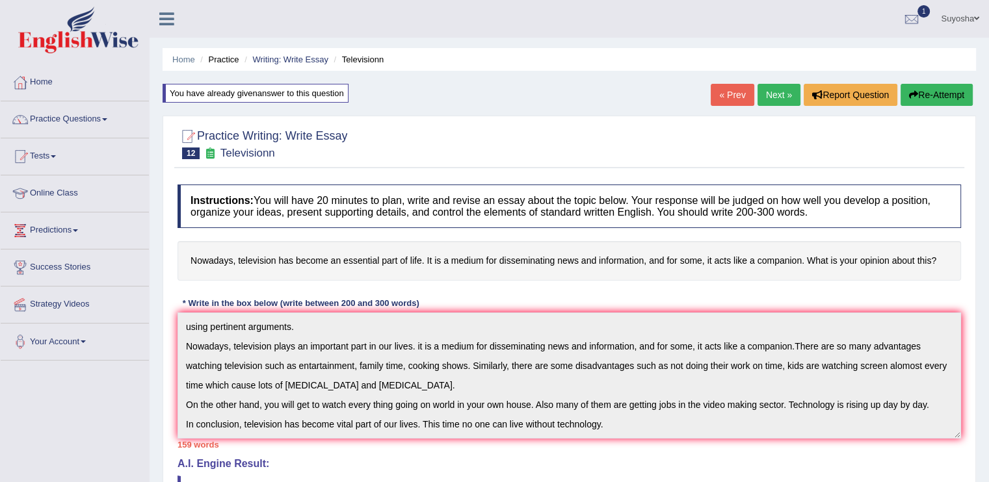
click at [653, 468] on div "Instructions: You will have 20 minutes to plan, write and revise an essay about…" at bounding box center [569, 446] width 790 height 536
click at [922, 94] on button "Re-Attempt" at bounding box center [937, 95] width 72 height 22
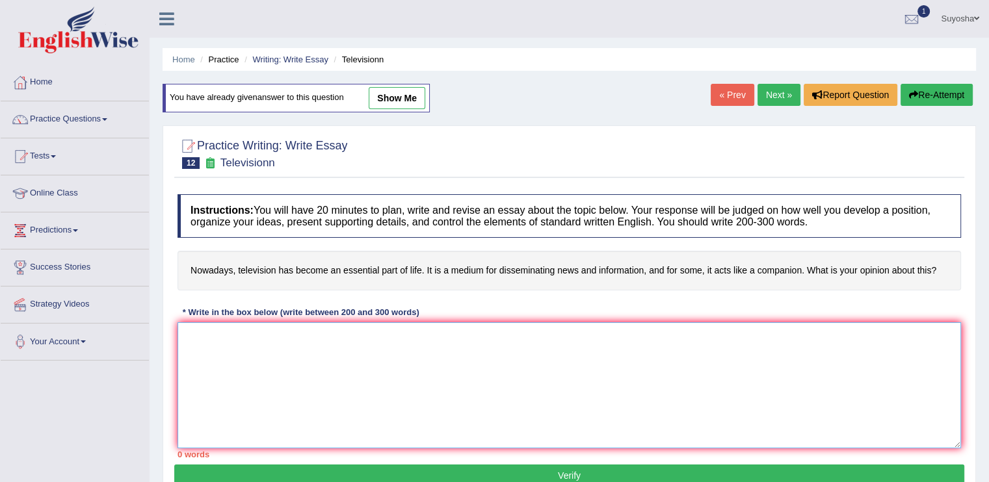
click at [348, 379] on textarea at bounding box center [570, 386] width 784 height 126
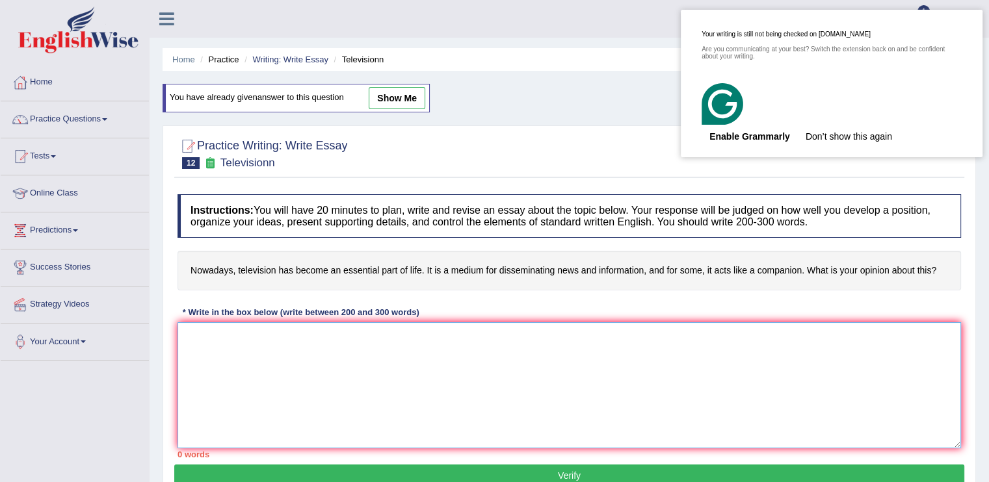
paste textarea "It has long been a subject of discussion that televison has become an essential…"
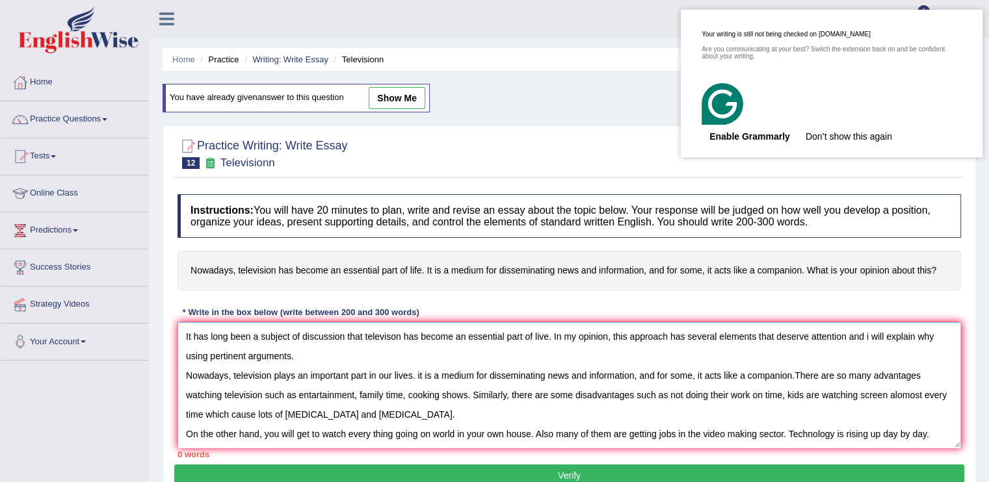
scroll to position [31, 0]
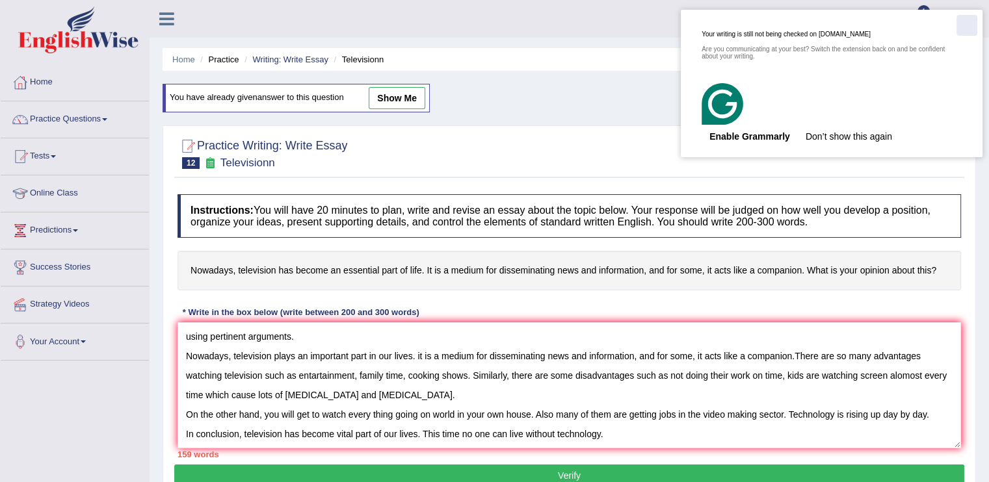
click at [960, 28] on div "Close" at bounding box center [967, 25] width 21 height 21
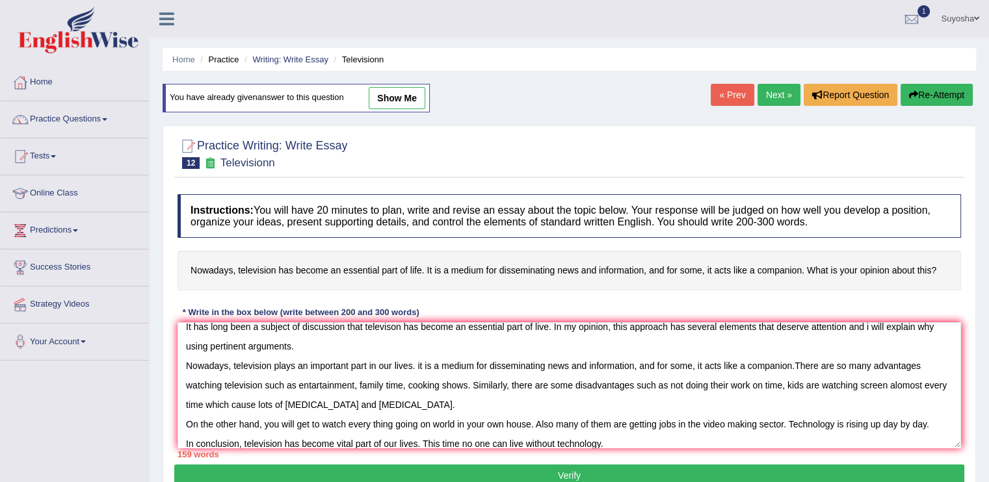
scroll to position [0, 0]
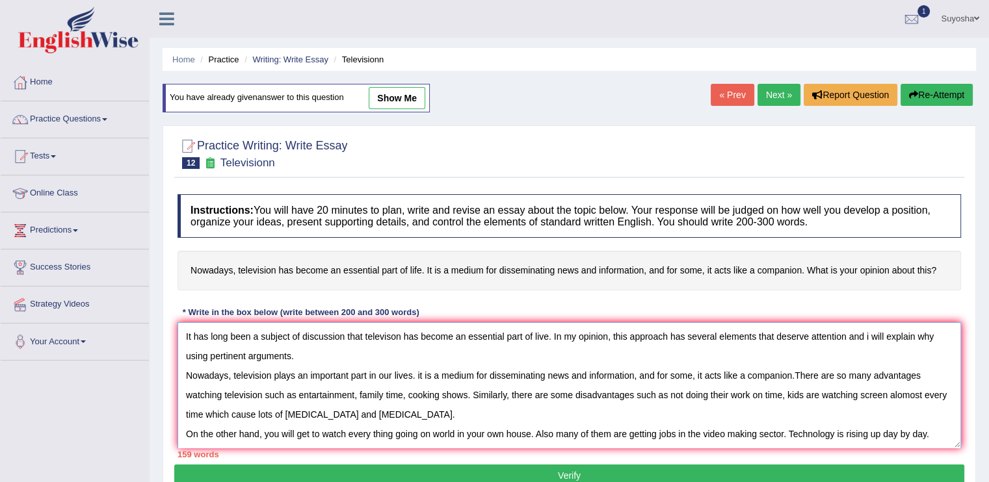
click at [354, 405] on textarea "It has long been a subject of discussion that televison has become an essential…" at bounding box center [570, 386] width 784 height 126
click at [359, 407] on textarea "It has long been a subject of discussion that televison has become an essential…" at bounding box center [570, 386] width 784 height 126
click at [343, 410] on textarea "It has long been a subject of discussion that televison has become an essential…" at bounding box center [570, 386] width 784 height 126
click at [427, 388] on textarea "It has long been a subject of discussion that televison has become an essential…" at bounding box center [570, 386] width 784 height 126
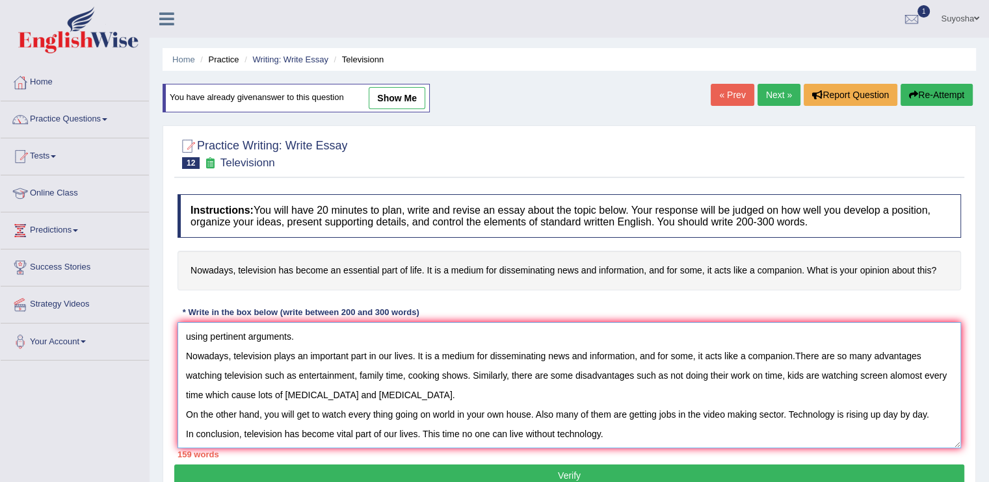
click at [563, 406] on textarea "It has long been a subject of discussion that televison has become an essential…" at bounding box center [570, 386] width 784 height 126
click at [559, 425] on textarea "It has long been a subject of discussion that televison has become an essential…" at bounding box center [570, 386] width 784 height 126
click at [688, 343] on textarea "It has long been a subject of discussion that televison has become an essential…" at bounding box center [570, 386] width 784 height 126
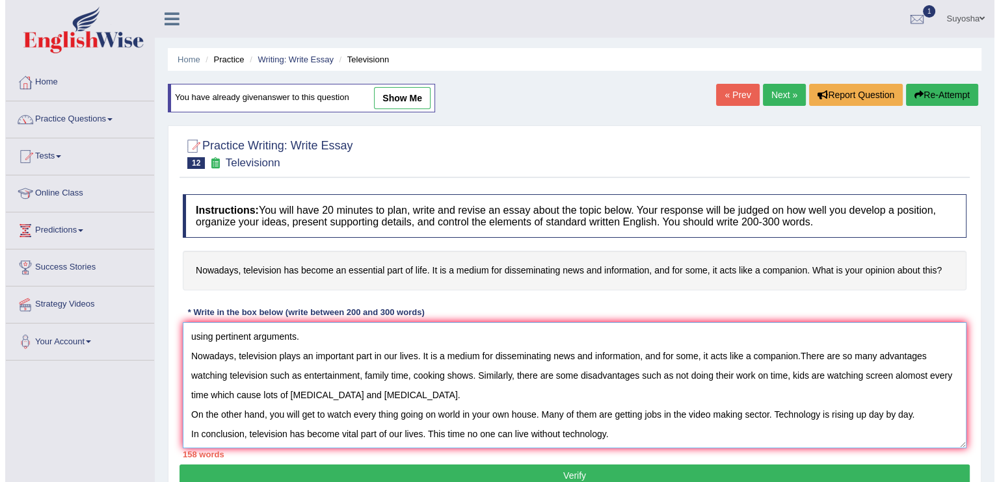
scroll to position [200, 0]
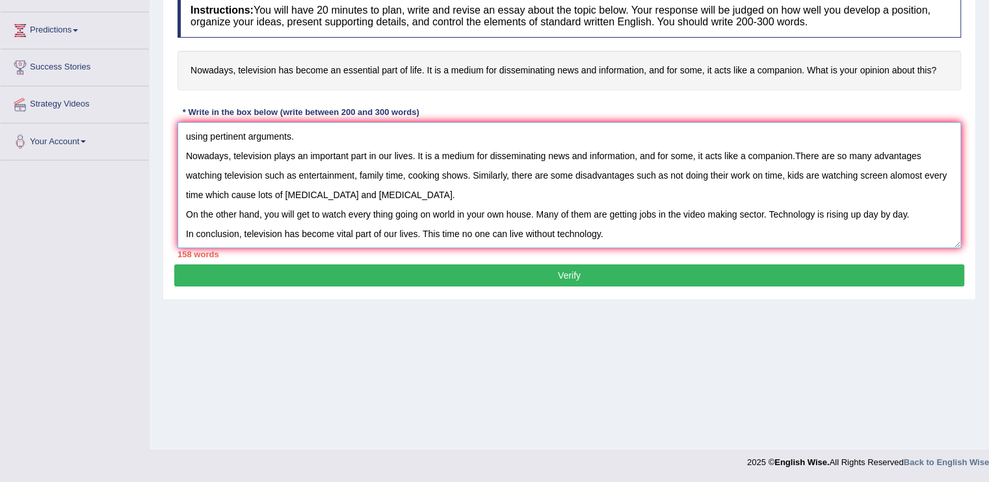
type textarea "It has long been a subject of discussion that televison has become an essential…"
click at [583, 287] on button "Verify" at bounding box center [569, 276] width 790 height 22
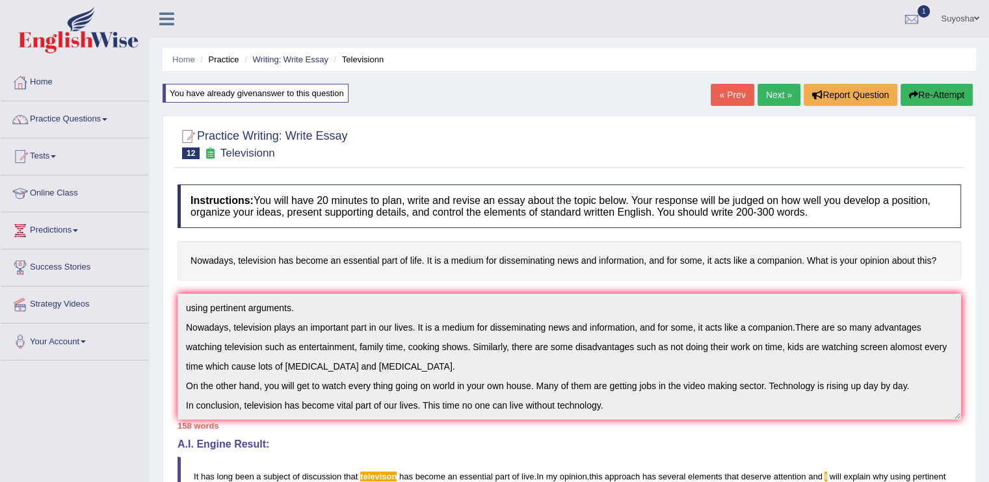
scroll to position [0, 0]
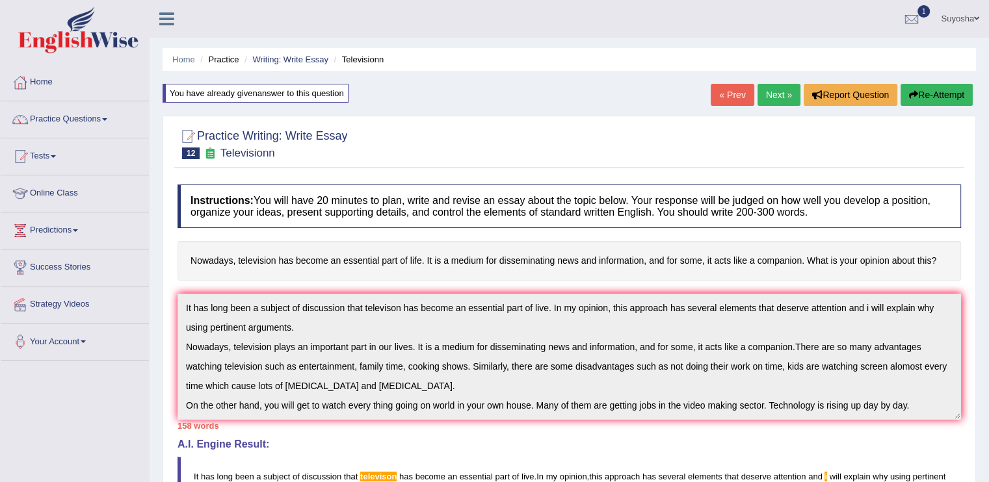
click at [719, 434] on div "Instructions: You will have 20 minutes to plan, write and revise an essay about…" at bounding box center [569, 437] width 790 height 518
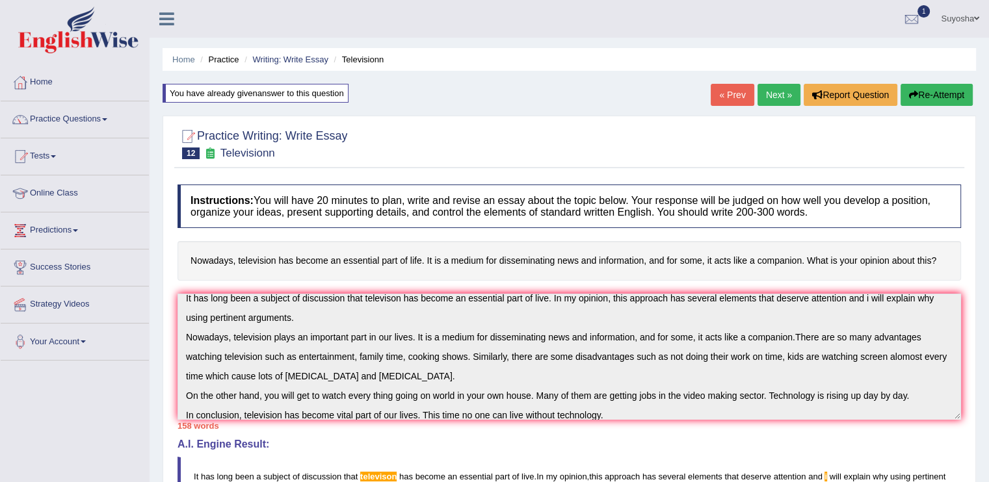
click at [929, 98] on button "Re-Attempt" at bounding box center [937, 95] width 72 height 22
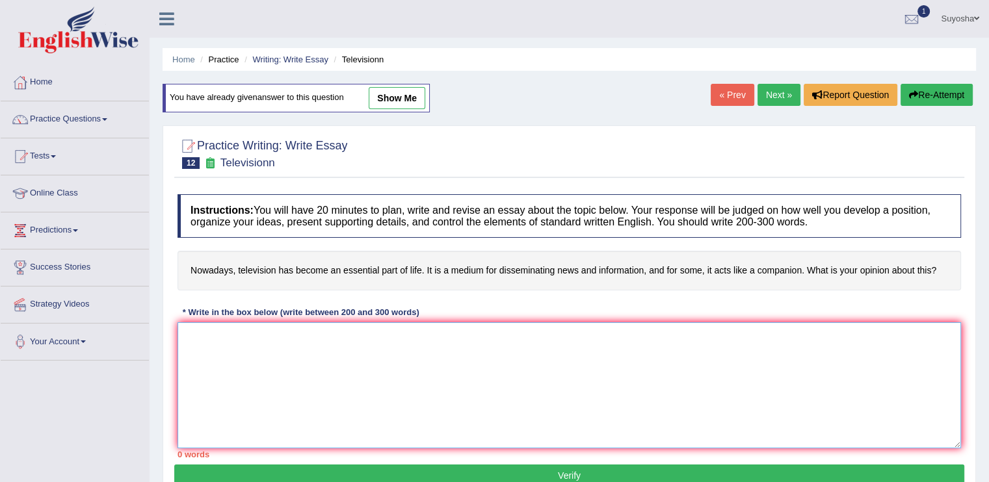
click at [500, 380] on textarea at bounding box center [570, 386] width 784 height 126
paste textarea "It has long been a subject of discussion that televison has become an essential…"
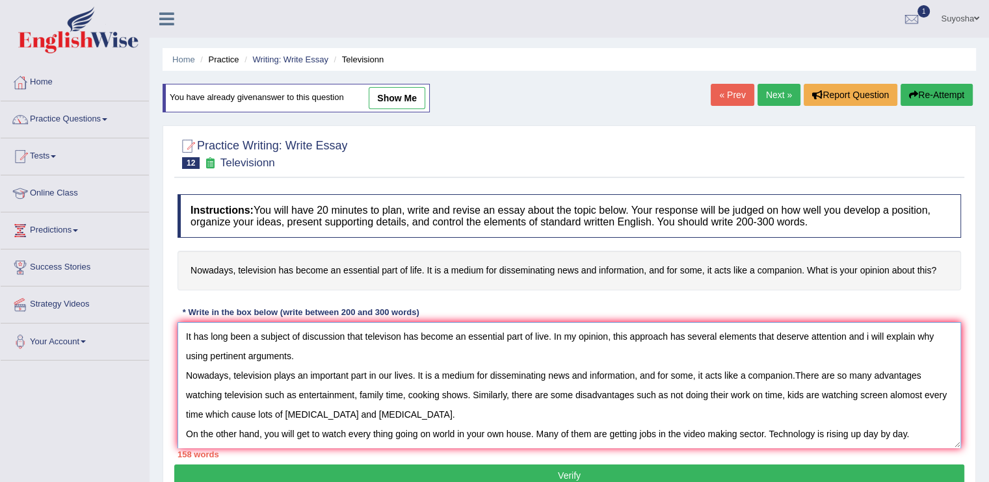
click at [395, 350] on textarea "It has long been a subject of discussion that televison has become an essential…" at bounding box center [570, 386] width 784 height 126
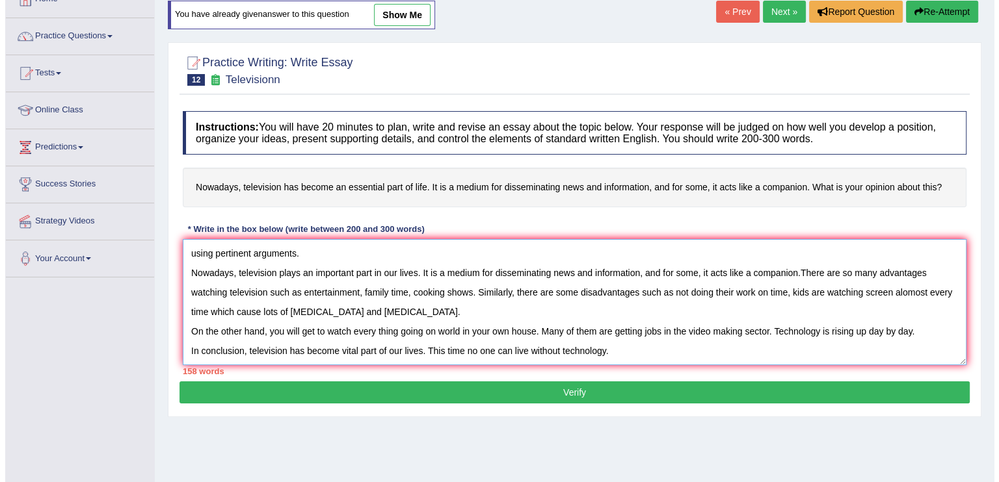
scroll to position [85, 0]
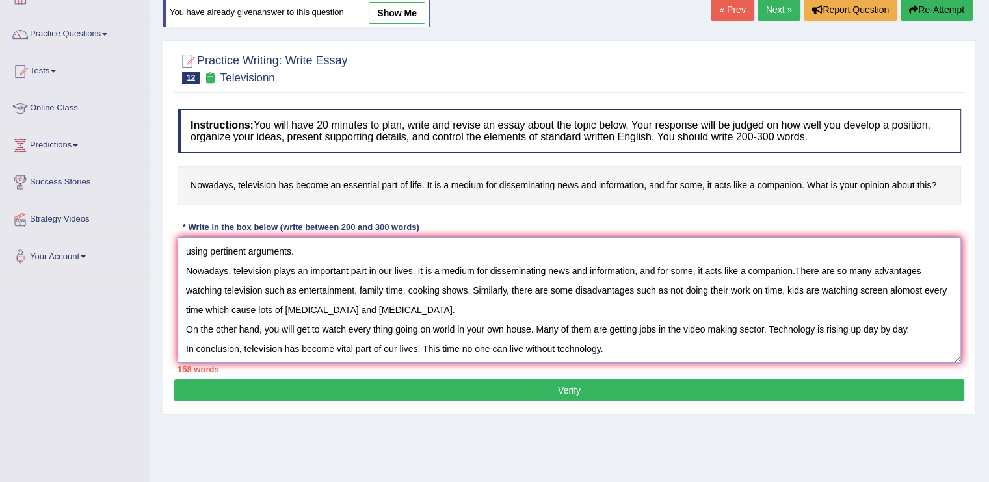
type textarea "It has long been a subject of discussion that television has become an essentia…"
click at [640, 402] on button "Verify" at bounding box center [569, 391] width 790 height 22
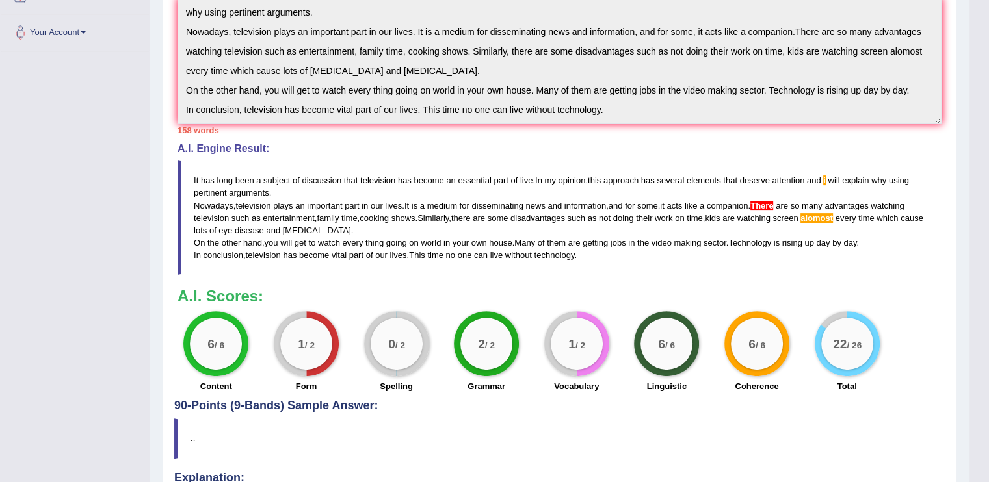
scroll to position [311, 0]
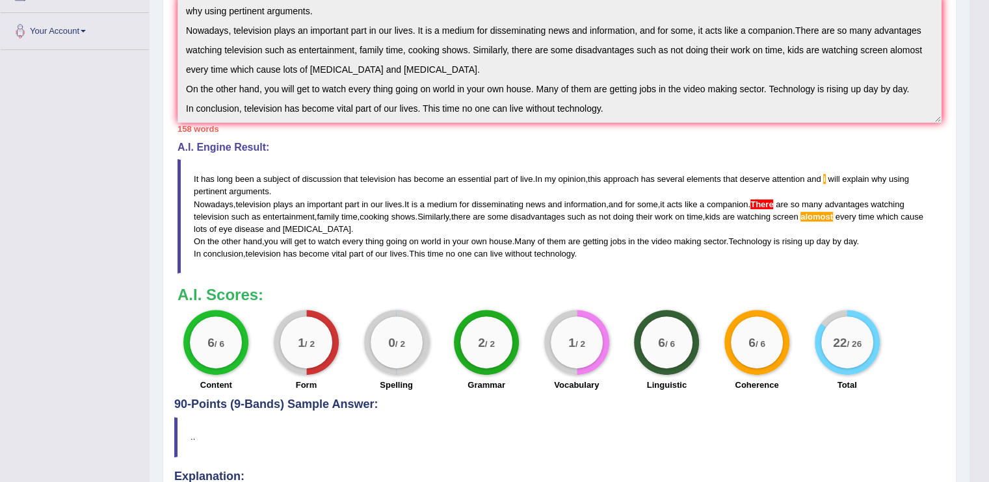
click at [311, 332] on div "1 / 2" at bounding box center [306, 343] width 52 height 52
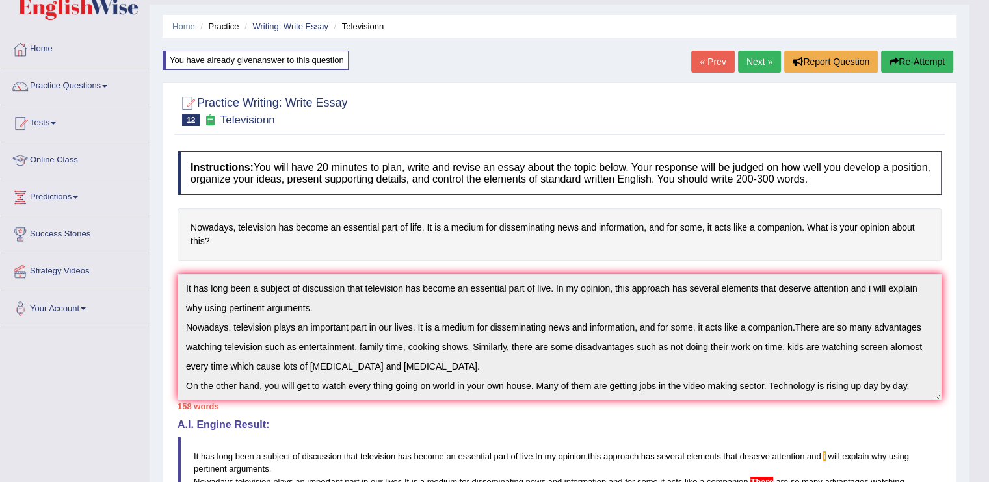
scroll to position [39, 0]
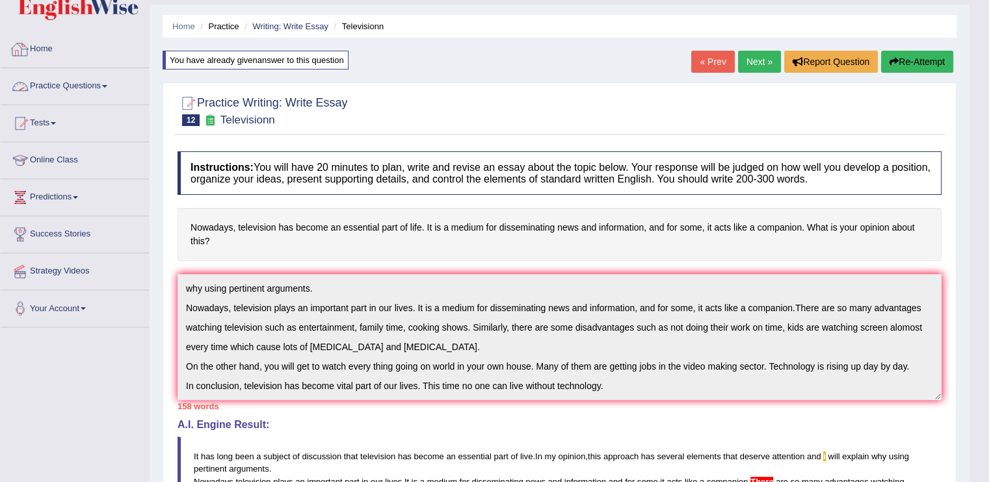
click at [59, 38] on link "Home" at bounding box center [75, 47] width 148 height 33
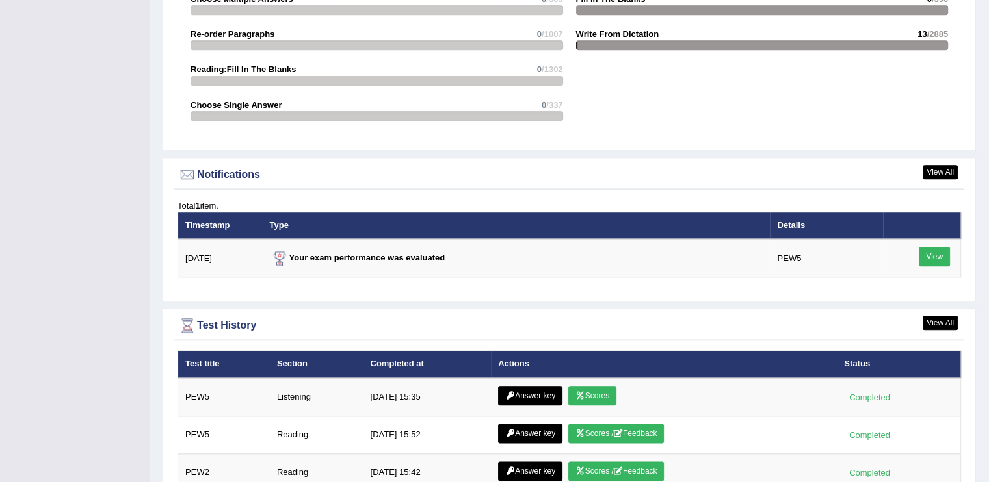
scroll to position [1477, 0]
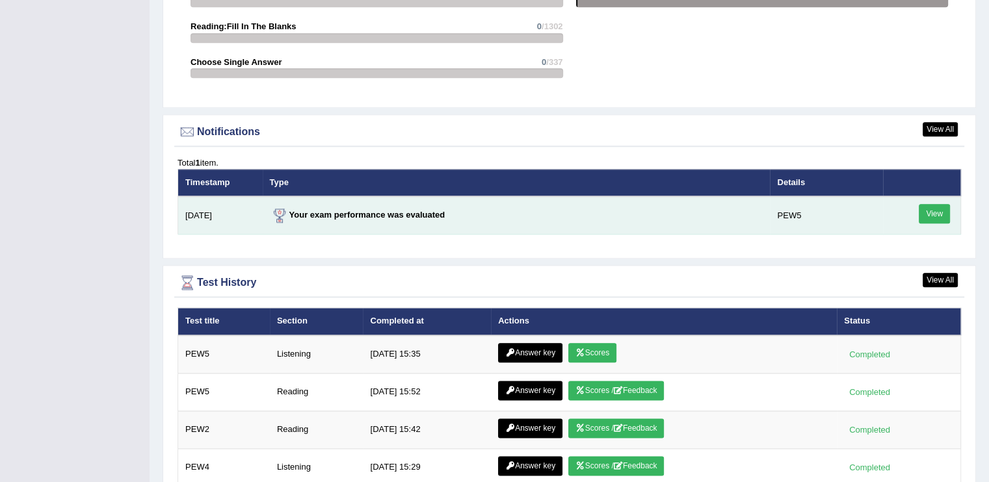
click at [945, 211] on link "View" at bounding box center [934, 214] width 31 height 20
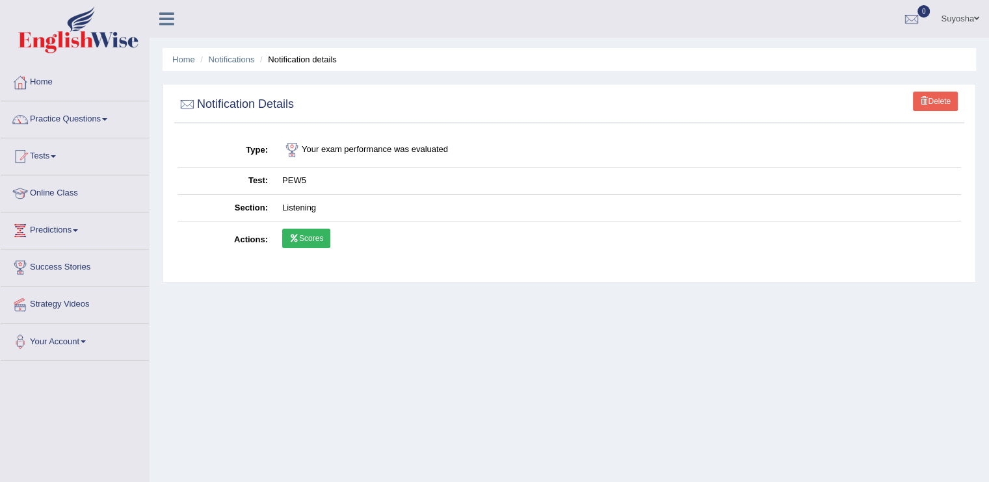
click at [310, 235] on link "Scores" at bounding box center [306, 239] width 48 height 20
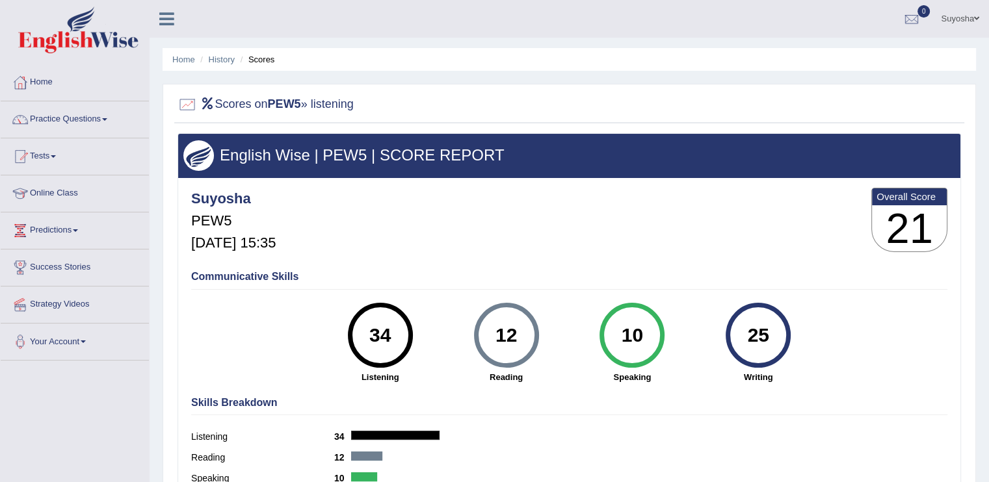
click at [276, 235] on h5 "Oct 10, 2025, 15:35" at bounding box center [233, 243] width 85 height 16
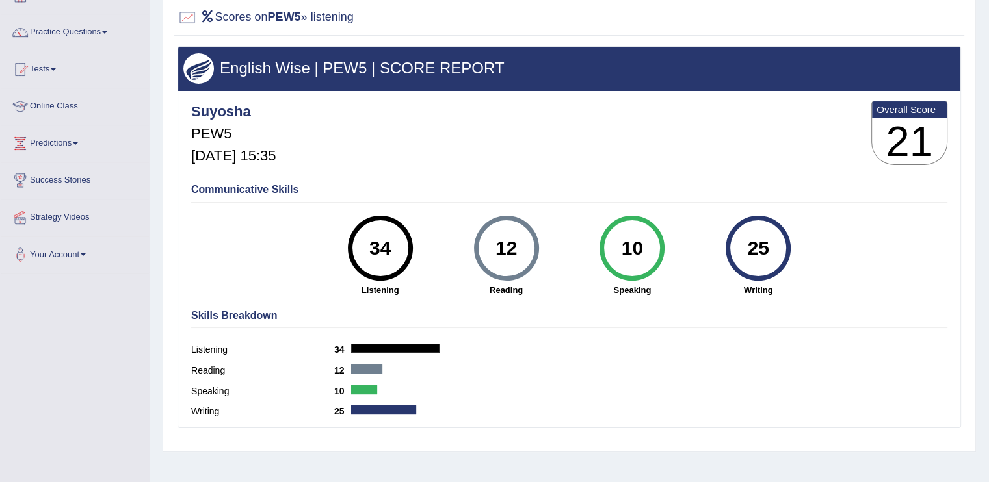
scroll to position [107, 0]
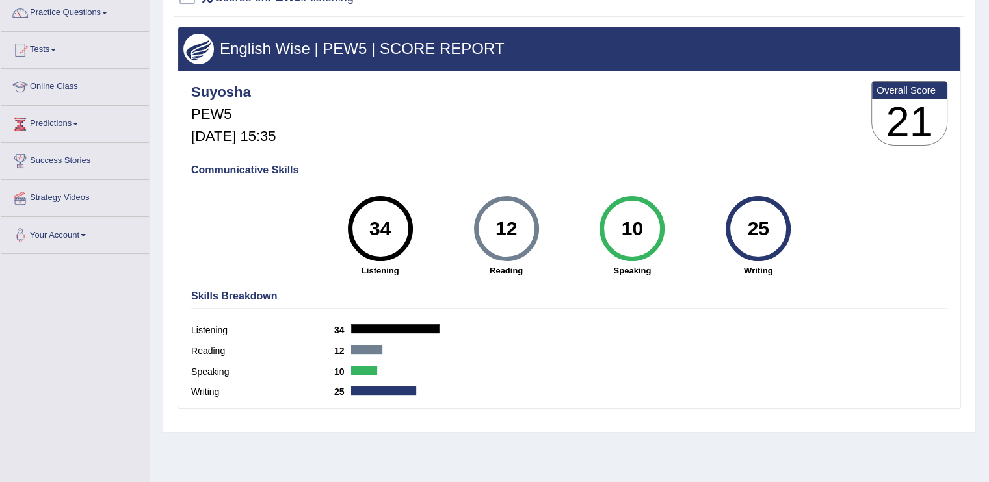
click at [369, 320] on div "Skills Breakdown Listening 34 Reading 12 Speaking 10 Writing 25" at bounding box center [569, 346] width 763 height 124
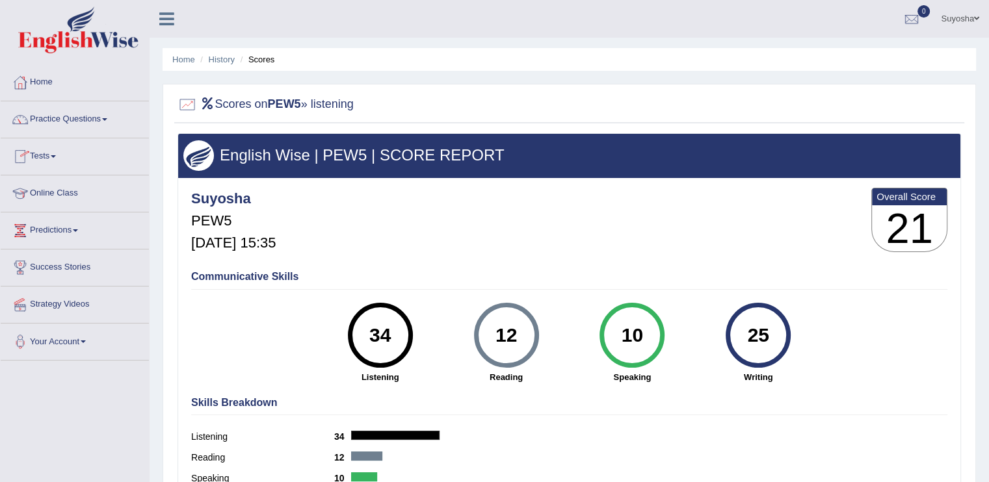
click at [256, 105] on h2 "Scores on PEW5 » listening" at bounding box center [266, 105] width 176 height 20
click at [90, 83] on link "Home" at bounding box center [75, 80] width 148 height 33
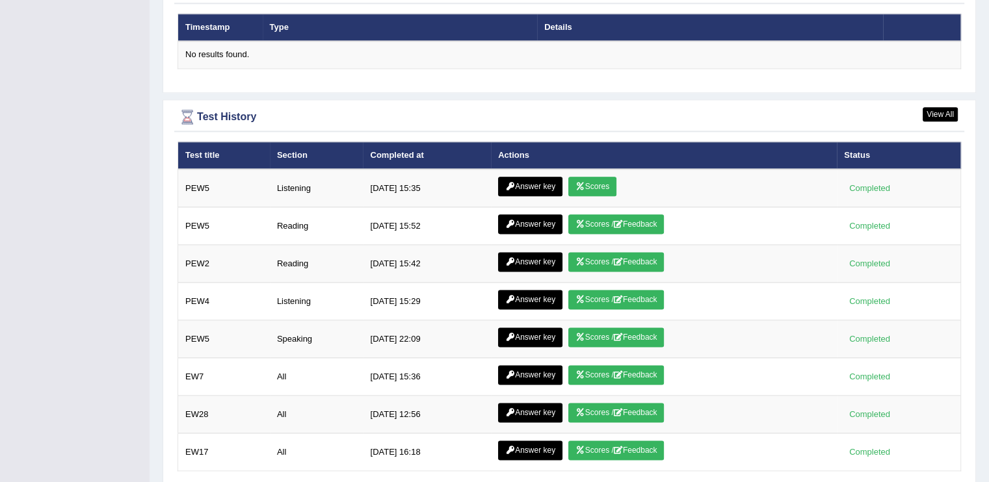
scroll to position [1646, 0]
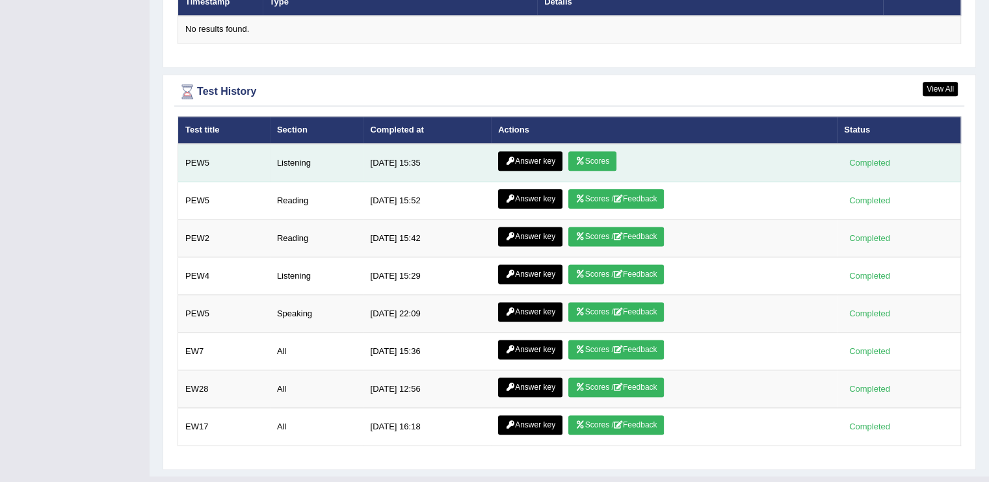
click at [548, 152] on link "Answer key" at bounding box center [530, 162] width 64 height 20
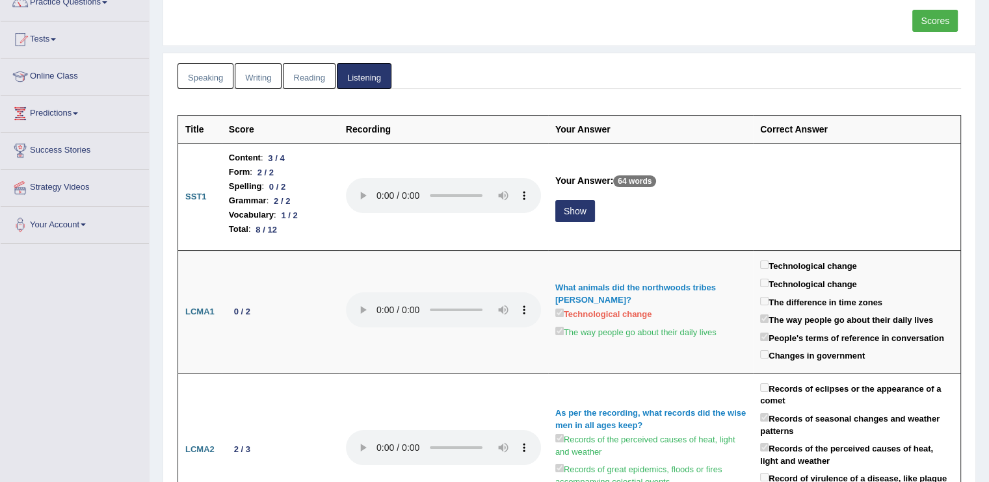
scroll to position [118, 0]
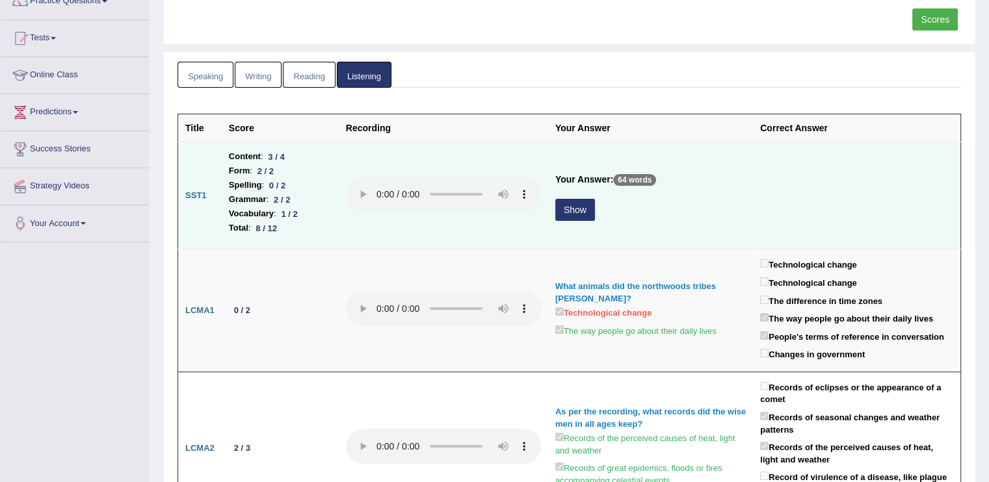
click at [561, 199] on button "Show" at bounding box center [575, 210] width 40 height 22
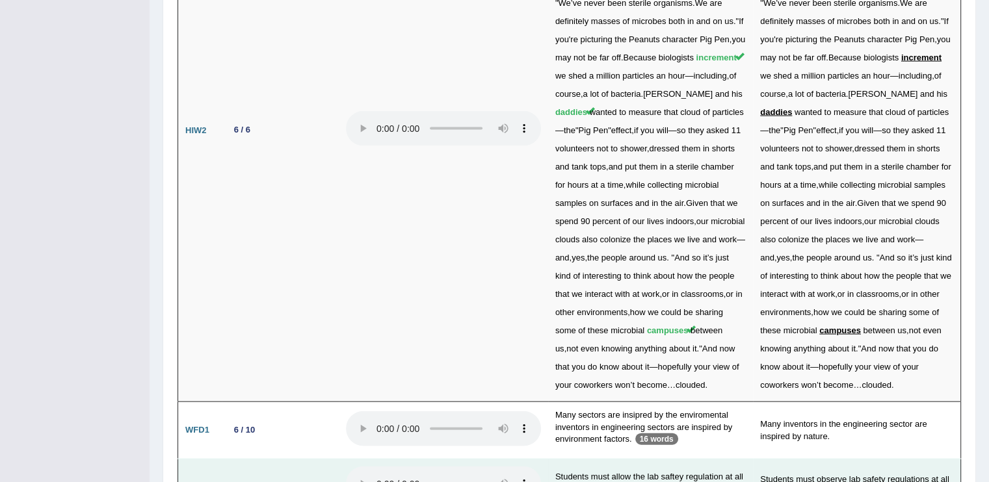
scroll to position [2841, 0]
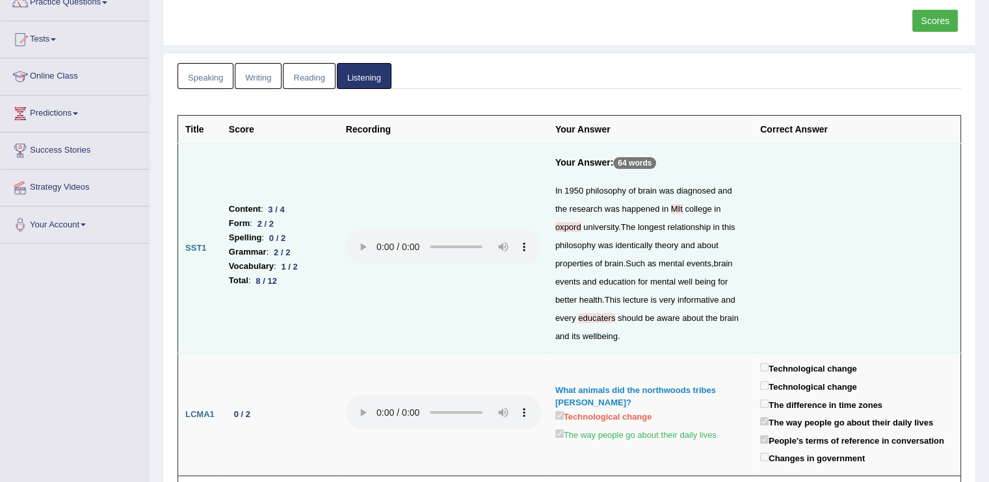
scroll to position [0, 0]
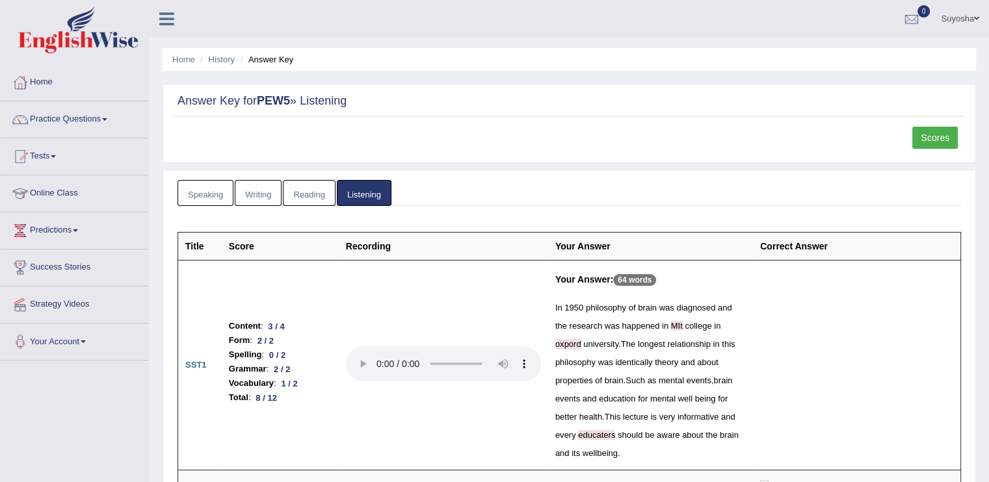
click at [188, 201] on link "Speaking" at bounding box center [206, 193] width 56 height 27
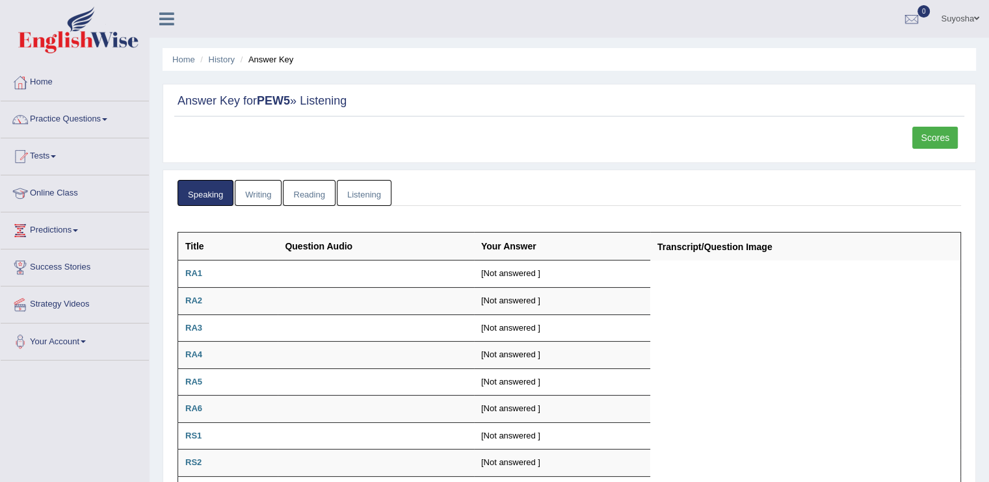
click at [253, 189] on link "Writing" at bounding box center [258, 193] width 47 height 27
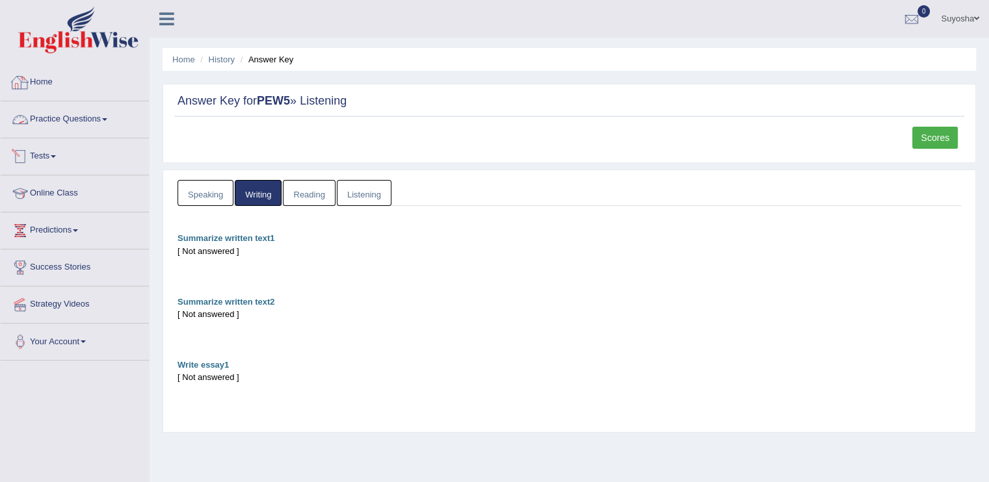
click at [28, 88] on div at bounding box center [20, 83] width 20 height 20
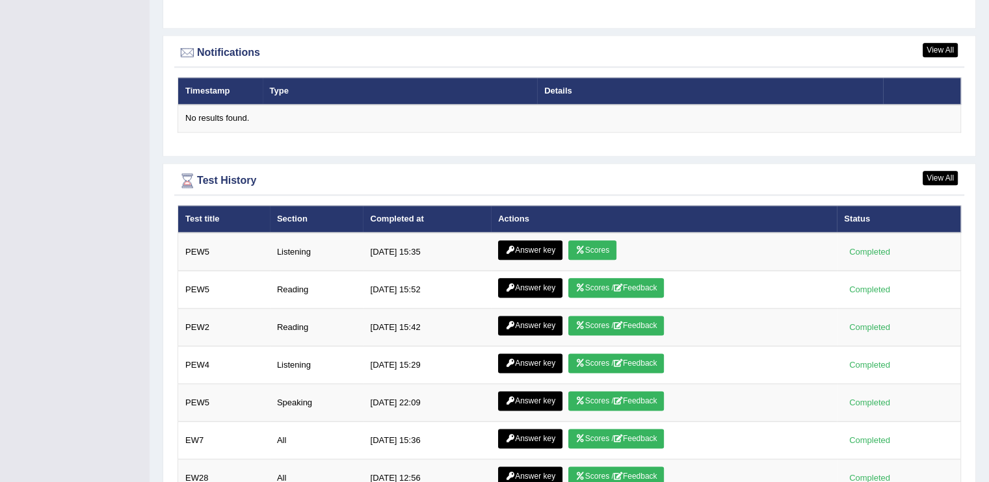
scroll to position [1665, 0]
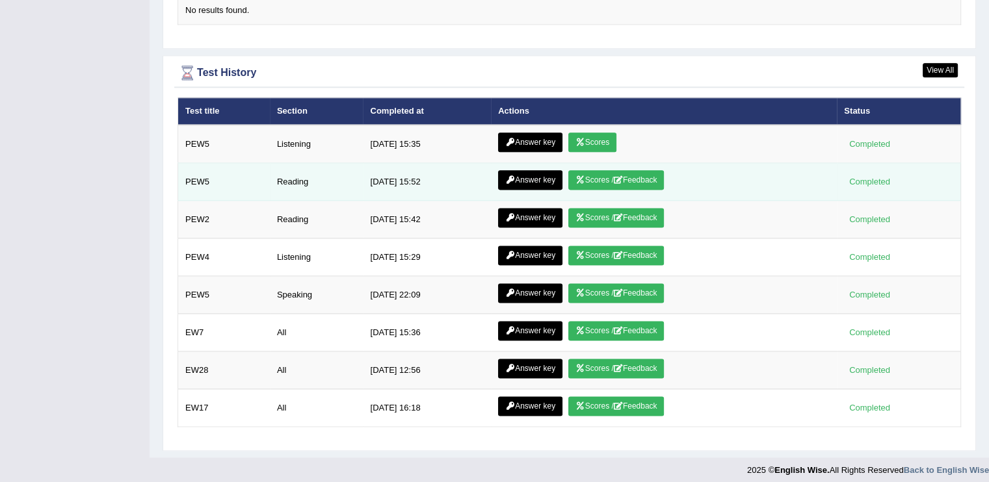
click at [519, 172] on link "Answer key" at bounding box center [530, 180] width 64 height 20
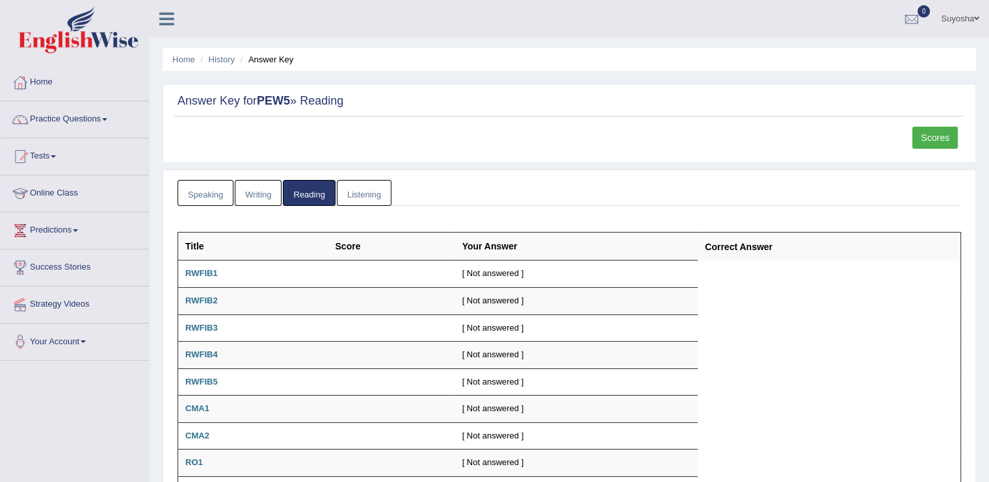
click at [215, 184] on link "Speaking" at bounding box center [206, 193] width 56 height 27
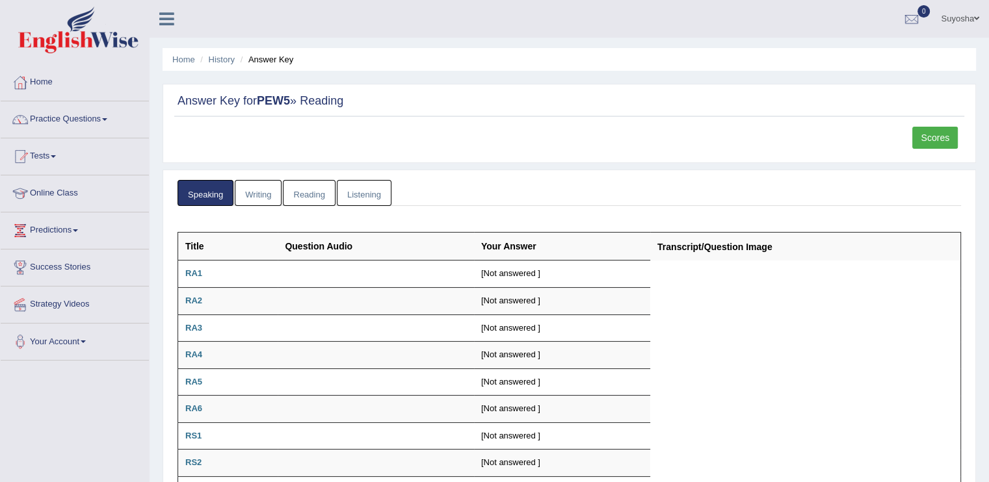
click at [934, 134] on link "Scores" at bounding box center [935, 138] width 46 height 22
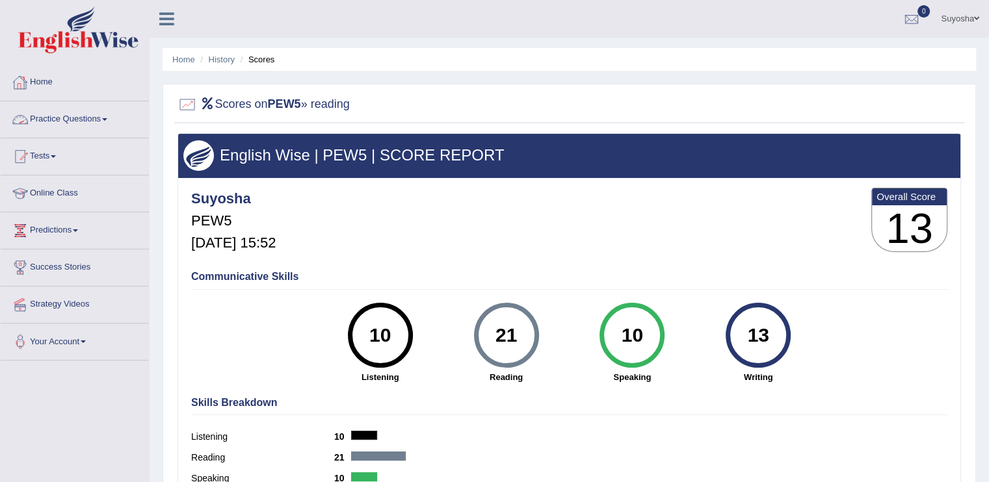
click at [75, 90] on link "Home" at bounding box center [75, 80] width 148 height 33
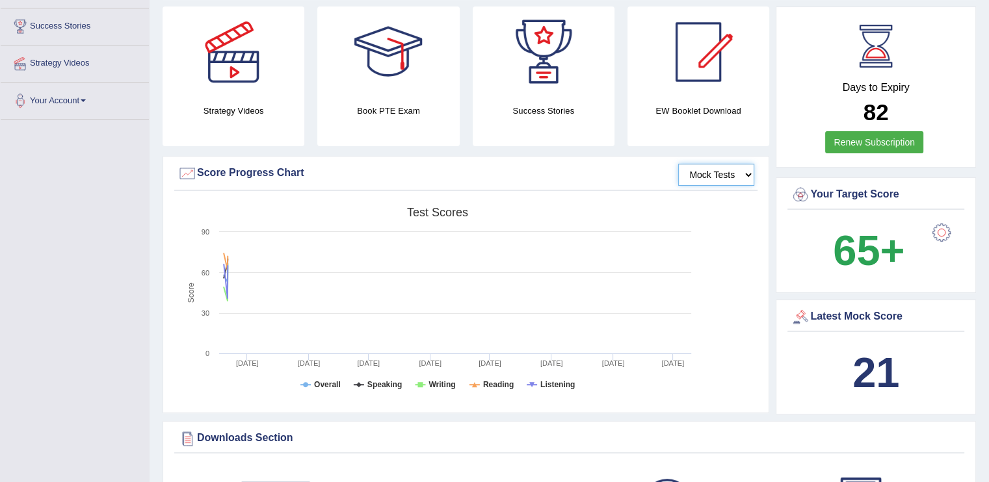
click at [736, 170] on select "Mock Tests" at bounding box center [716, 175] width 76 height 22
click at [678, 164] on select "Mock Tests" at bounding box center [716, 175] width 76 height 22
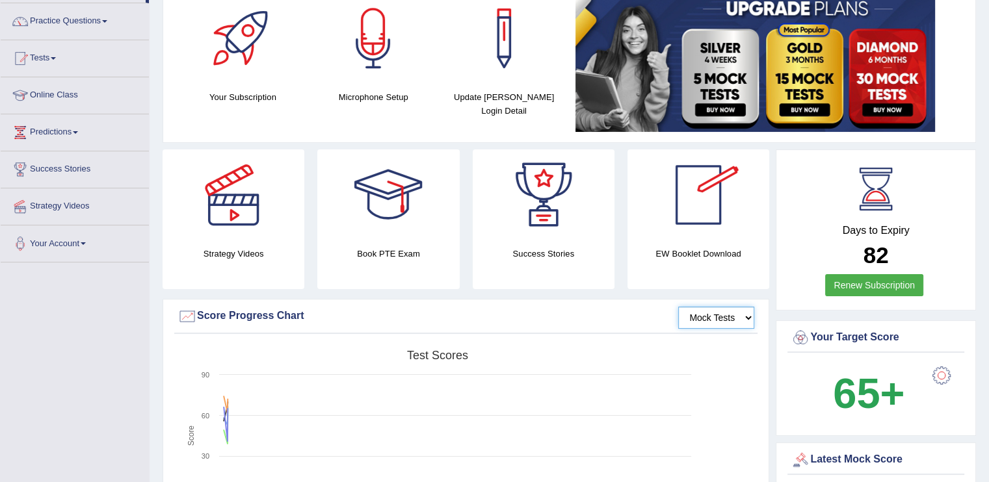
scroll to position [98, 0]
